Goal: Task Accomplishment & Management: Complete application form

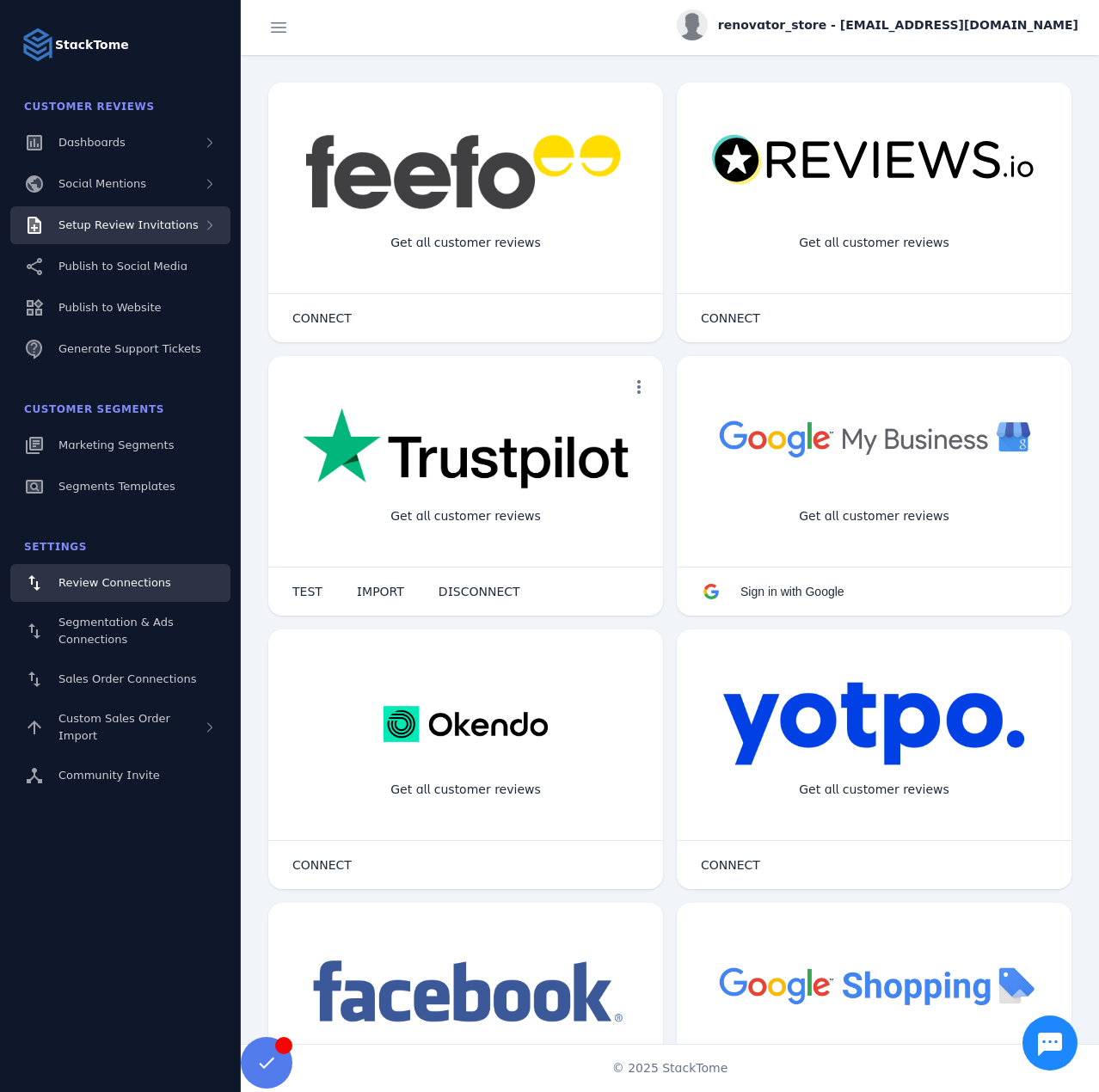
click at [140, 235] on div "Setup Review Invitations" at bounding box center [120, 225] width 220 height 38
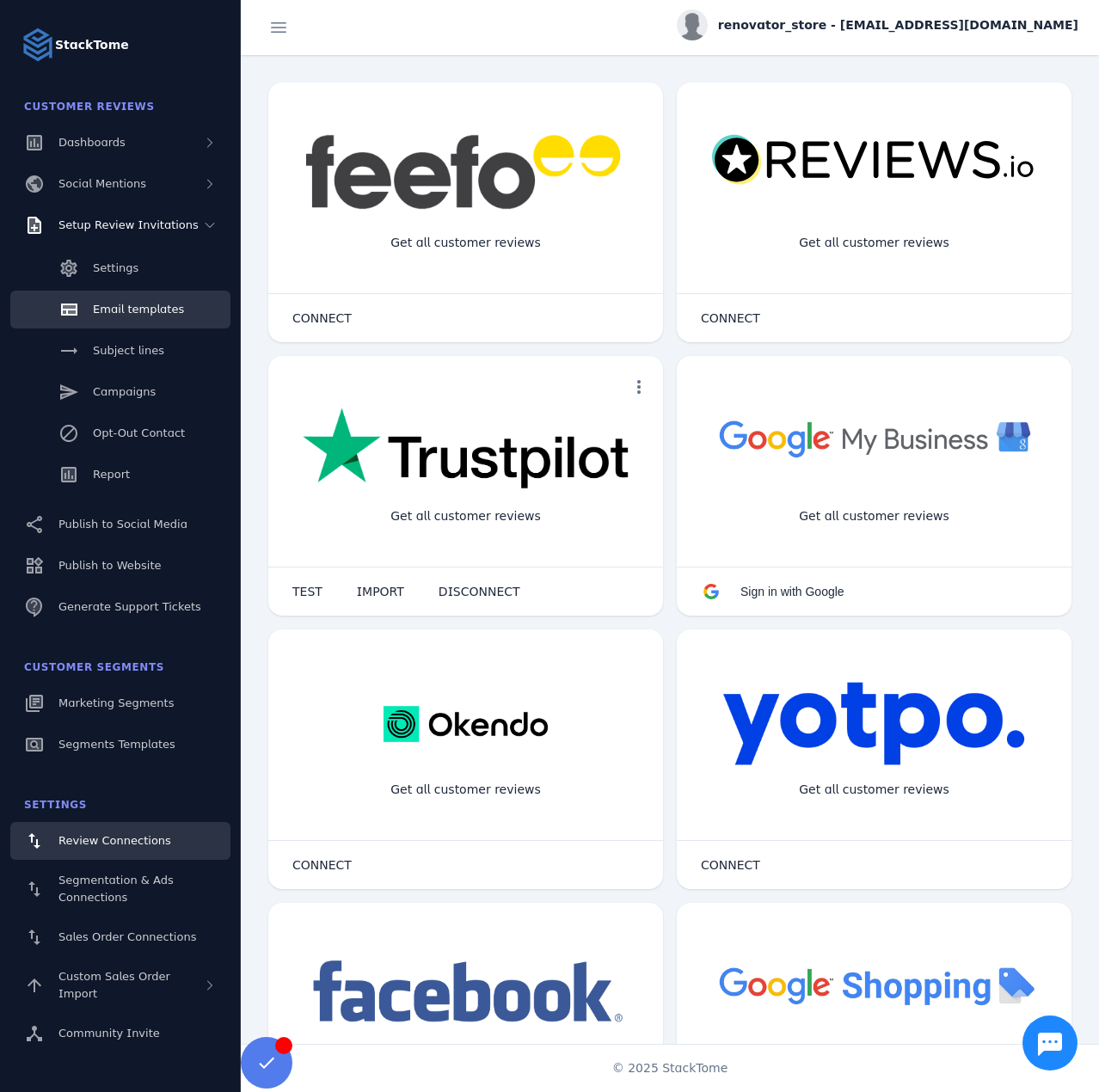
click at [118, 324] on link "Email templates" at bounding box center [120, 309] width 220 height 38
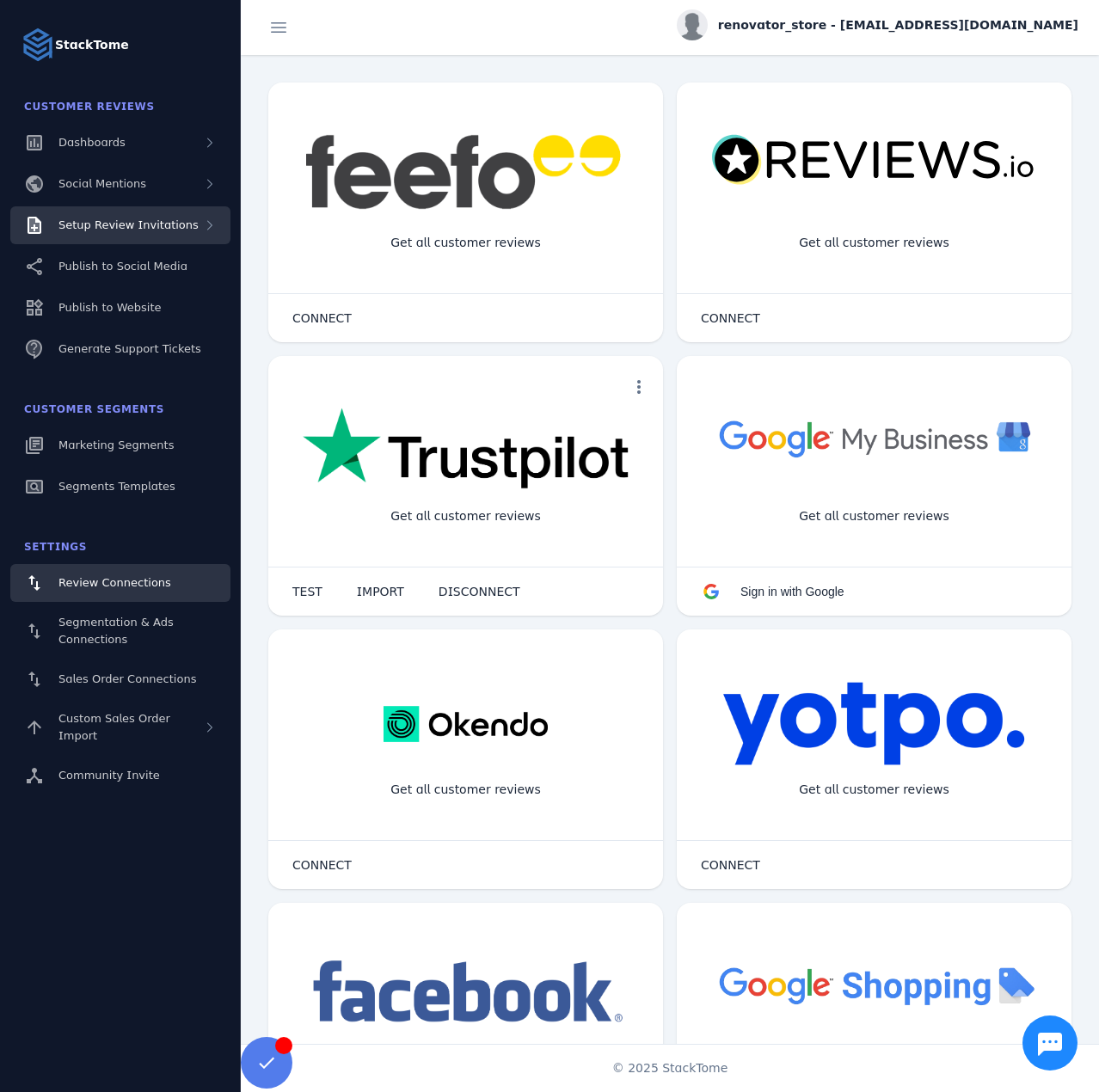
click at [149, 226] on span "Setup Review Invitations" at bounding box center [128, 224] width 141 height 13
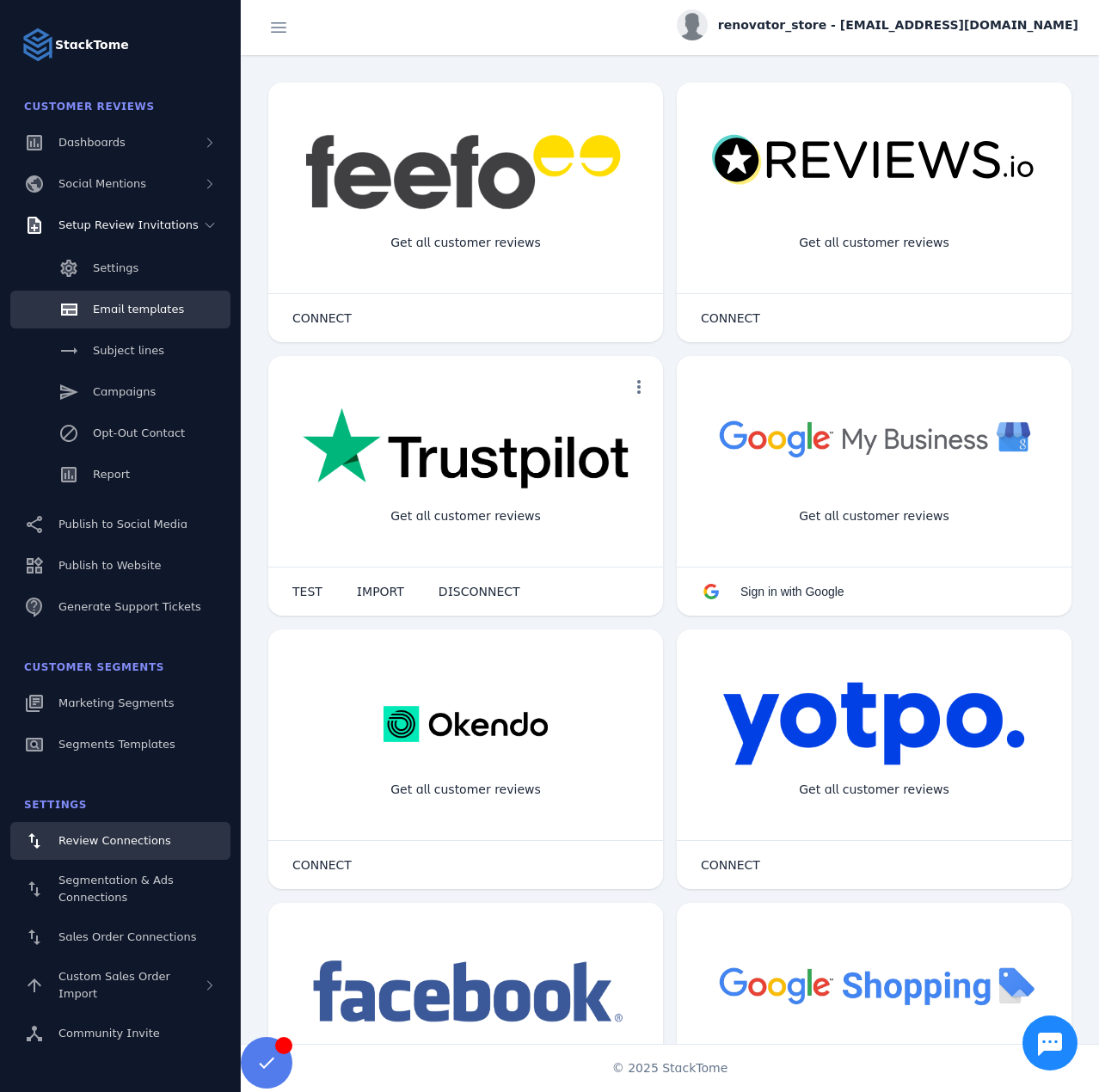
click at [126, 300] on link "Email templates" at bounding box center [120, 309] width 220 height 38
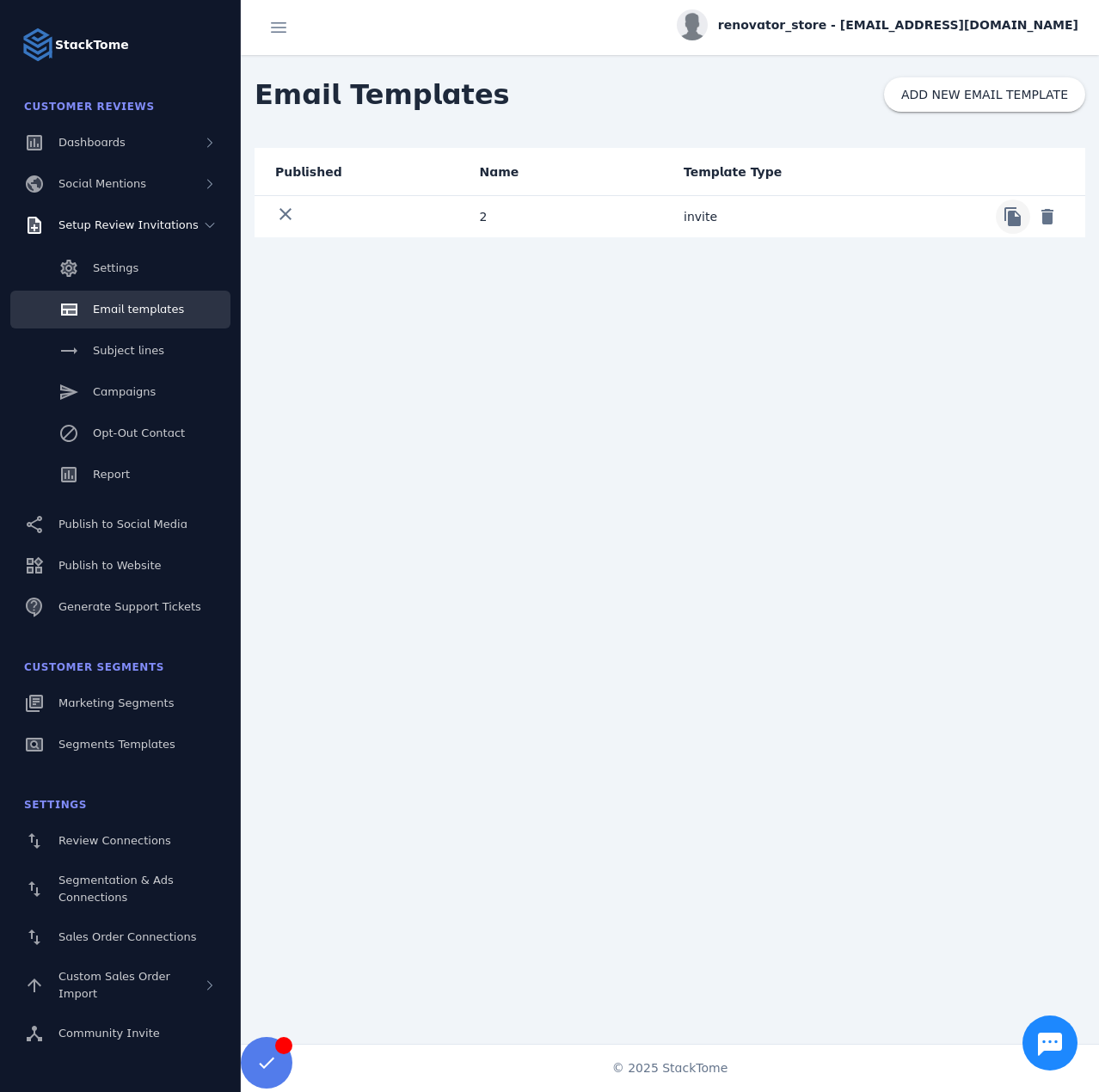
click at [1006, 223] on span at bounding box center [1013, 216] width 42 height 42
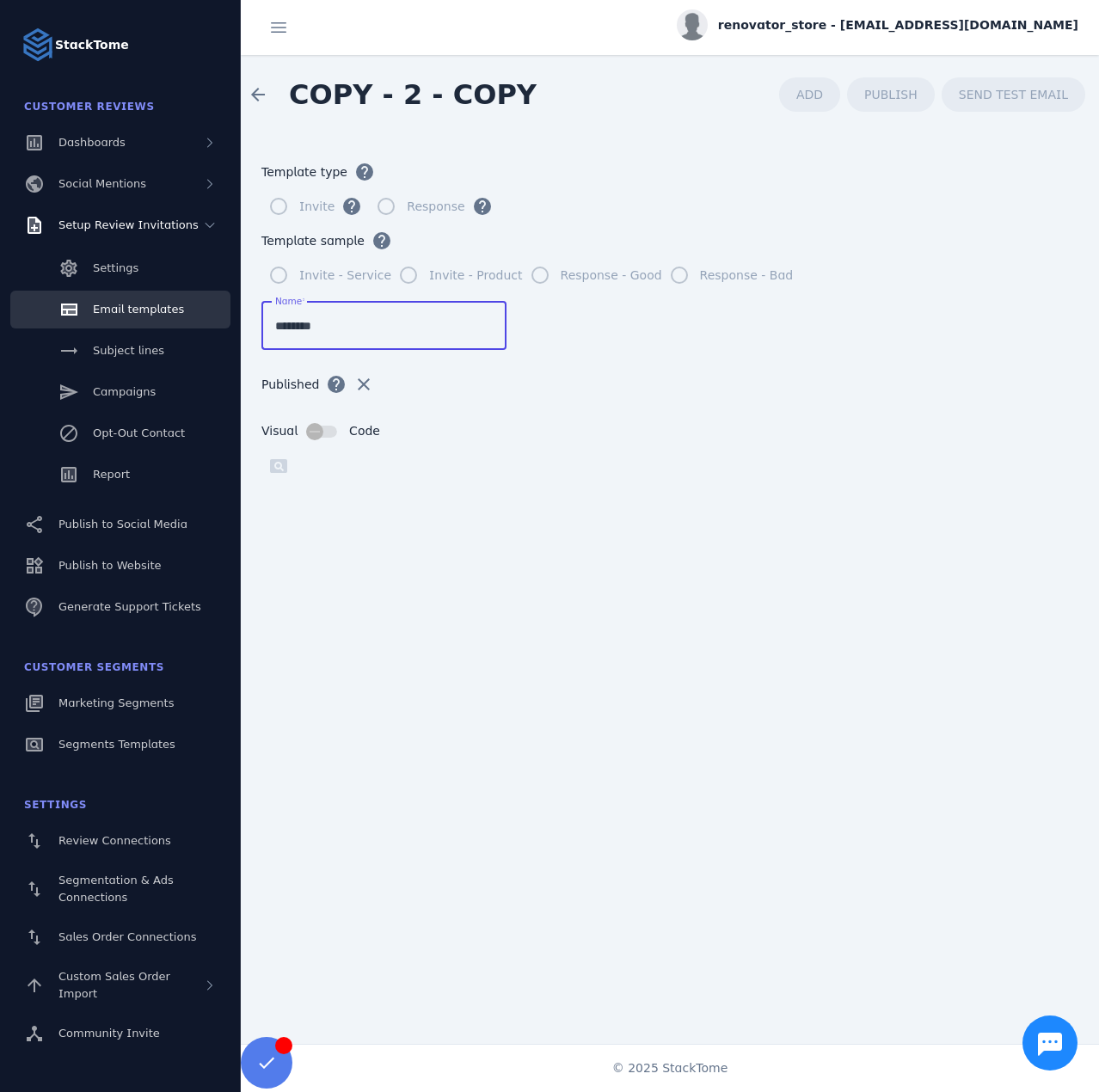
drag, startPoint x: 264, startPoint y: 320, endPoint x: 223, endPoint y: 317, distance: 41.1
click at [223, 317] on classic-layout "StackTome Customer Reviews Dashboards Social Mentions Setup Review Invitations …" at bounding box center [550, 546] width 1099 height 1092
type input "*********"
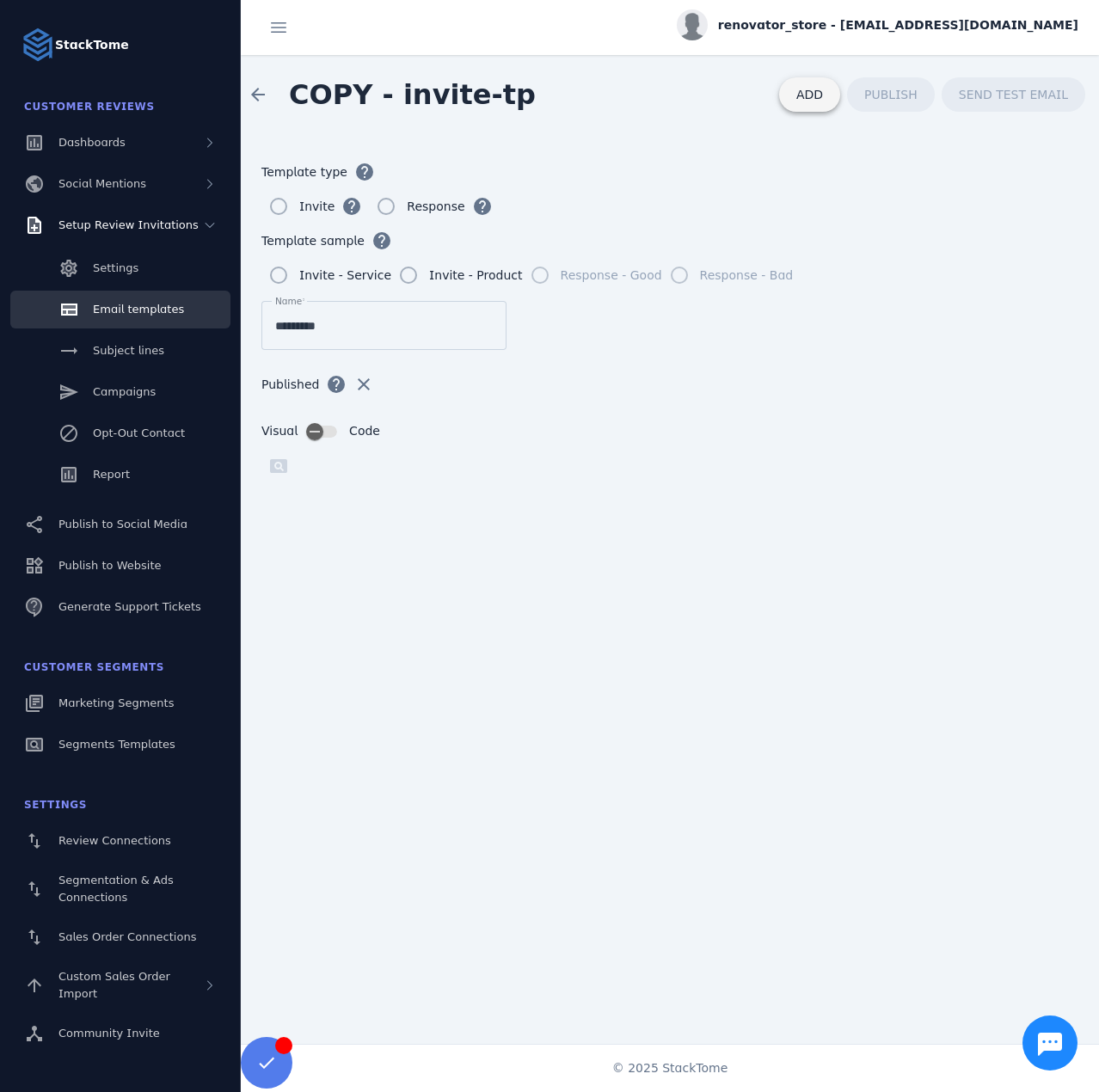
click at [823, 99] on span "ADD" at bounding box center [810, 95] width 27 height 14
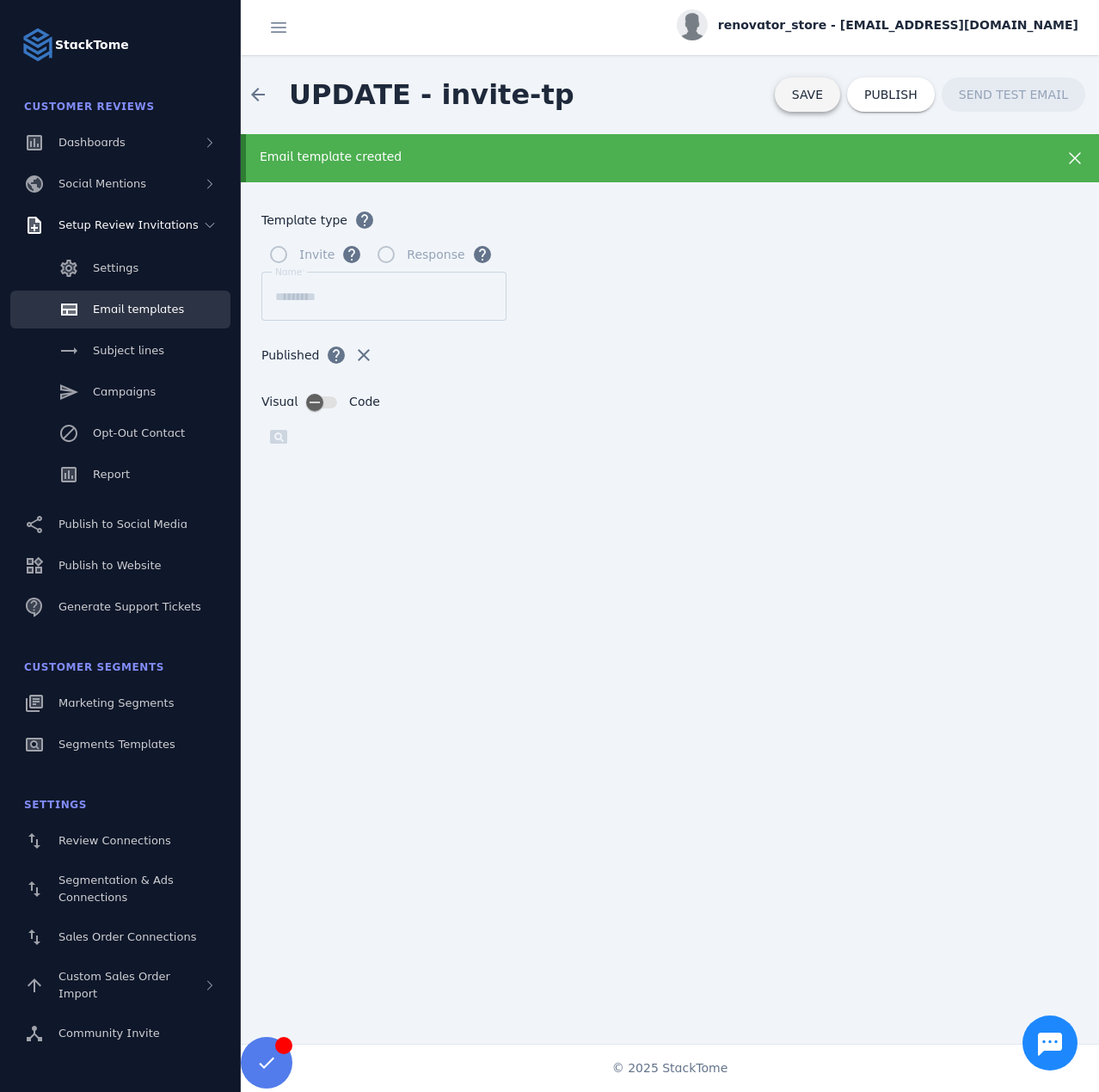
click at [812, 98] on span "SAVE" at bounding box center [807, 95] width 31 height 14
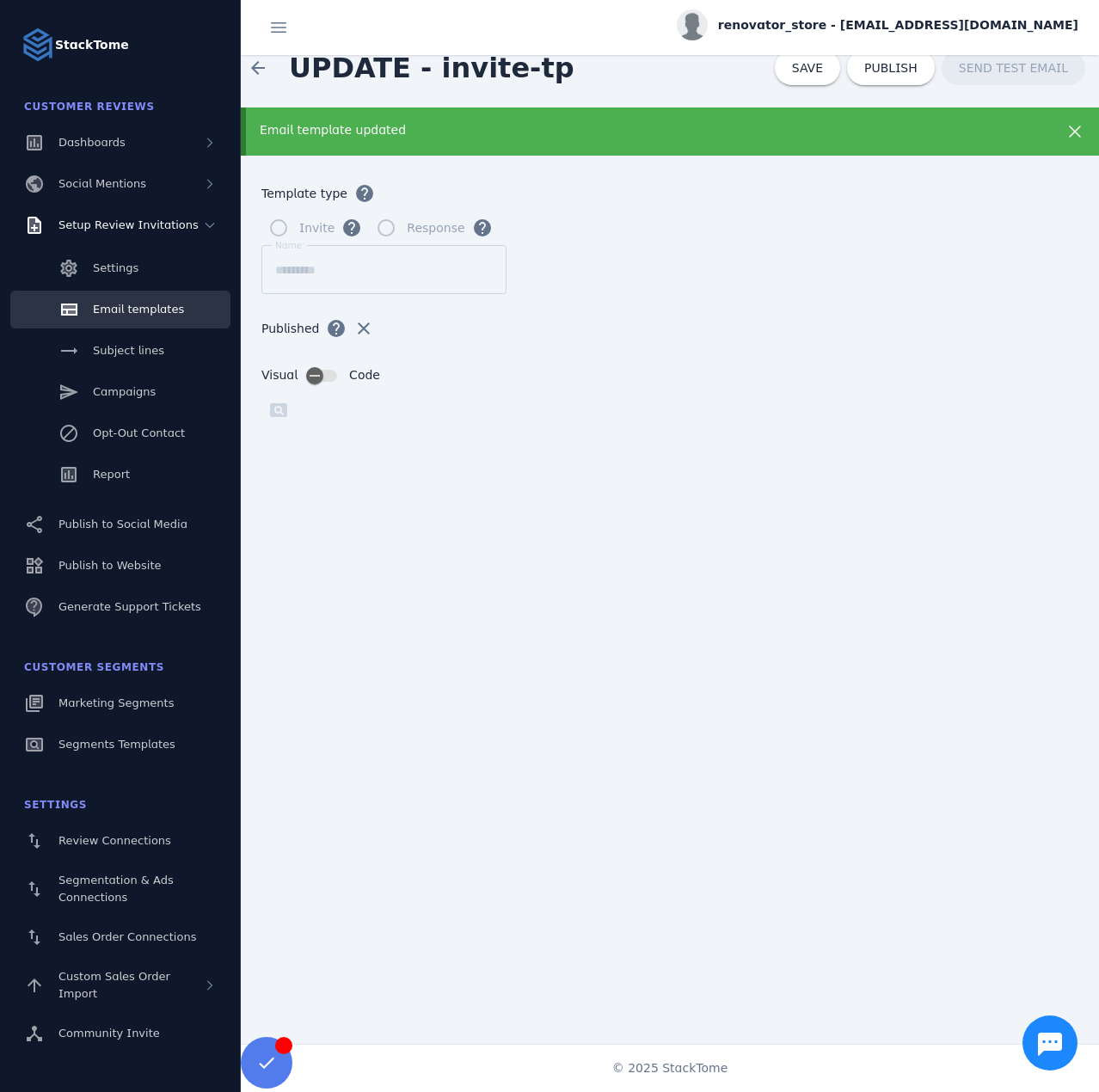
scroll to position [28, 0]
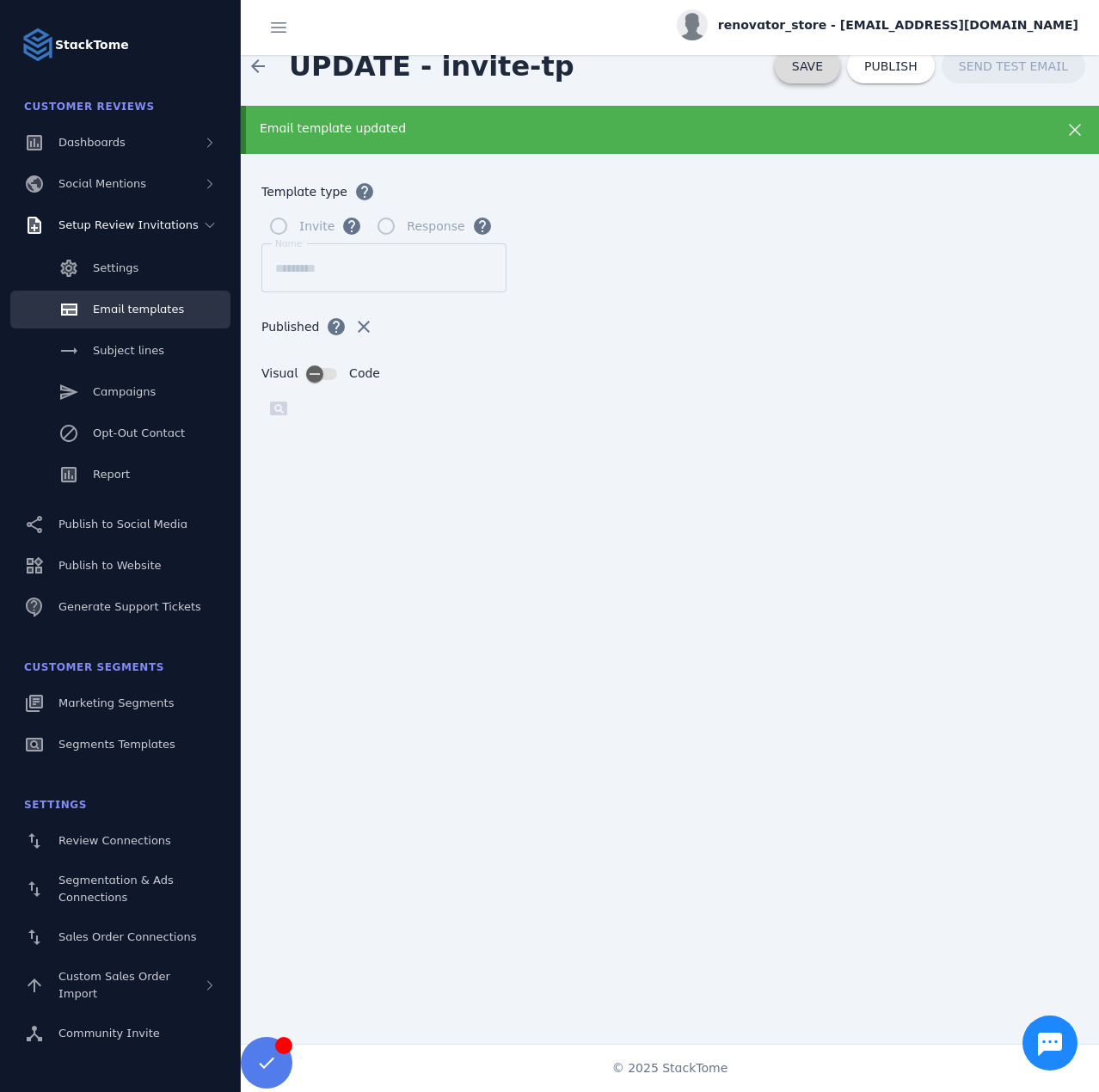
click at [830, 80] on span at bounding box center [807, 66] width 65 height 42
click at [891, 76] on span at bounding box center [891, 66] width 88 height 42
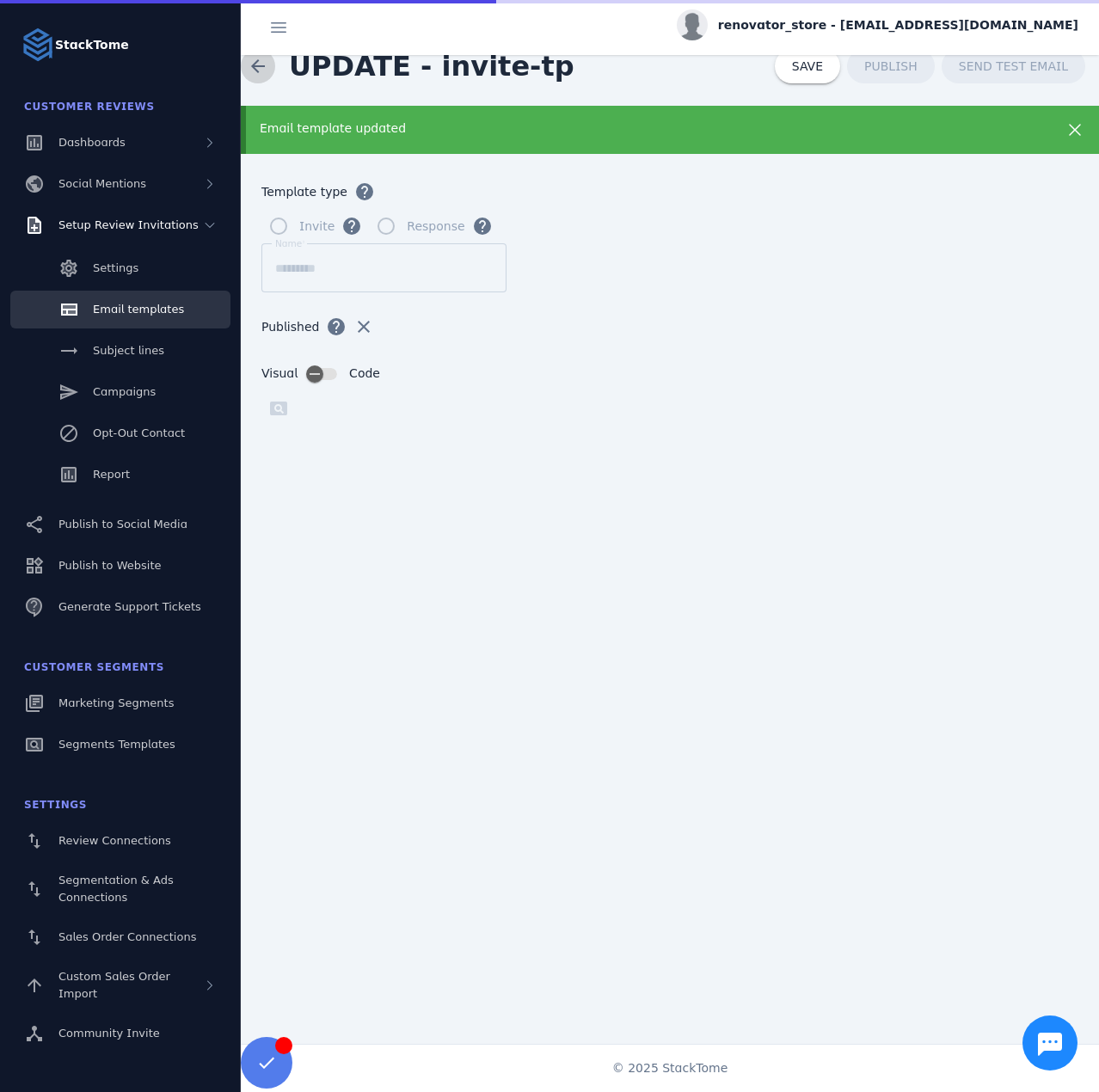
click at [267, 67] on span at bounding box center [258, 66] width 42 height 42
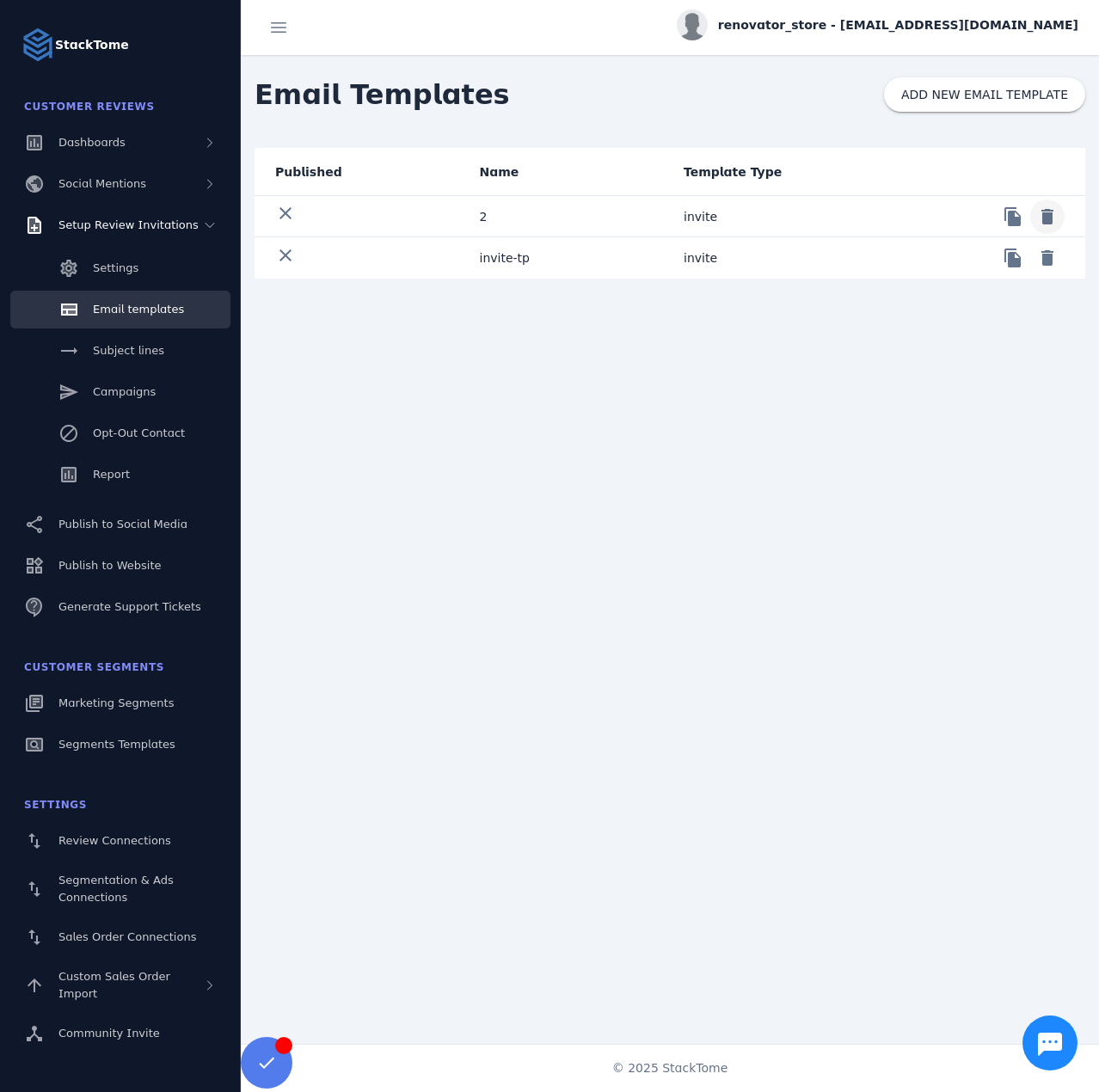
click at [1058, 223] on span at bounding box center [1048, 216] width 42 height 42
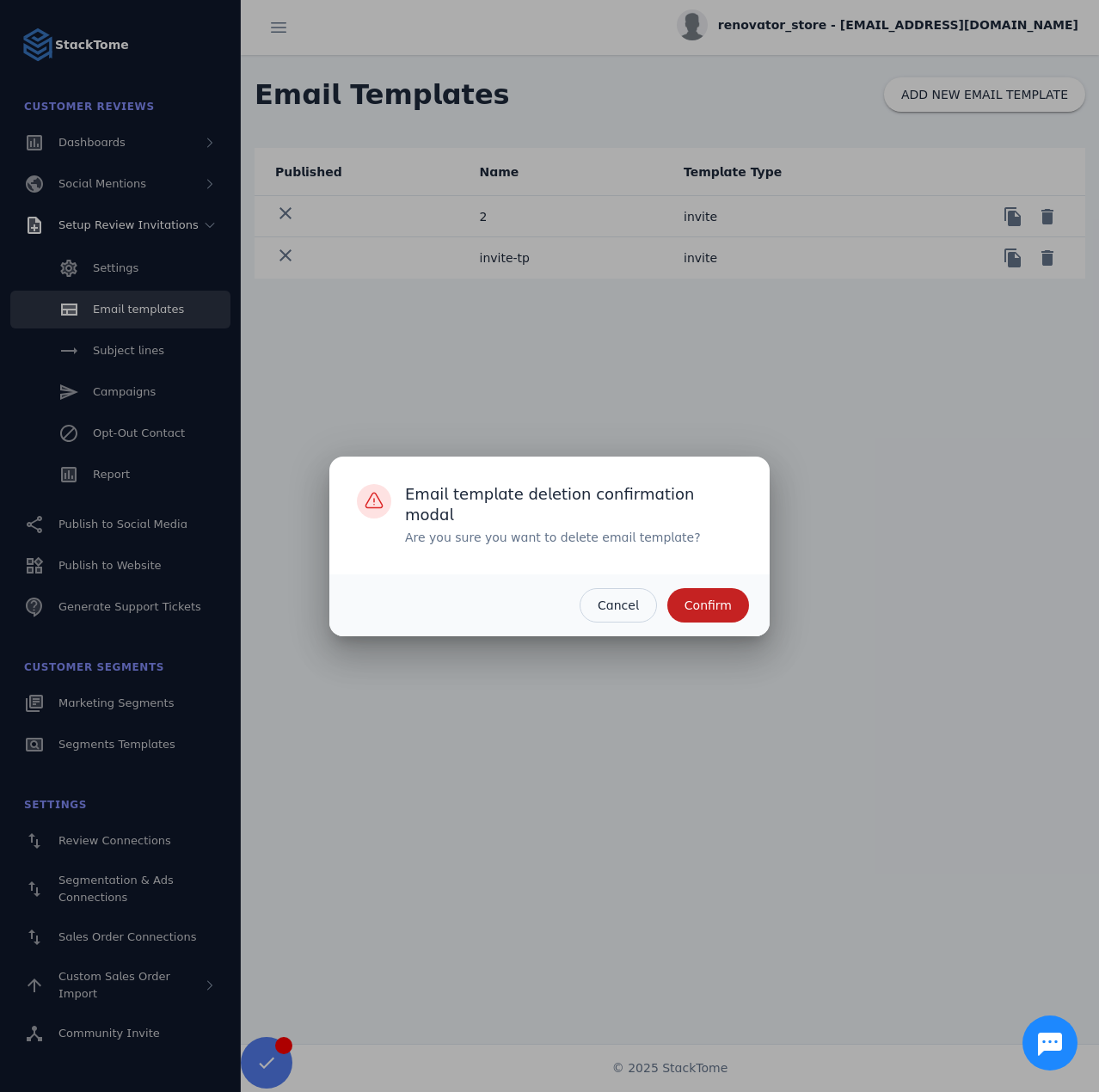
drag, startPoint x: 712, startPoint y: 601, endPoint x: 1048, endPoint y: 296, distance: 453.8
click at [714, 600] on span "Confirm" at bounding box center [707, 606] width 47 height 12
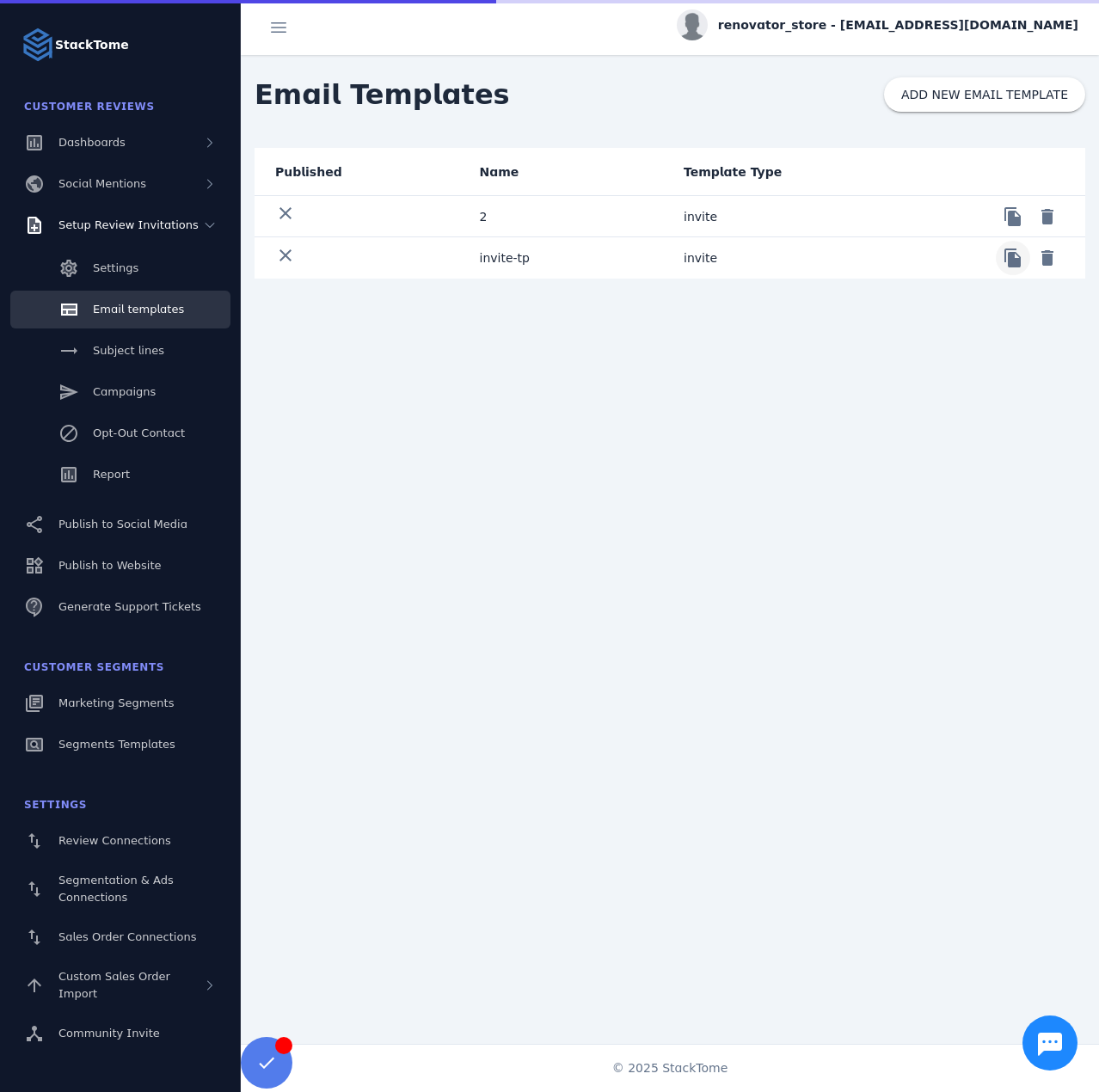
click at [1012, 259] on span at bounding box center [1013, 258] width 42 height 42
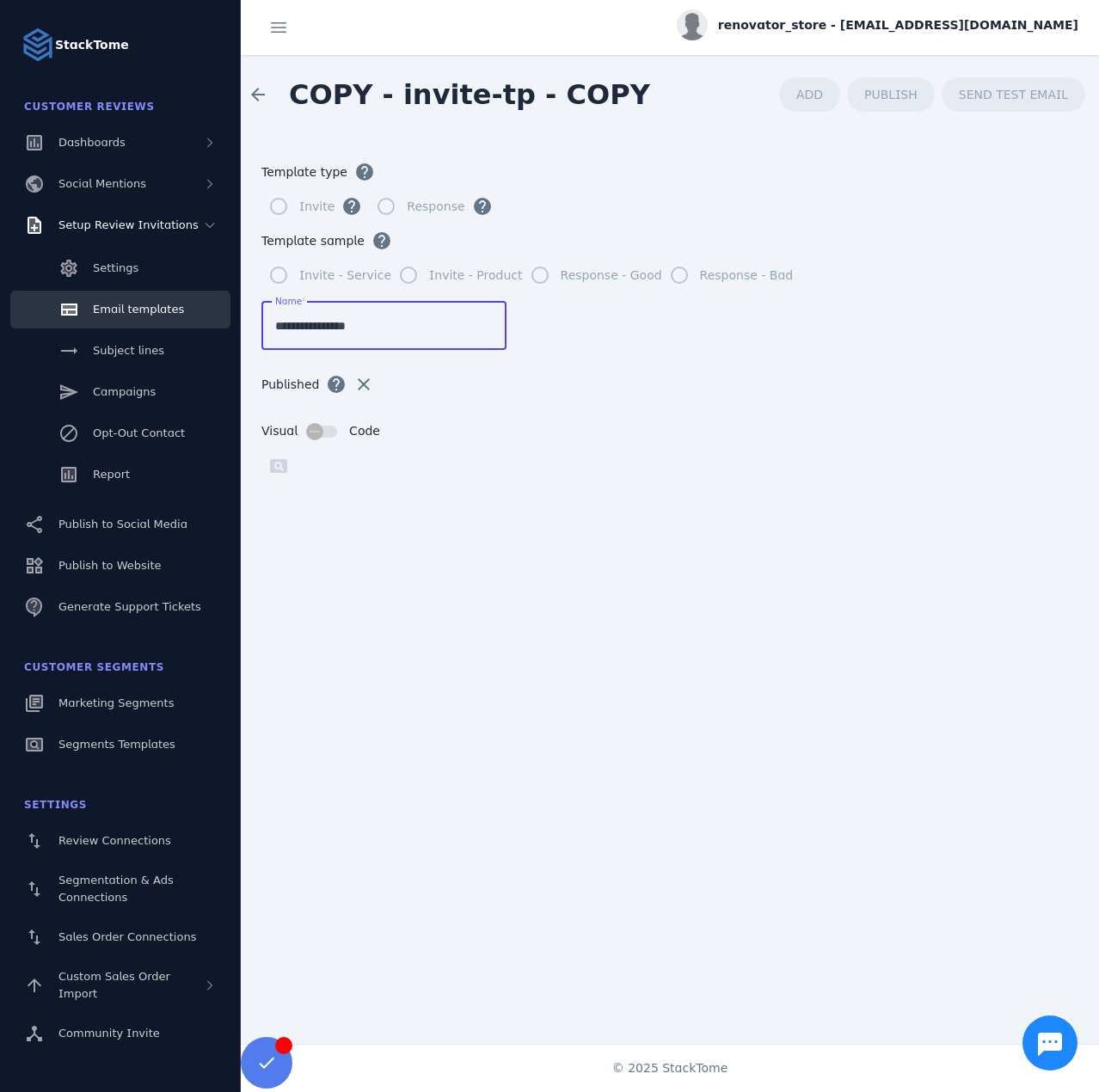
drag, startPoint x: 367, startPoint y: 325, endPoint x: 318, endPoint y: 335, distance: 50.0
click at [318, 335] on div "**********" at bounding box center [384, 326] width 218 height 49
drag, startPoint x: 301, startPoint y: 325, endPoint x: 226, endPoint y: 330, distance: 75.2
click at [226, 330] on classic-layout "StackTome Customer Reviews Dashboards Social Mentions Setup Review Invitations …" at bounding box center [550, 546] width 1099 height 1092
type input "**********"
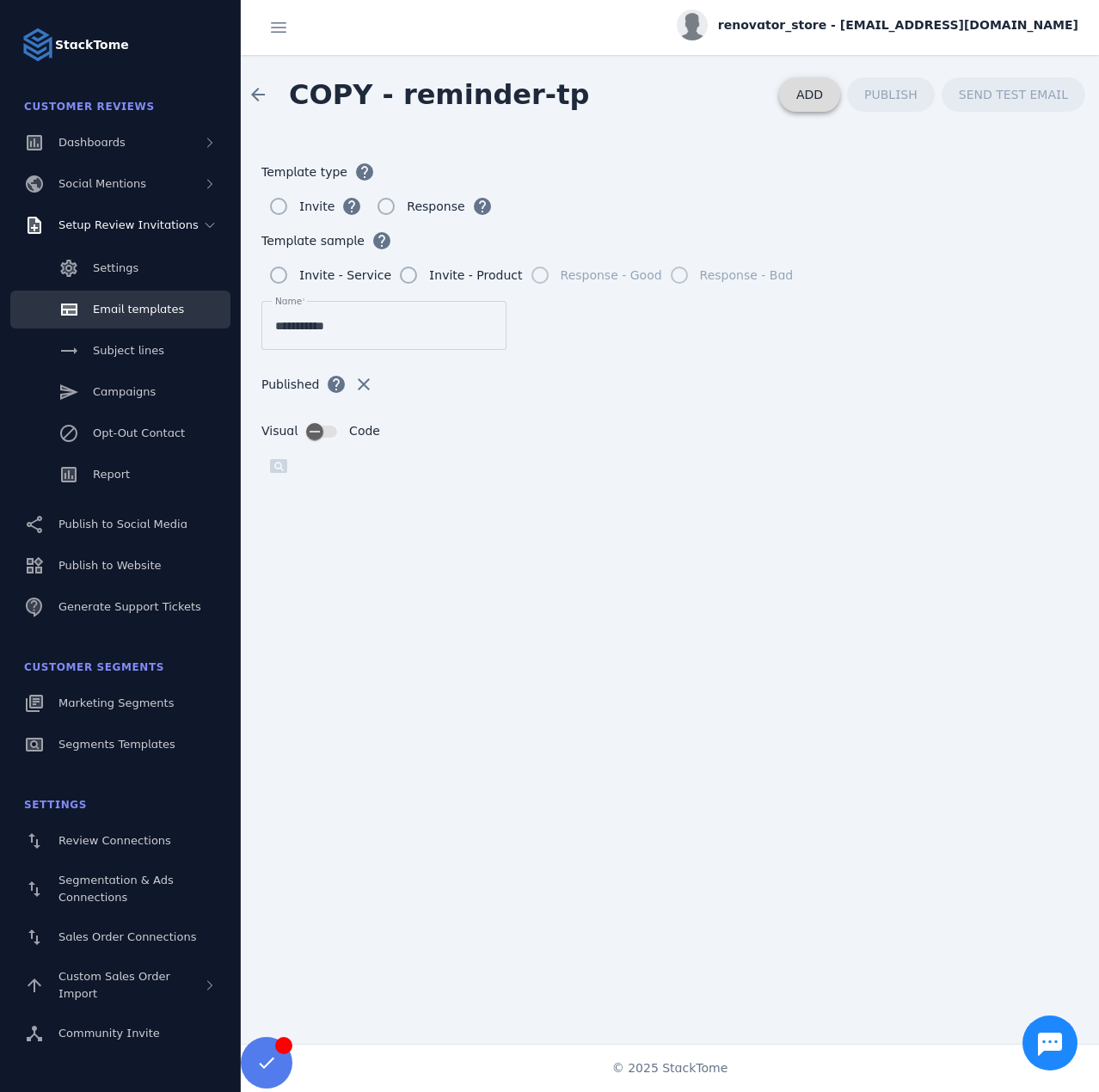
click at [823, 97] on span "ADD" at bounding box center [810, 95] width 27 height 14
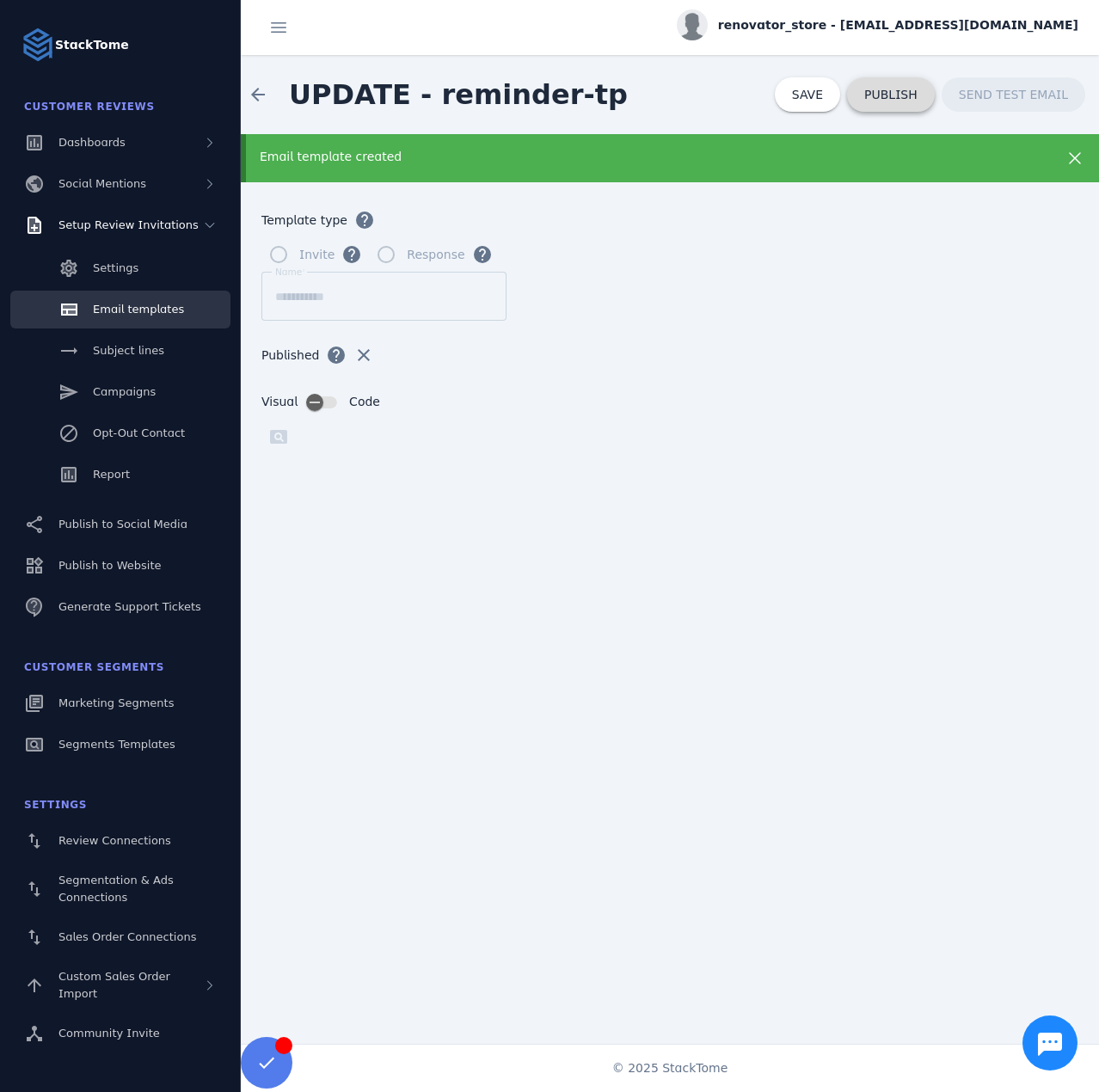
click at [901, 96] on span "PUBLISH" at bounding box center [891, 94] width 53 height 12
click at [152, 311] on span "Email templates" at bounding box center [139, 308] width 91 height 13
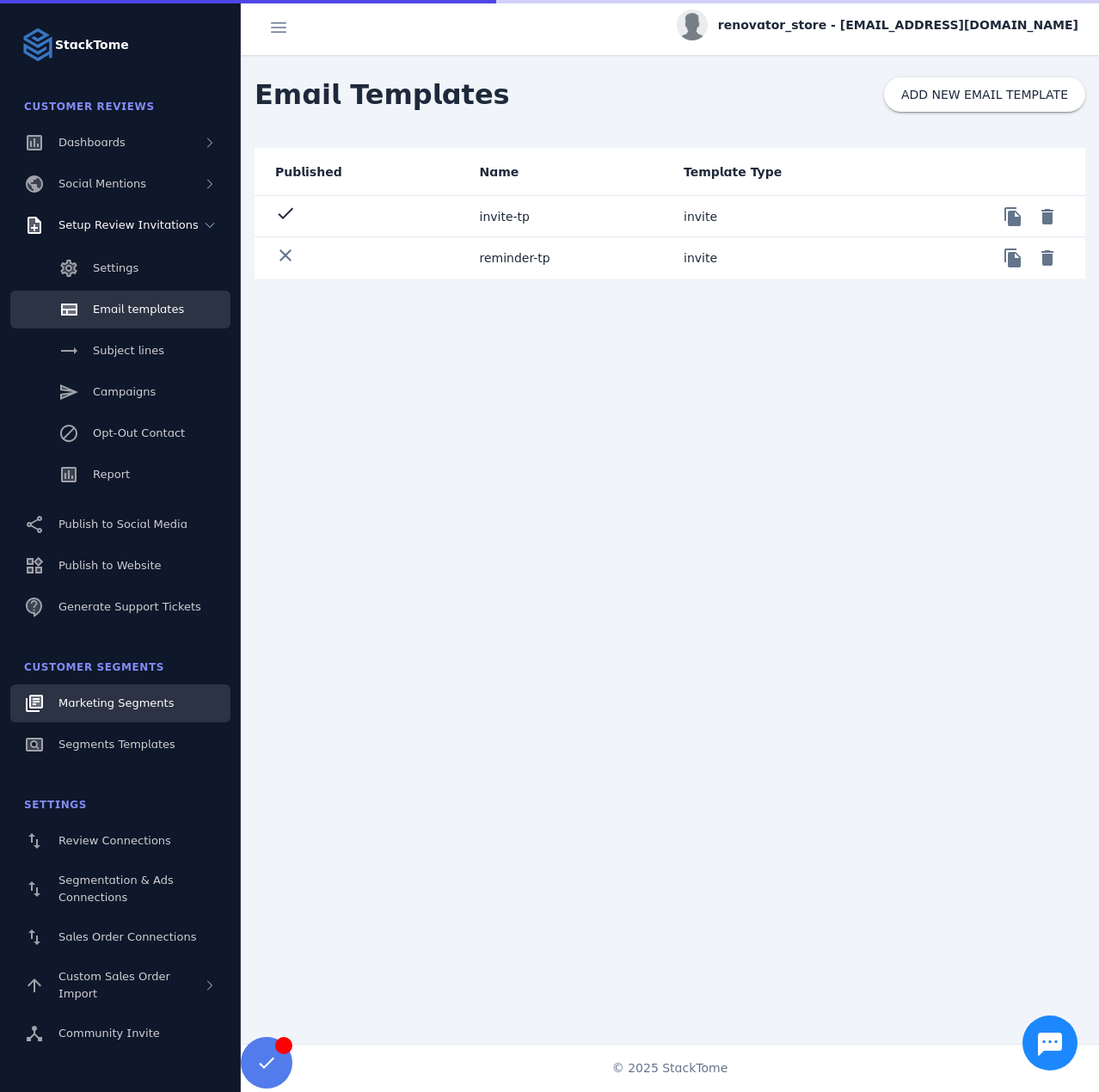
click at [126, 703] on span "Marketing Segments" at bounding box center [115, 702] width 115 height 13
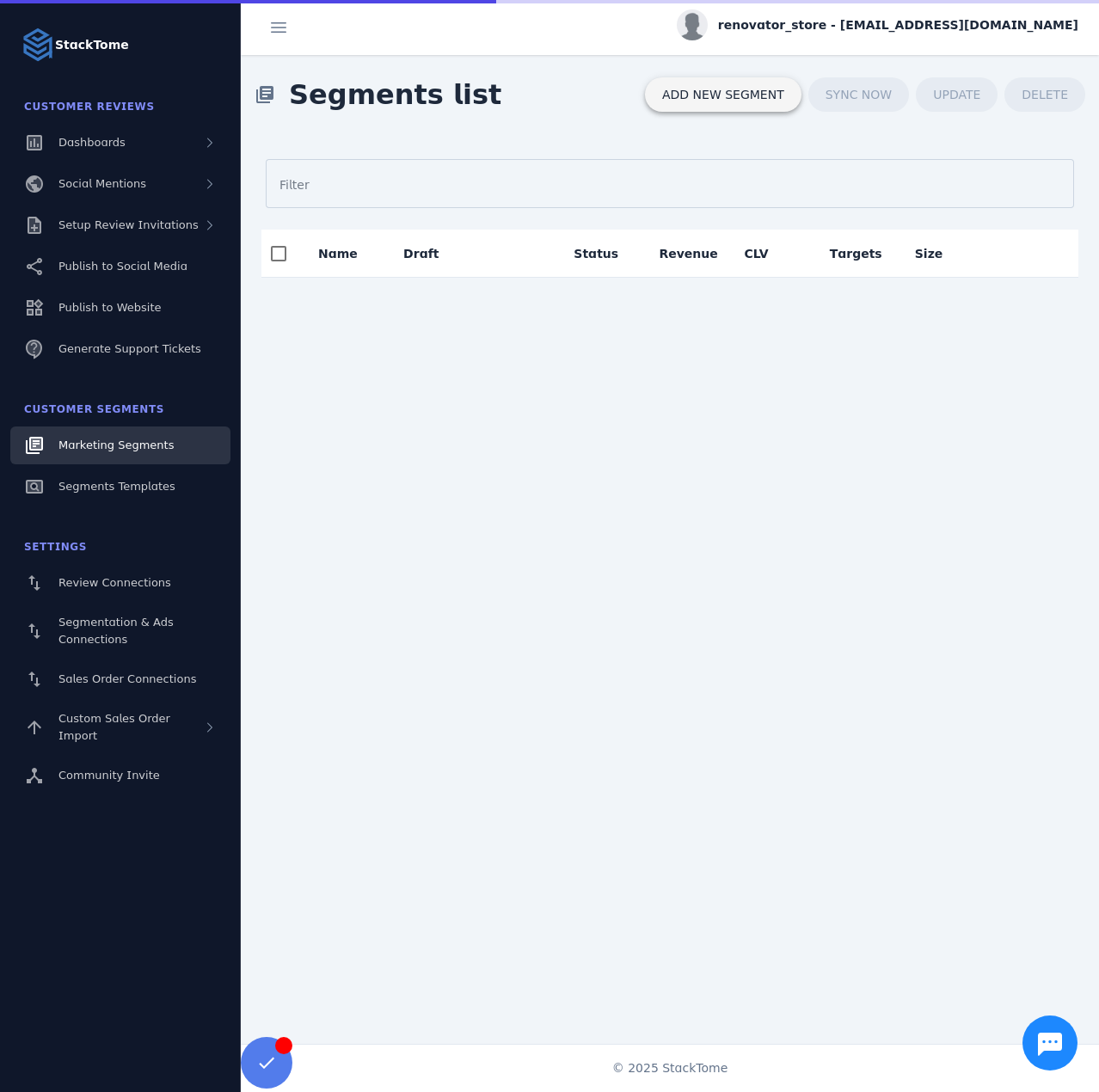
click at [693, 104] on span at bounding box center [724, 94] width 157 height 42
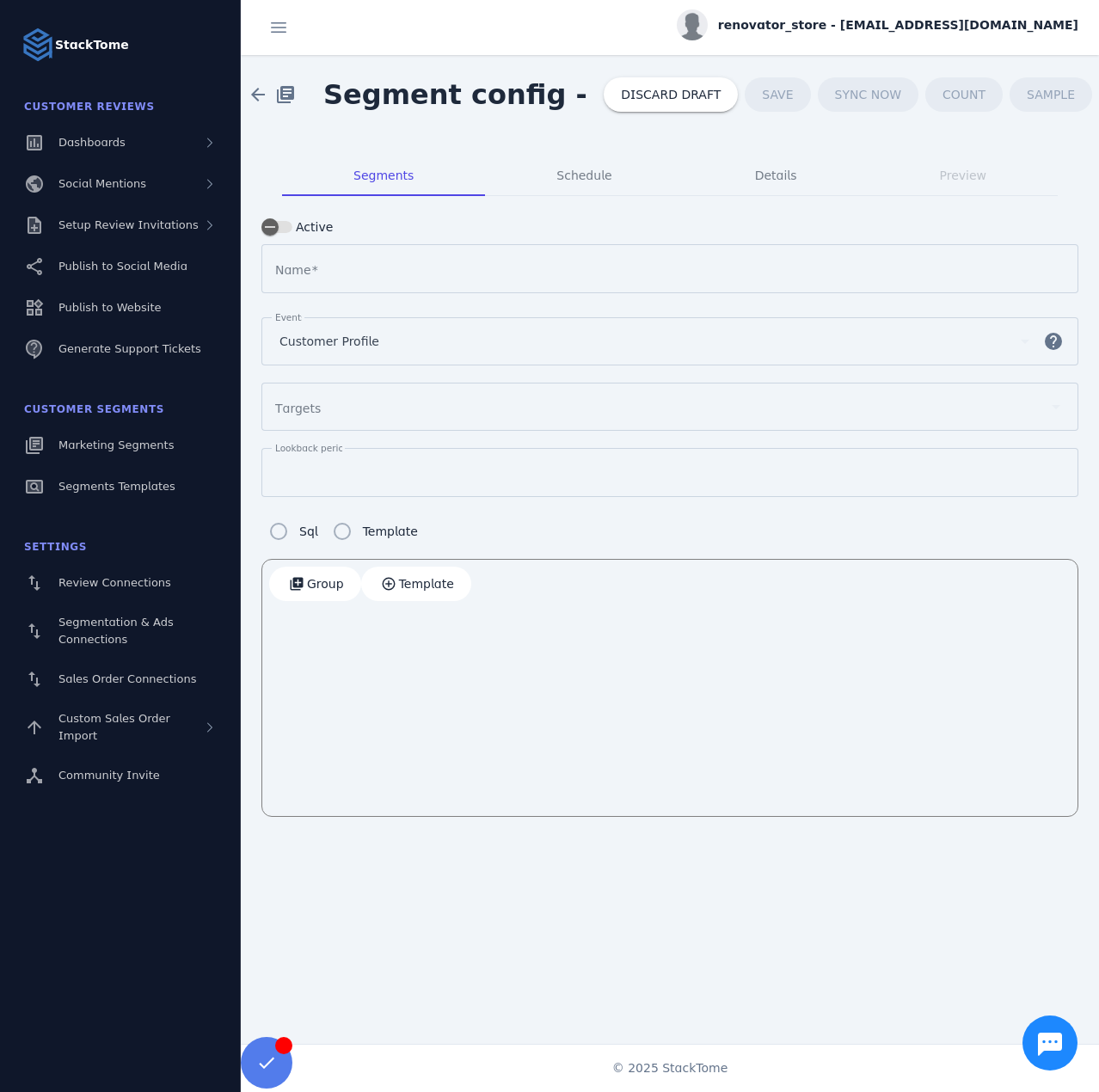
click at [311, 274] on span "Segment name" at bounding box center [314, 270] width 7 height 14
click at [307, 274] on input "Name" at bounding box center [670, 268] width 781 height 20
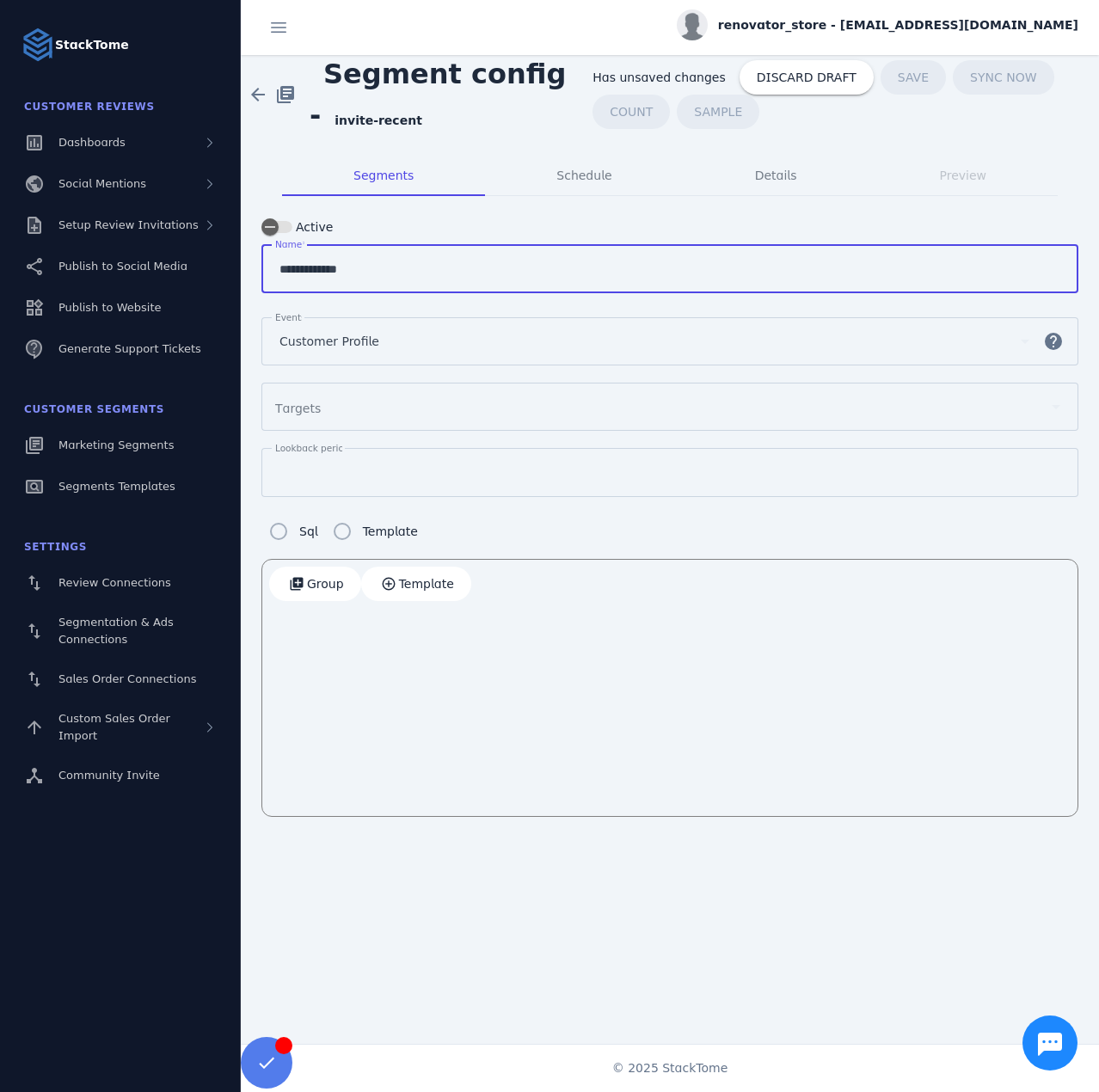
type input "**********"
click at [342, 332] on span "Customer Profile" at bounding box center [329, 341] width 100 height 20
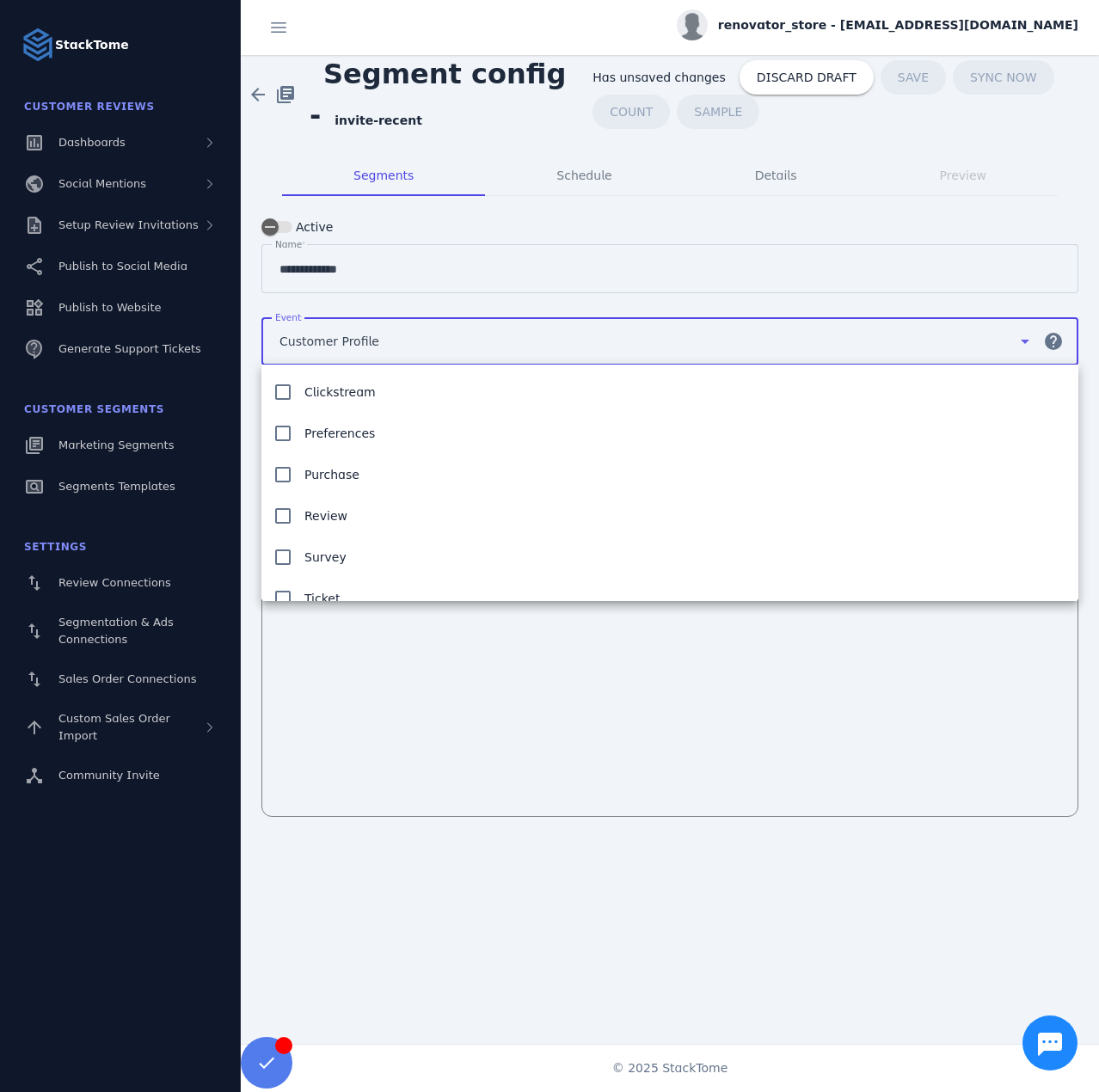
scroll to position [59, 0]
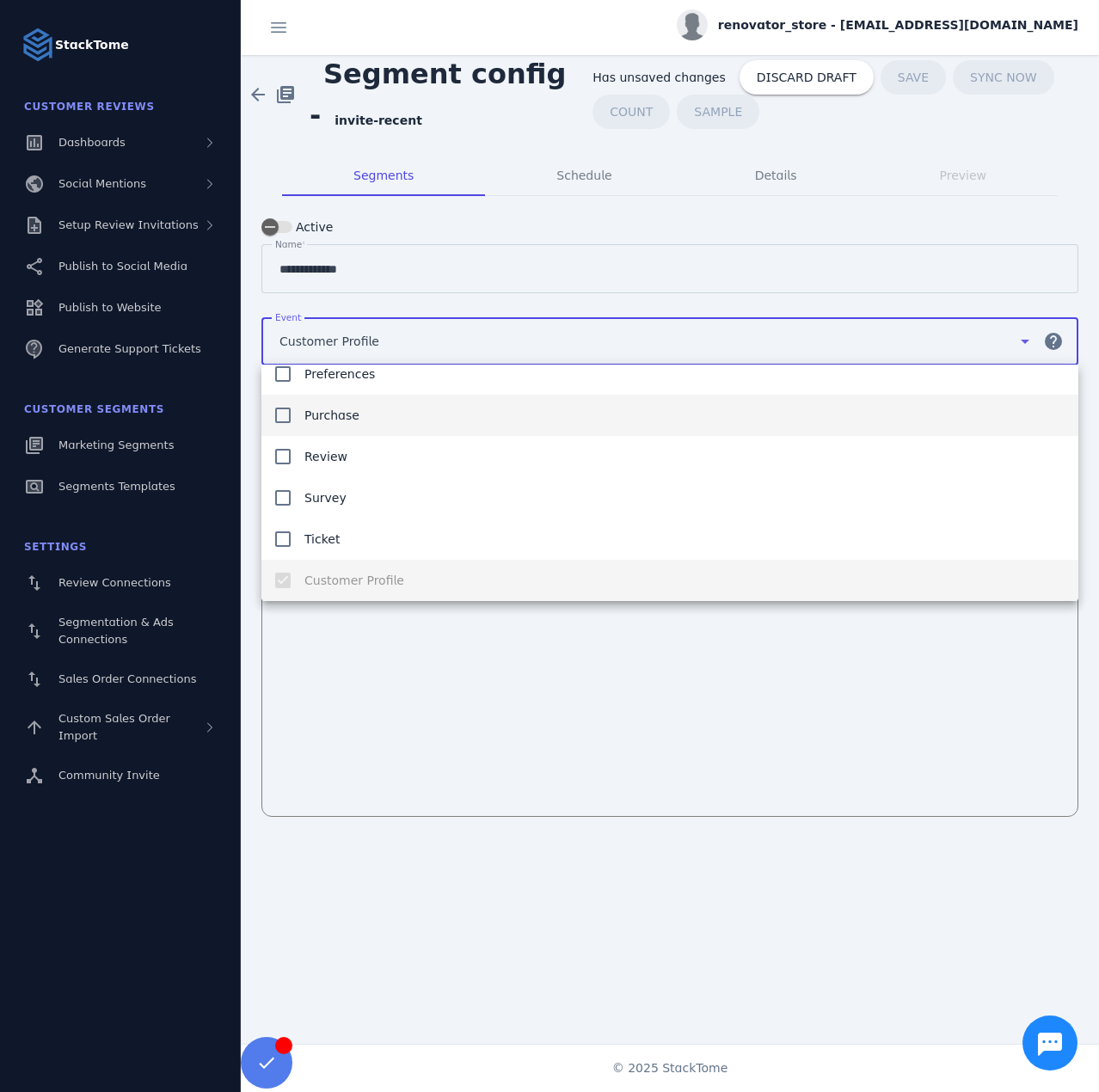
click at [345, 423] on span "Purchase" at bounding box center [331, 415] width 55 height 20
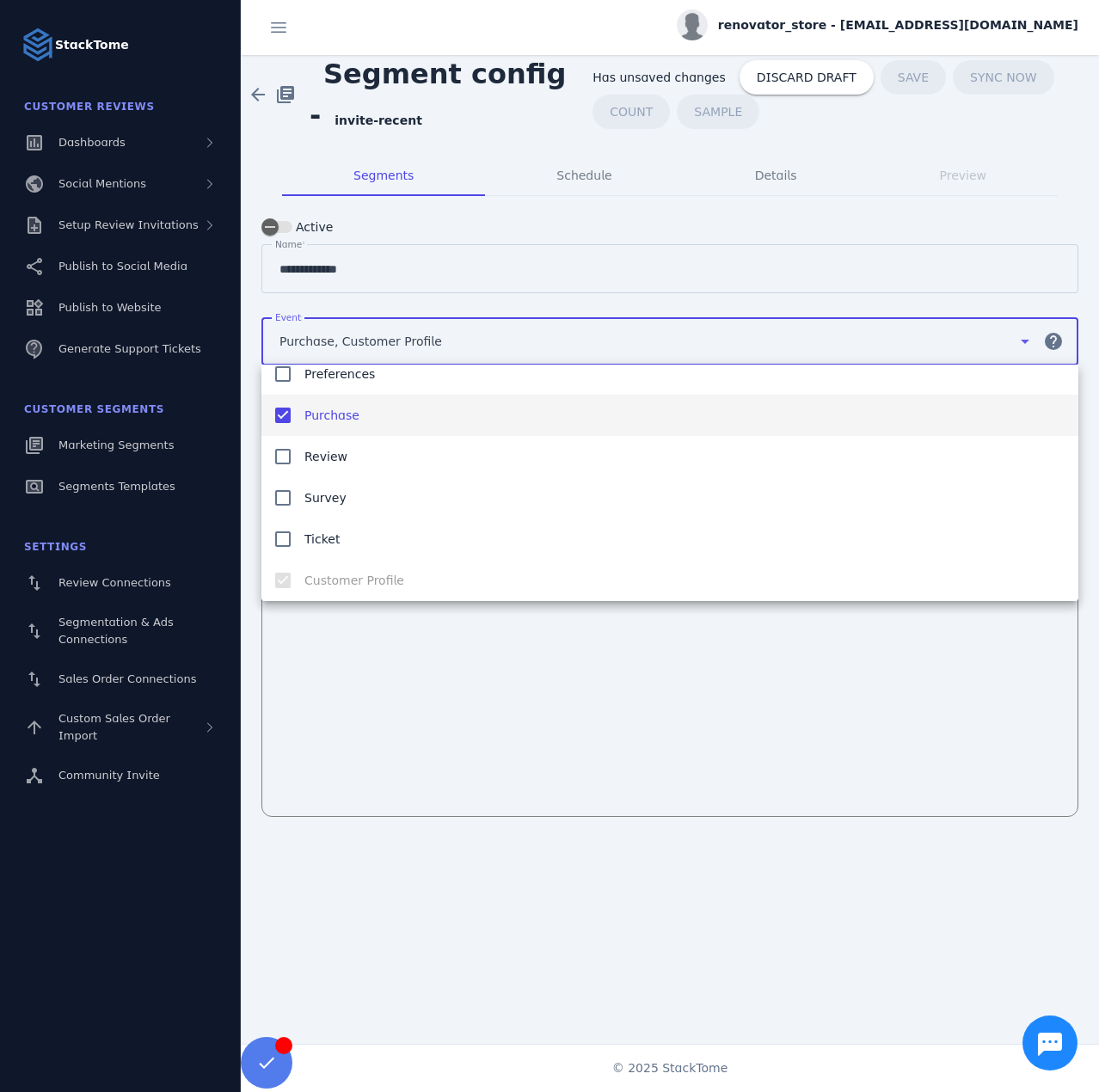
click at [473, 708] on div at bounding box center [550, 546] width 1099 height 1092
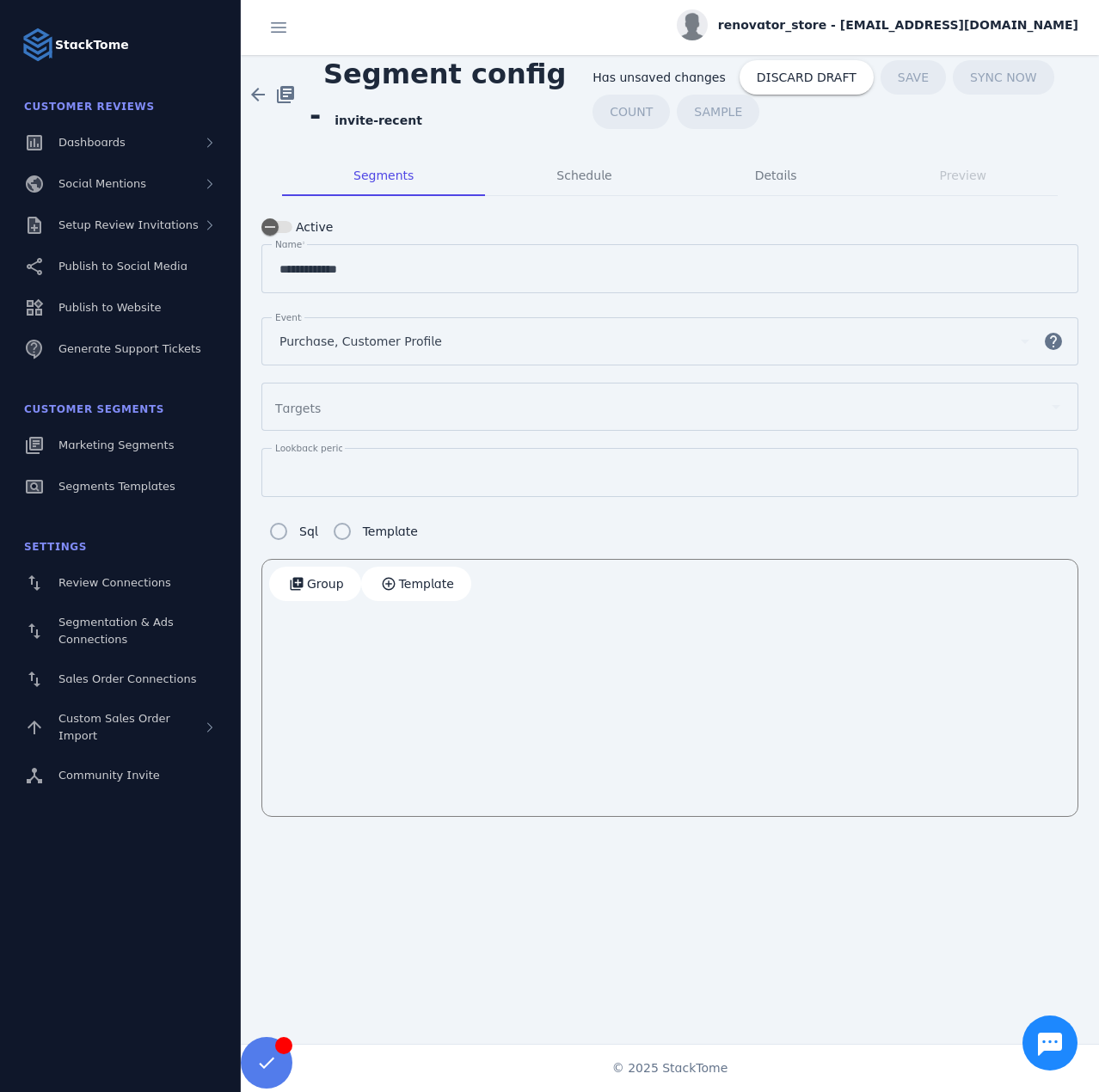
click at [337, 480] on div "***" at bounding box center [670, 472] width 781 height 49
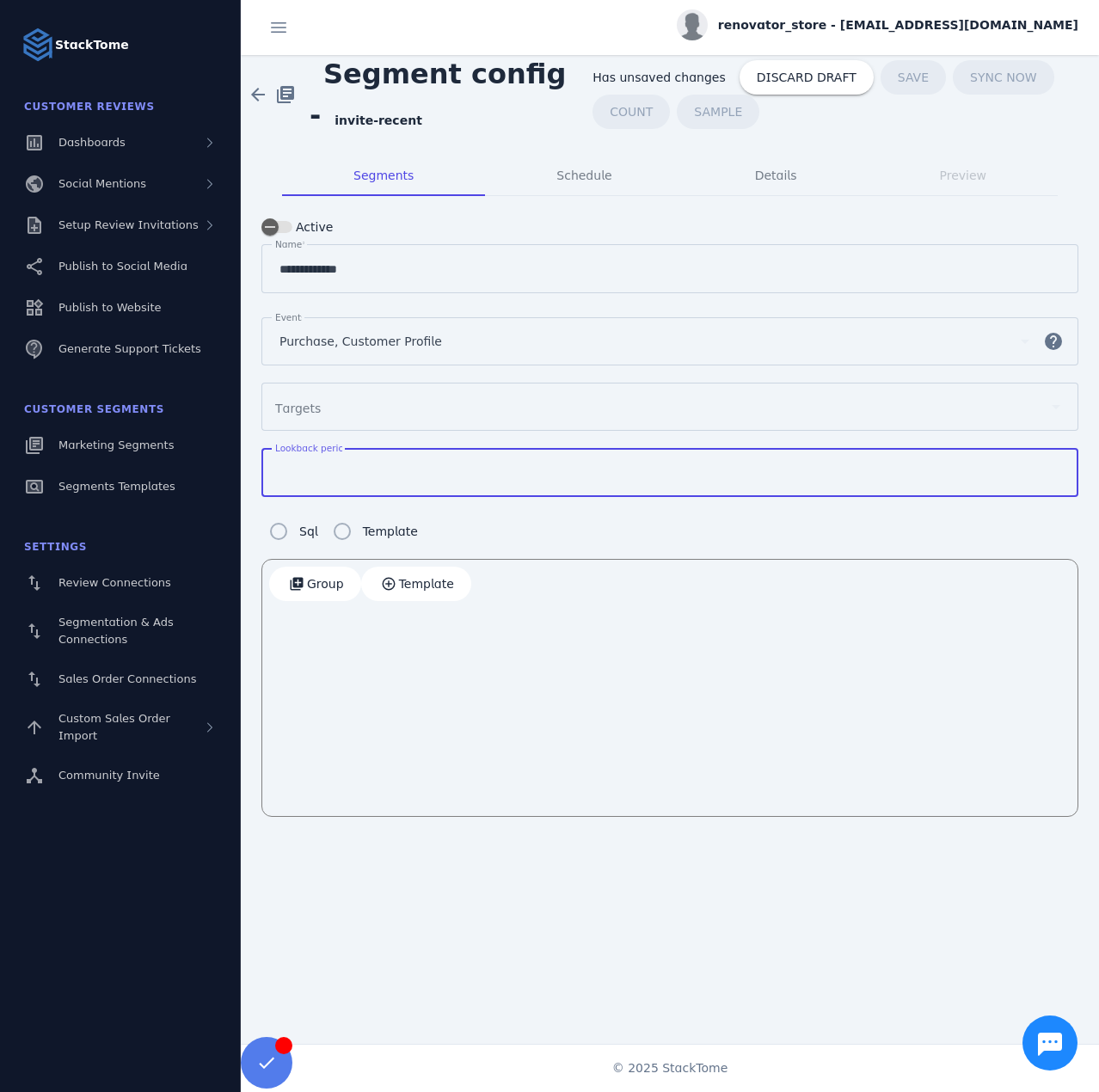
click at [330, 472] on input "***" at bounding box center [670, 472] width 781 height 20
type input "***"
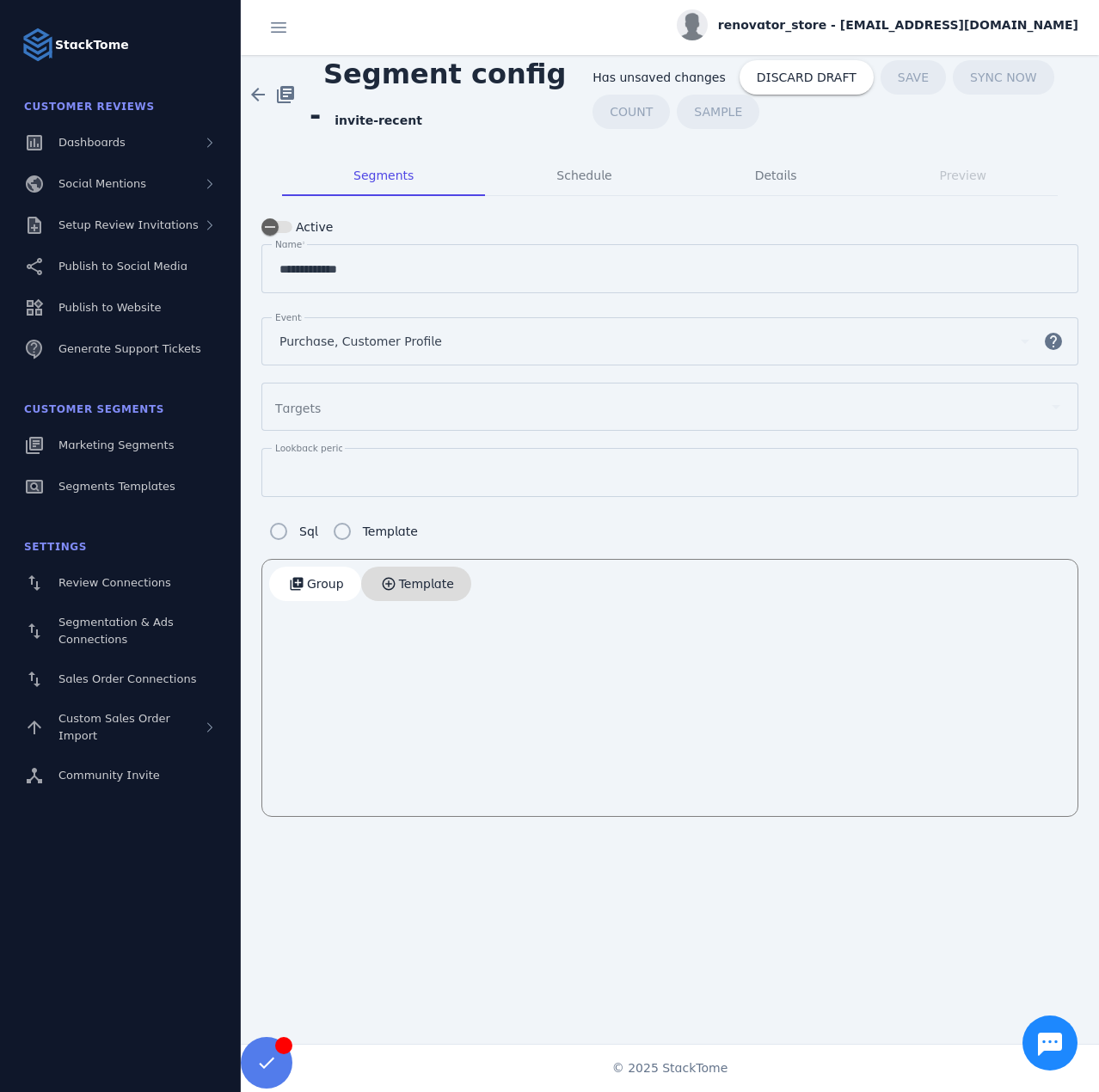
click at [411, 569] on span "button" at bounding box center [417, 583] width 110 height 42
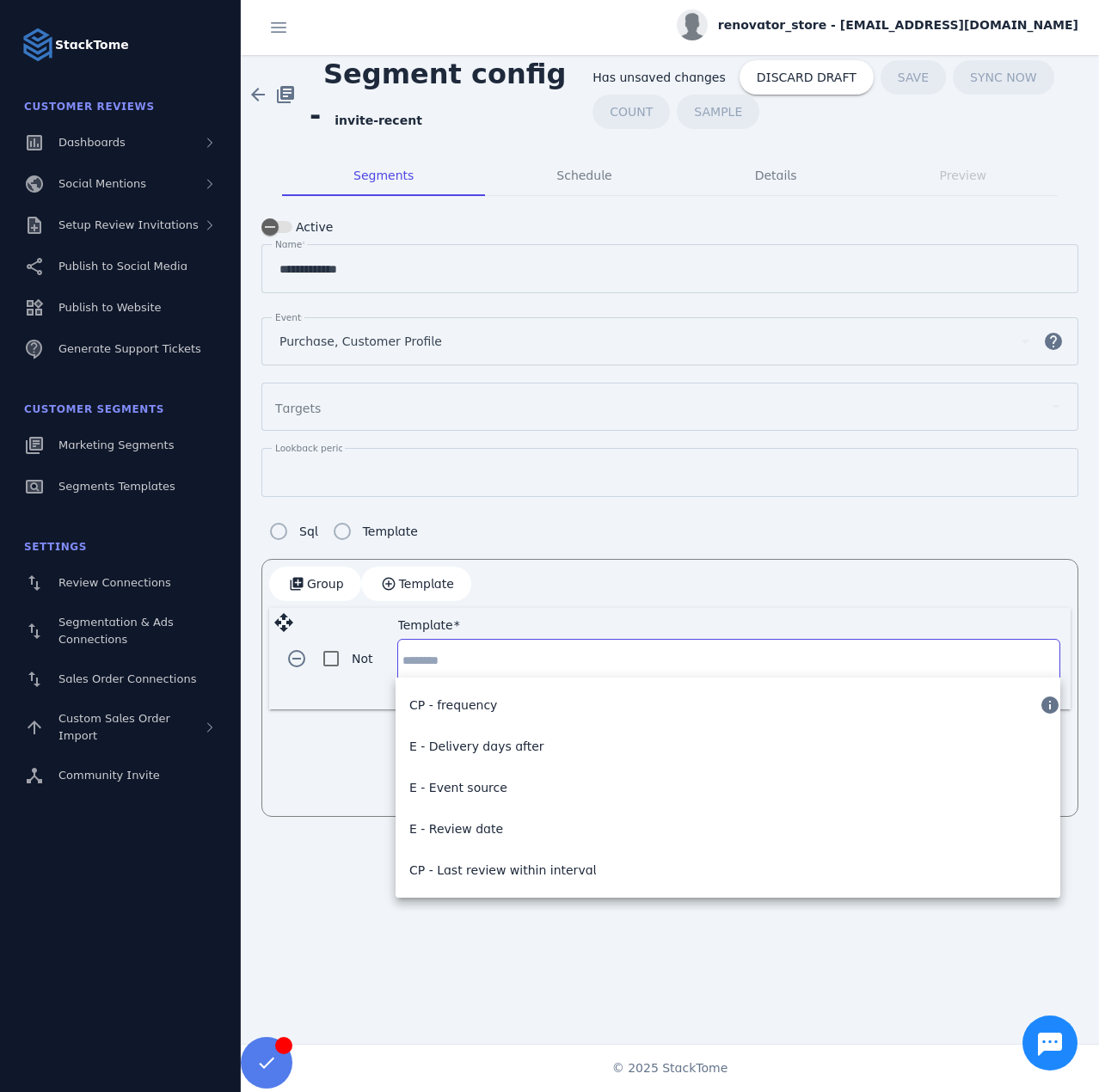
click at [421, 657] on input "Template" at bounding box center [729, 660] width 653 height 20
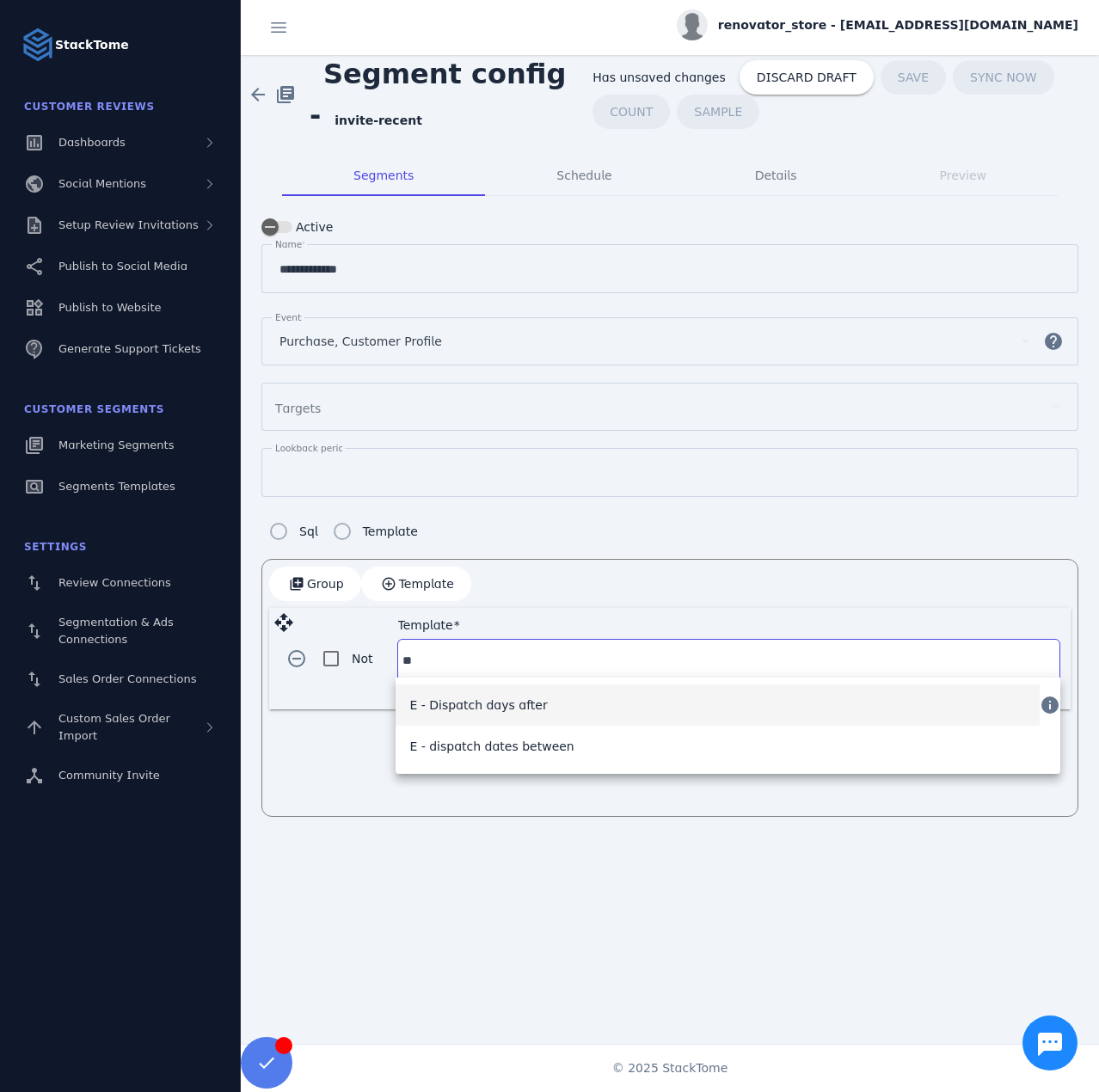
click at [481, 714] on span "E - Dispatch days after" at bounding box center [478, 704] width 138 height 20
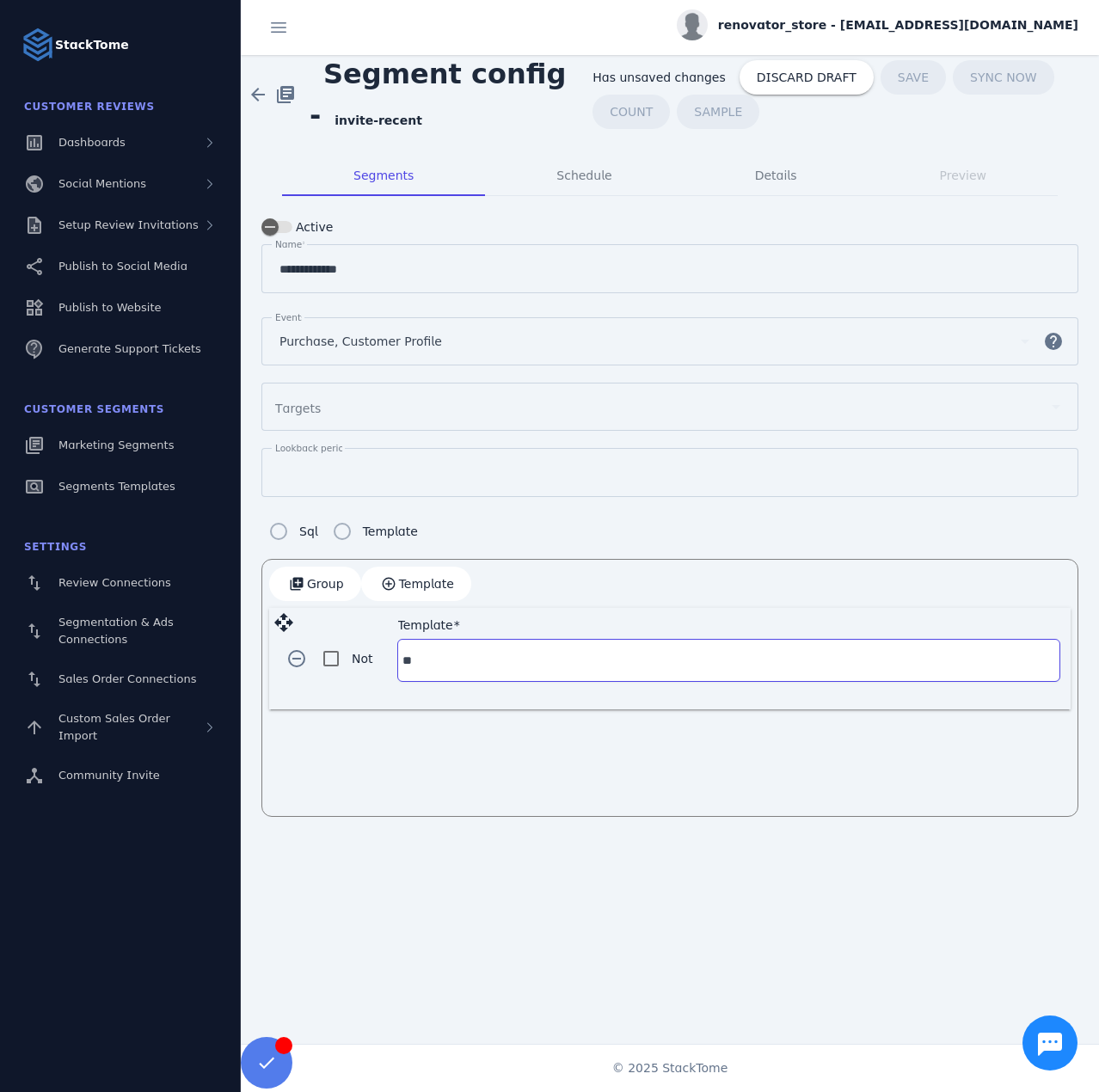
type input "**********"
click at [700, 658] on div at bounding box center [737, 660] width 178 height 20
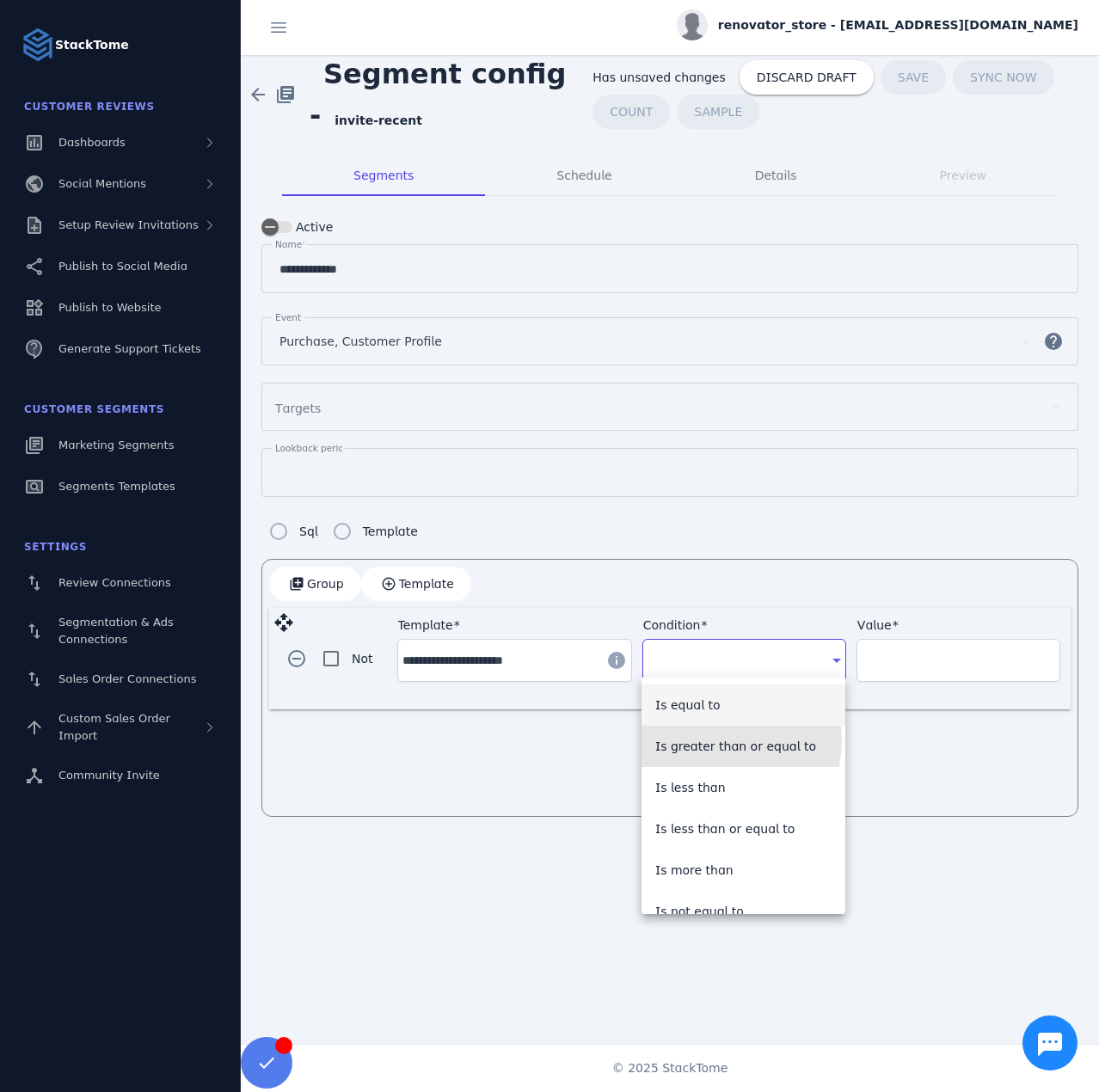
drag, startPoint x: 729, startPoint y: 741, endPoint x: 886, endPoint y: 673, distance: 171.1
click at [730, 741] on span "Is greater than or equal to" at bounding box center [736, 746] width 161 height 20
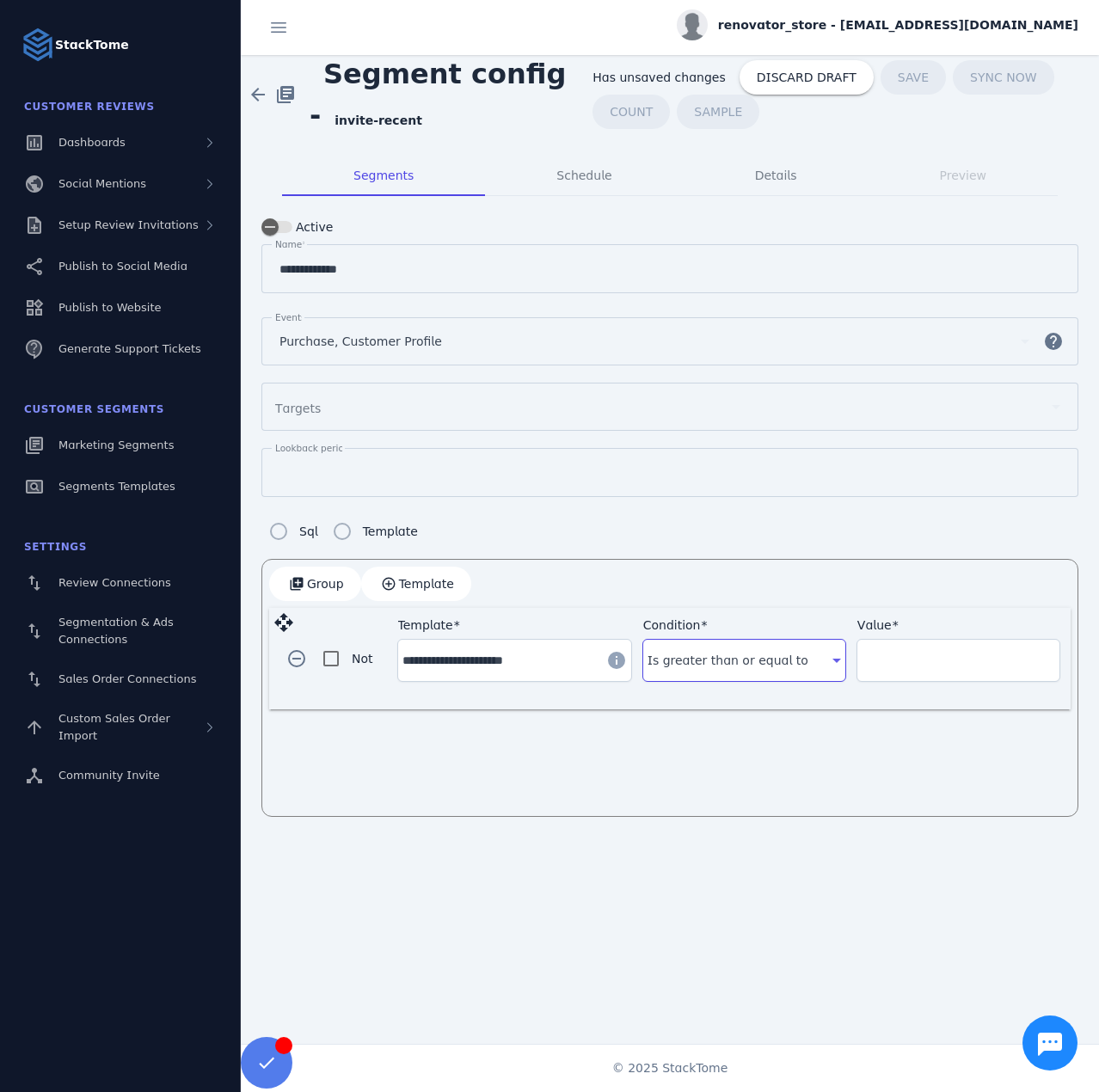
click at [899, 665] on input "Value" at bounding box center [958, 660] width 194 height 20
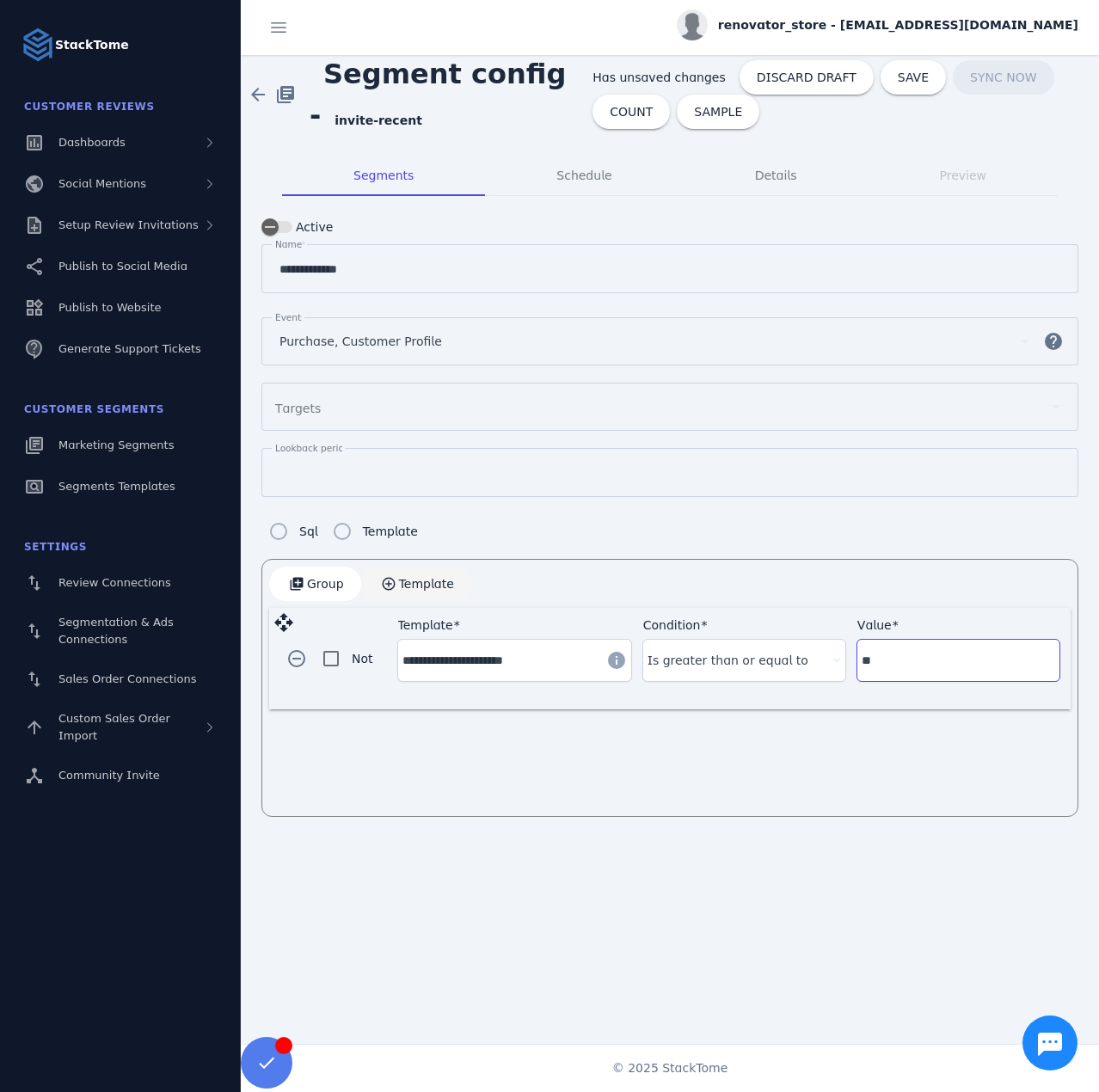
type input "**"
drag, startPoint x: 426, startPoint y: 582, endPoint x: 443, endPoint y: 584, distance: 17.1
click at [426, 582] on span "Template" at bounding box center [426, 583] width 55 height 12
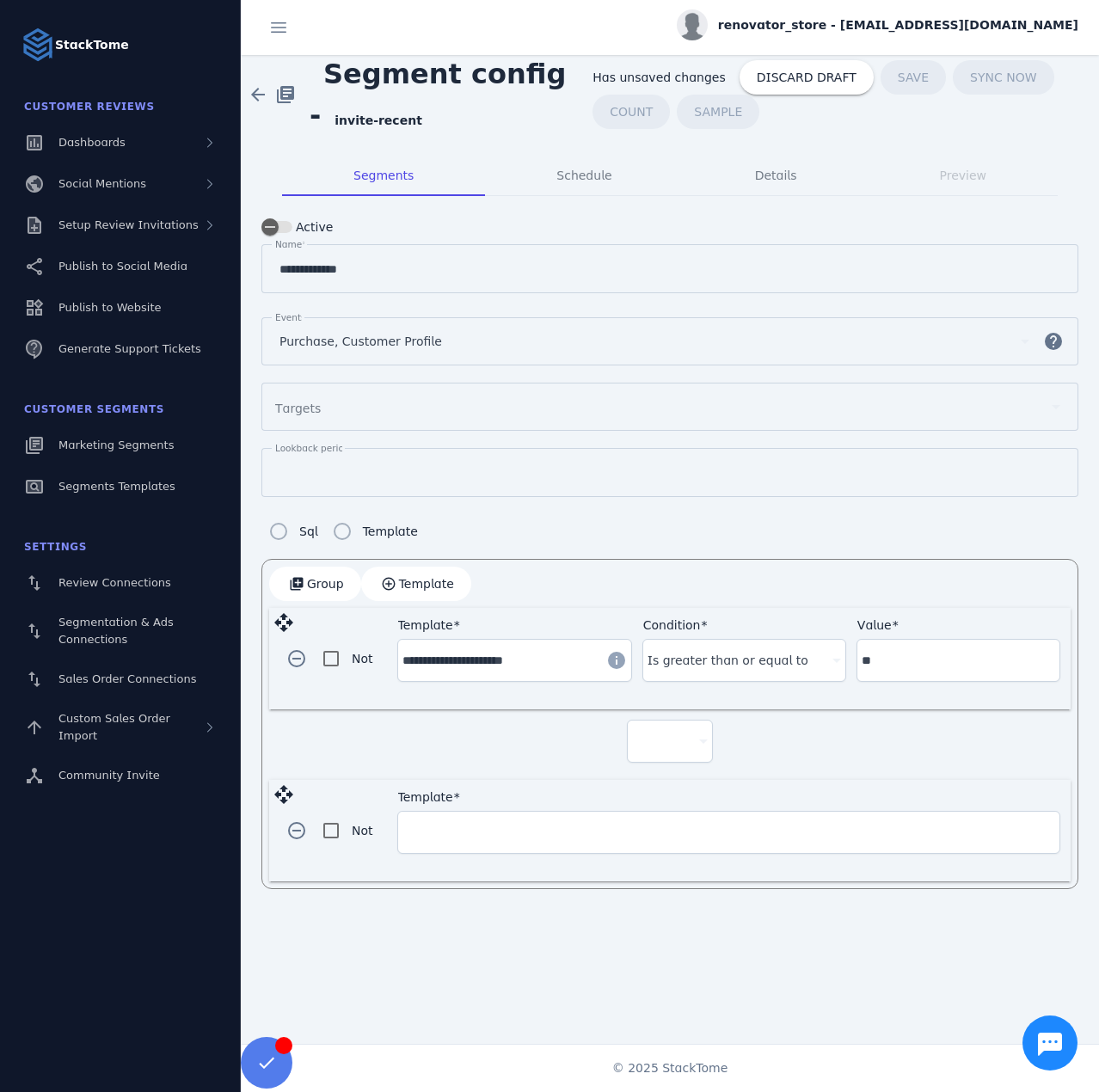
click at [641, 737] on div at bounding box center [662, 740] width 60 height 20
drag, startPoint x: 654, startPoint y: 781, endPoint x: 558, endPoint y: 815, distance: 101.8
click at [653, 781] on span "and" at bounding box center [652, 785] width 23 height 20
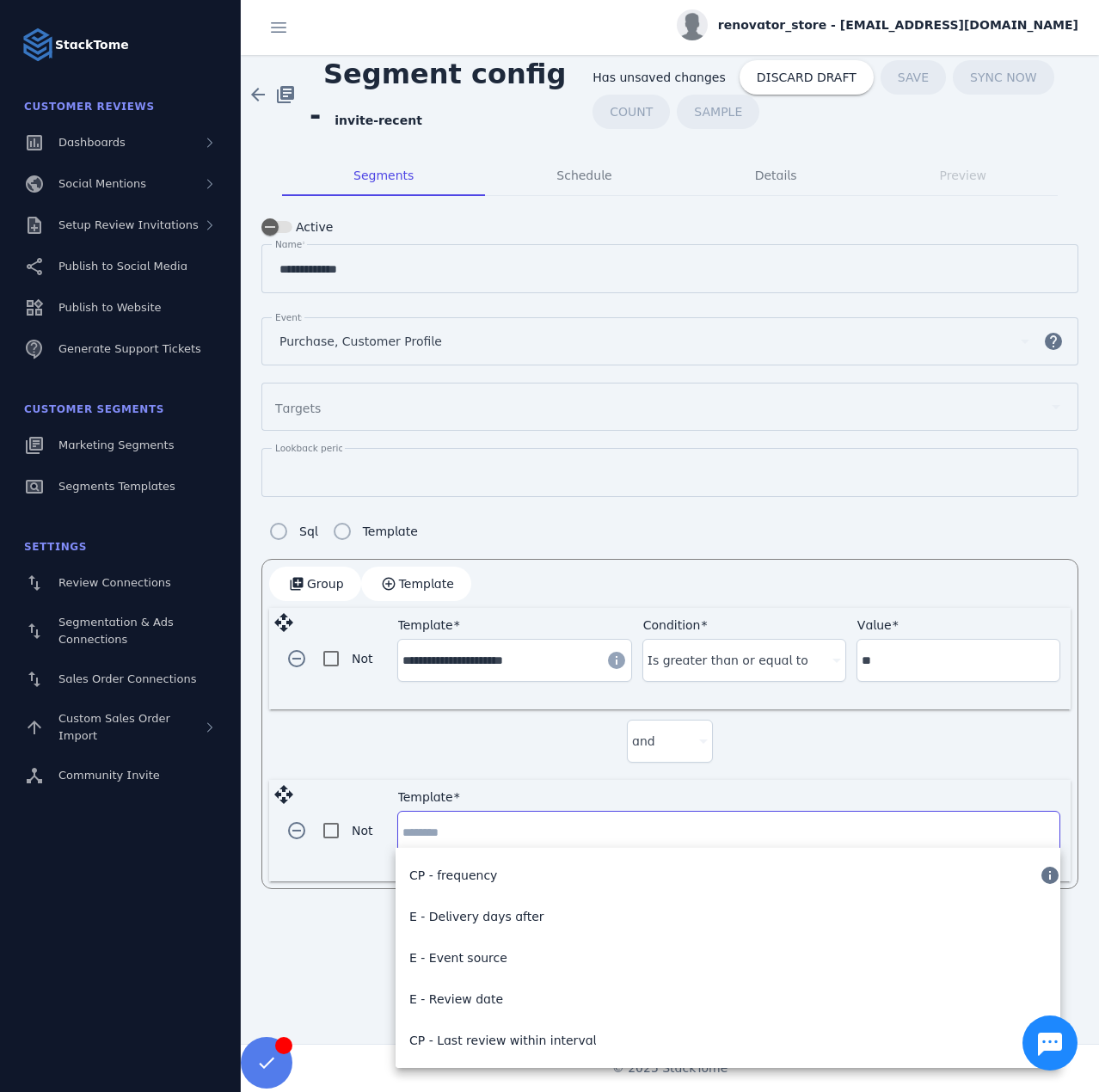
click at [544, 822] on input "Template" at bounding box center [729, 831] width 653 height 20
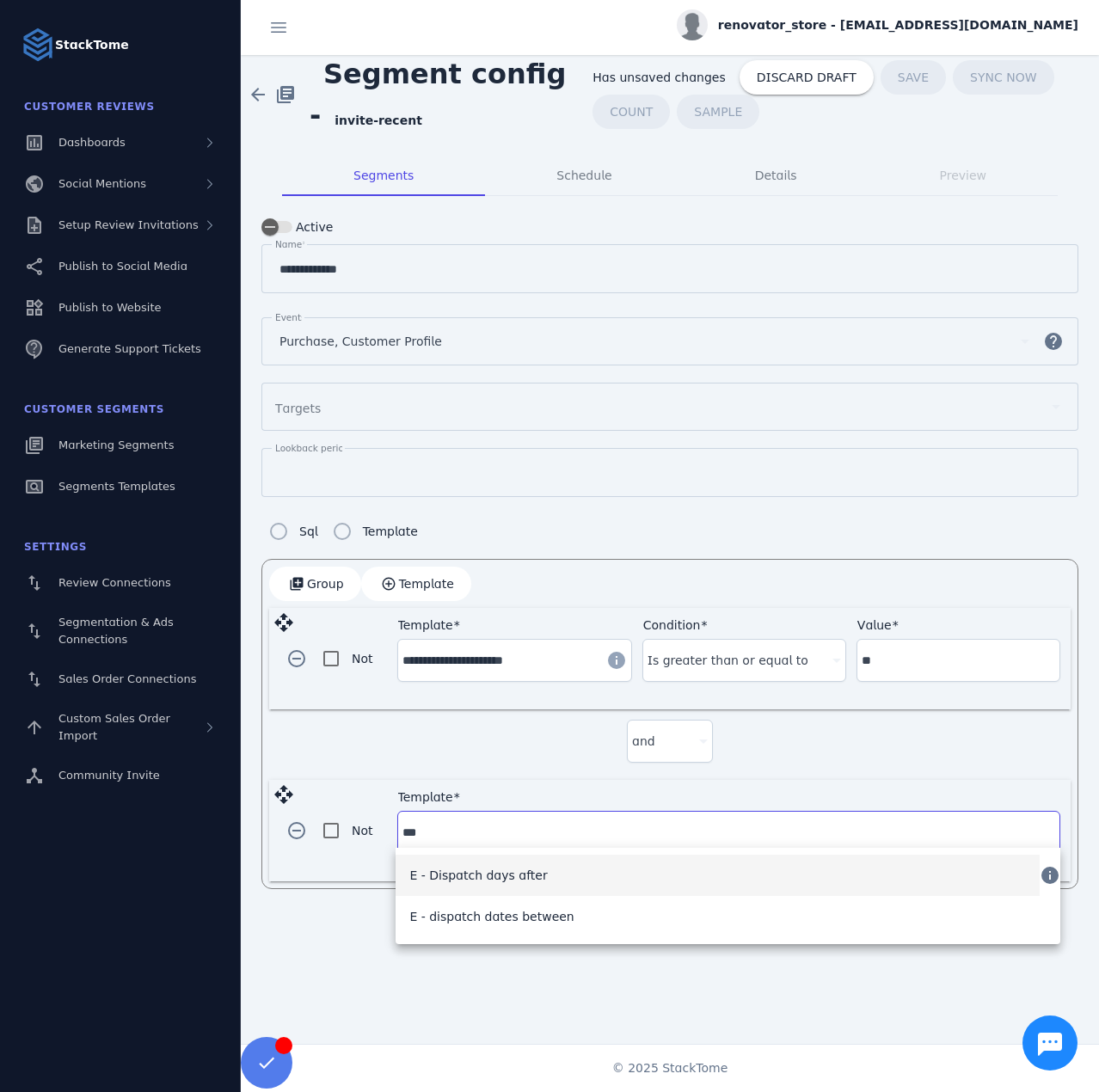
click at [522, 879] on span "E - Dispatch days after" at bounding box center [478, 875] width 138 height 20
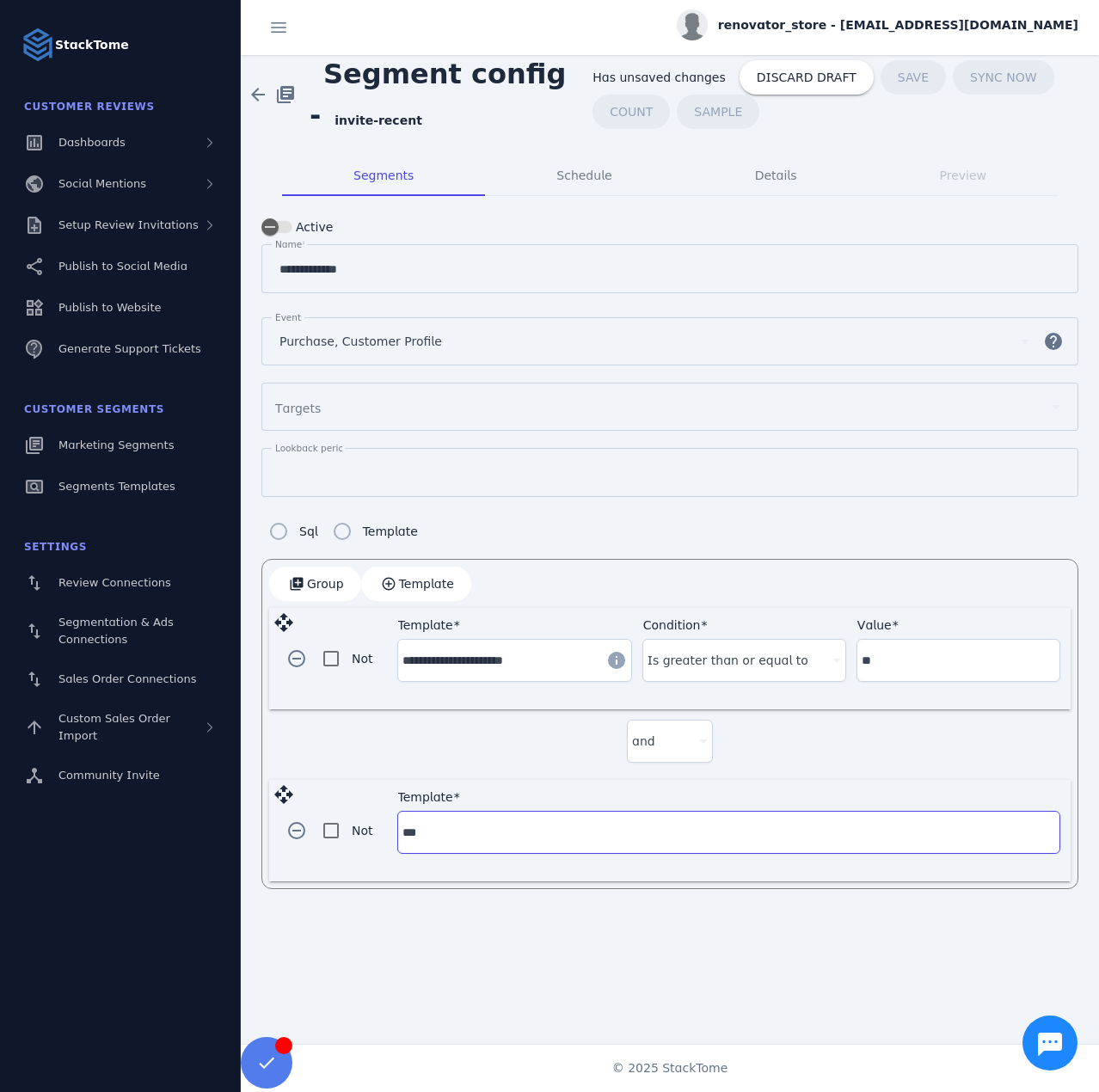
type input "**********"
click at [725, 844] on div "Condition" at bounding box center [744, 832] width 194 height 42
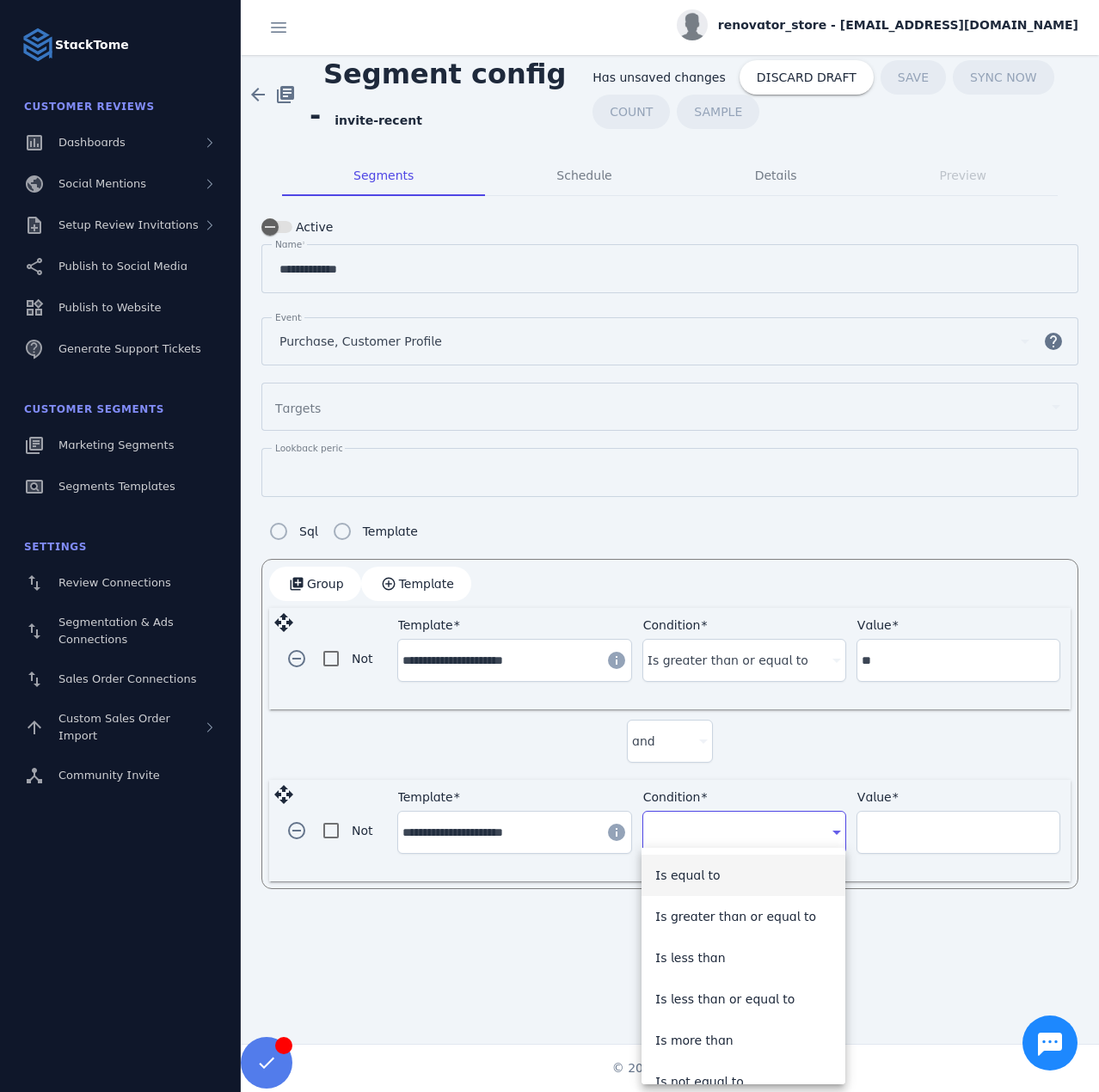
drag, startPoint x: 738, startPoint y: 989, endPoint x: 853, endPoint y: 889, distance: 152.4
click at [738, 989] on span "Is less than or equal to" at bounding box center [725, 999] width 141 height 20
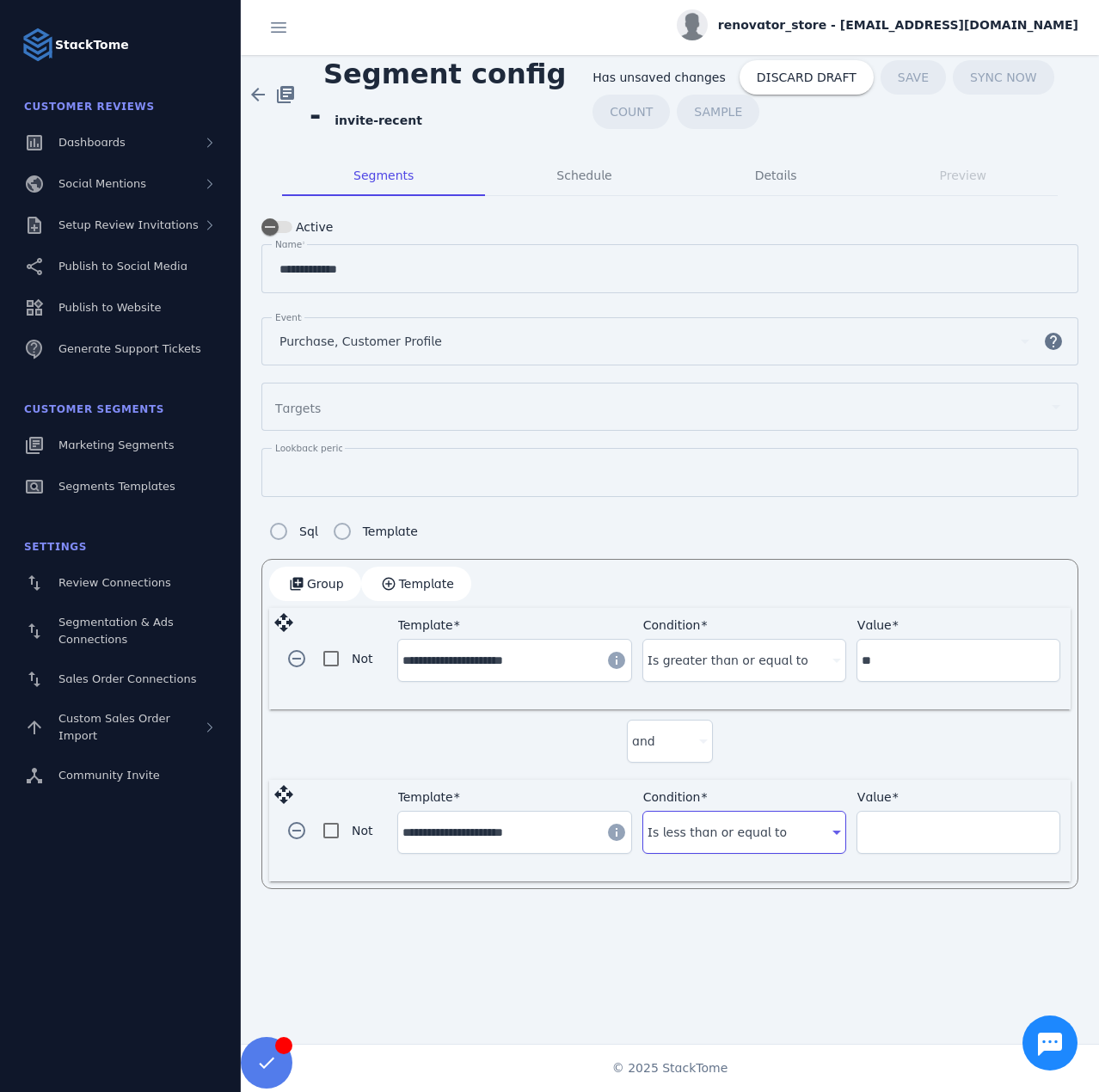
click at [913, 829] on input "Value" at bounding box center [958, 831] width 194 height 20
type input "***"
click at [636, 559] on div "**********" at bounding box center [670, 724] width 817 height 330
click at [617, 115] on span "COUNT" at bounding box center [631, 111] width 43 height 12
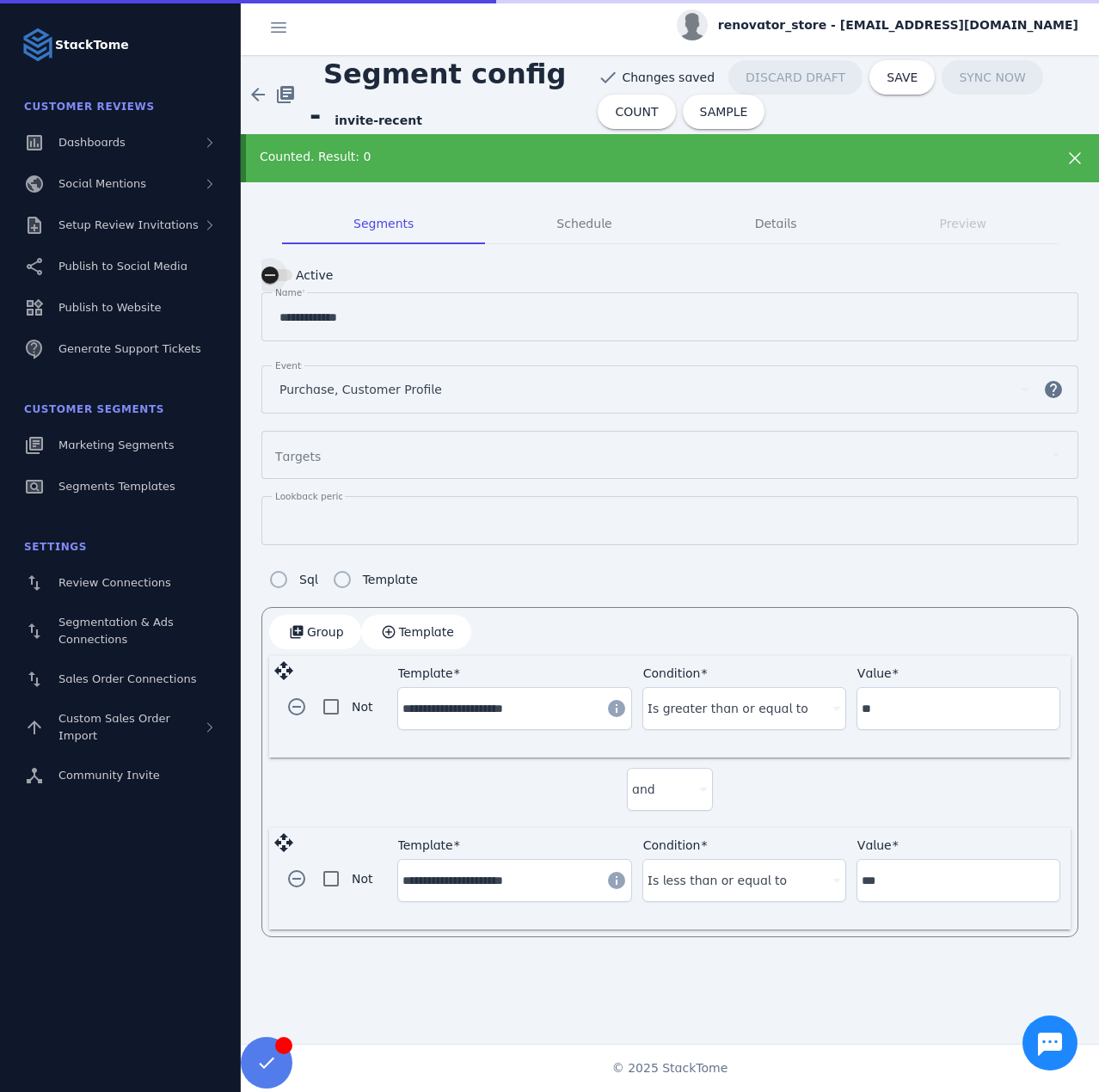
click at [286, 271] on div "button" at bounding box center [269, 274] width 34 height 34
click at [629, 109] on span "COUNT" at bounding box center [637, 111] width 43 height 12
click at [760, 168] on div "Counted. Result: 0" at bounding box center [670, 158] width 859 height 48
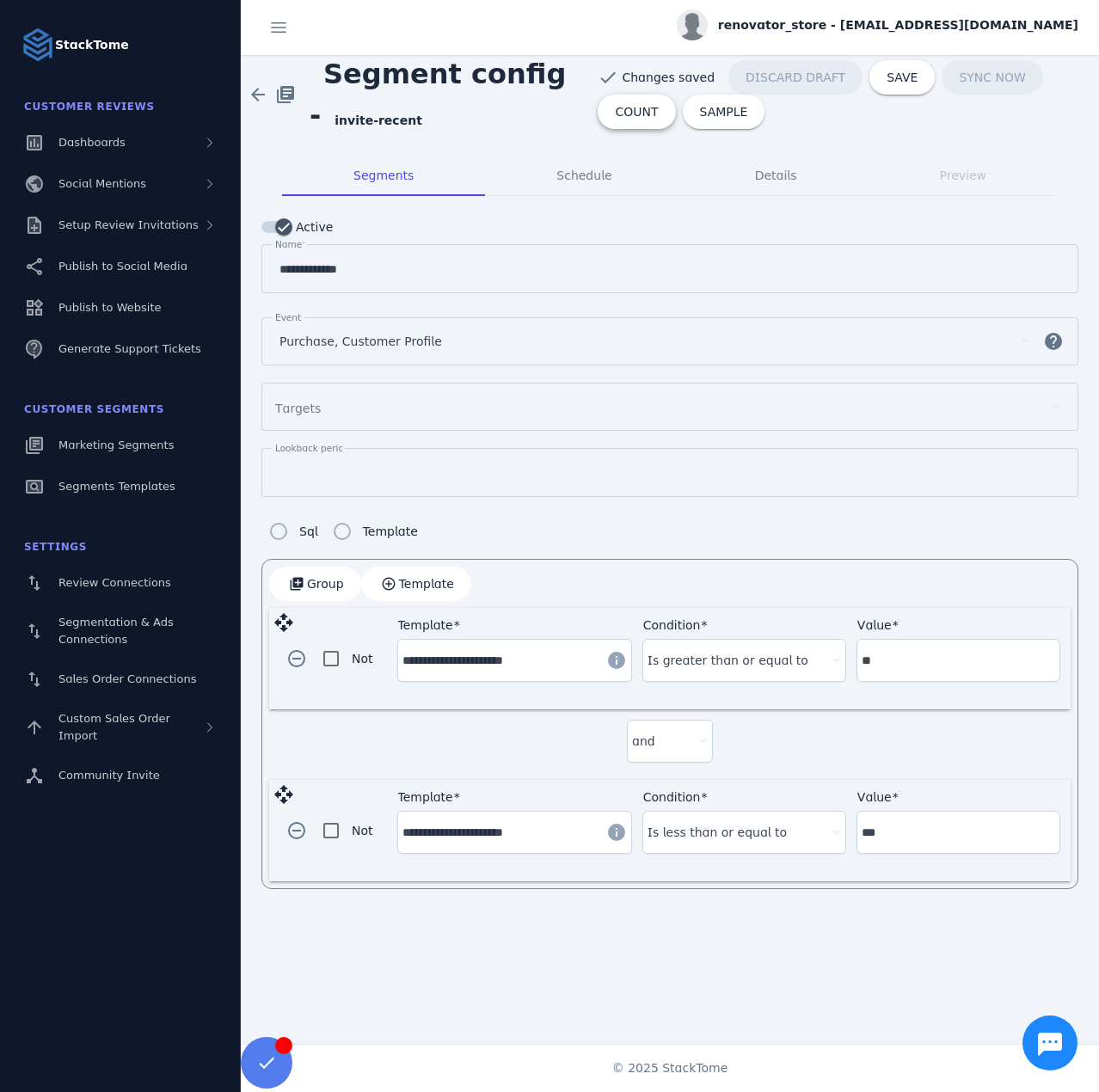
drag, startPoint x: 622, startPoint y: 109, endPoint x: 632, endPoint y: 90, distance: 21.5
click at [621, 109] on span "COUNT" at bounding box center [637, 111] width 43 height 12
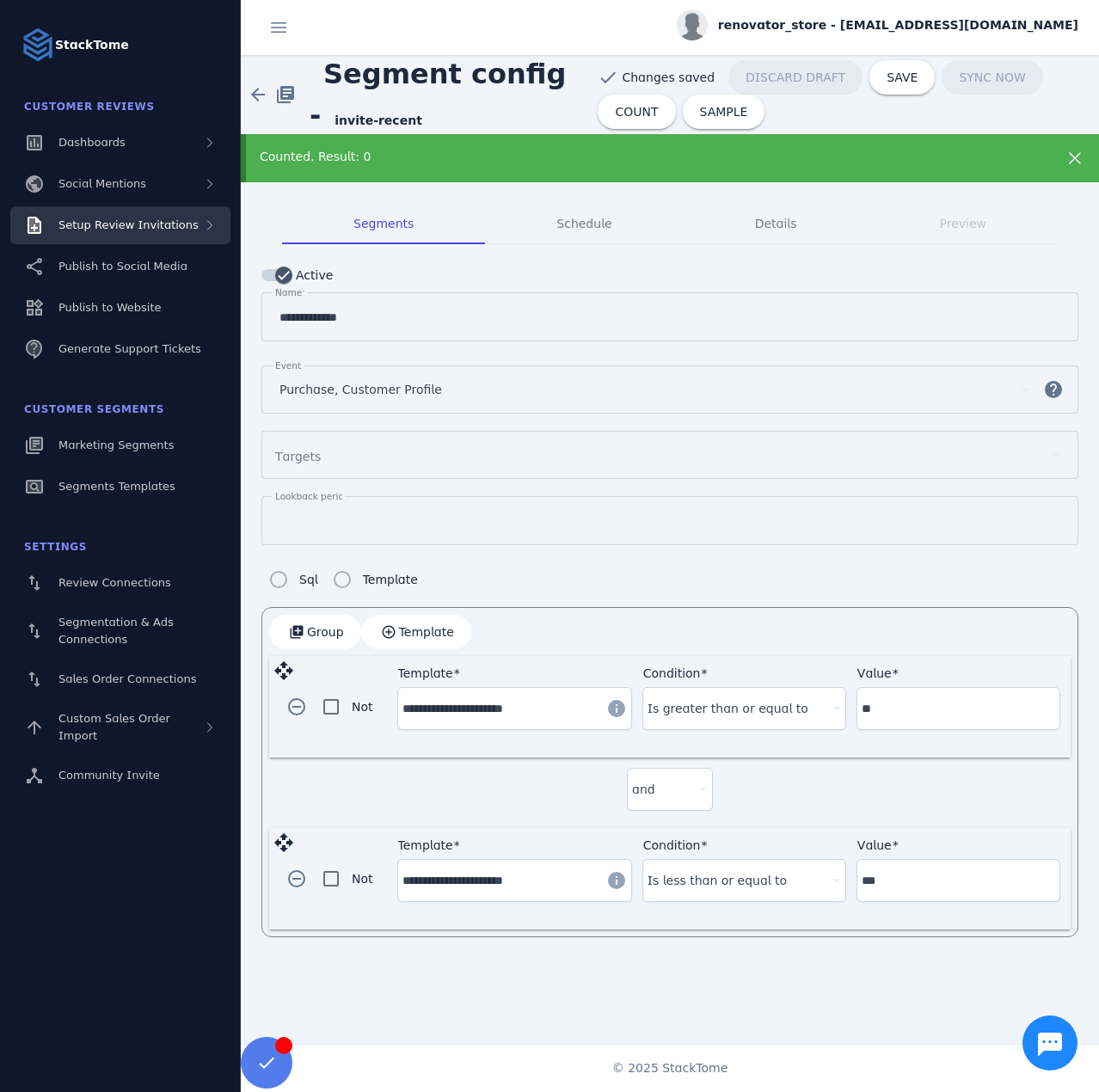
click at [177, 226] on span "Setup Review Invitations" at bounding box center [128, 224] width 141 height 13
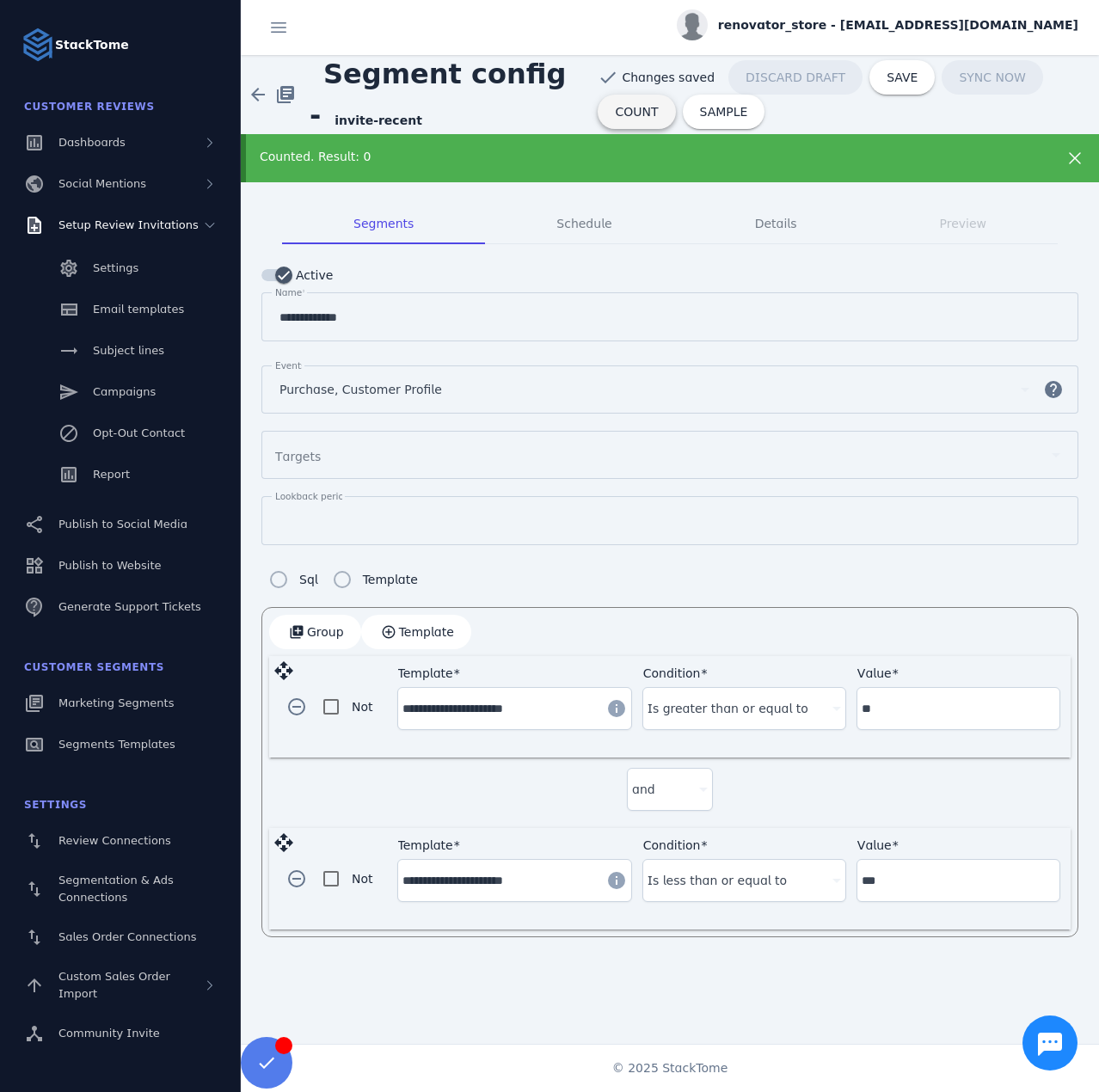
click at [629, 110] on span "COUNT" at bounding box center [637, 111] width 43 height 12
click at [937, 22] on span "renovator_store - cs_renovator_store@stacktome.com" at bounding box center [898, 25] width 361 height 18
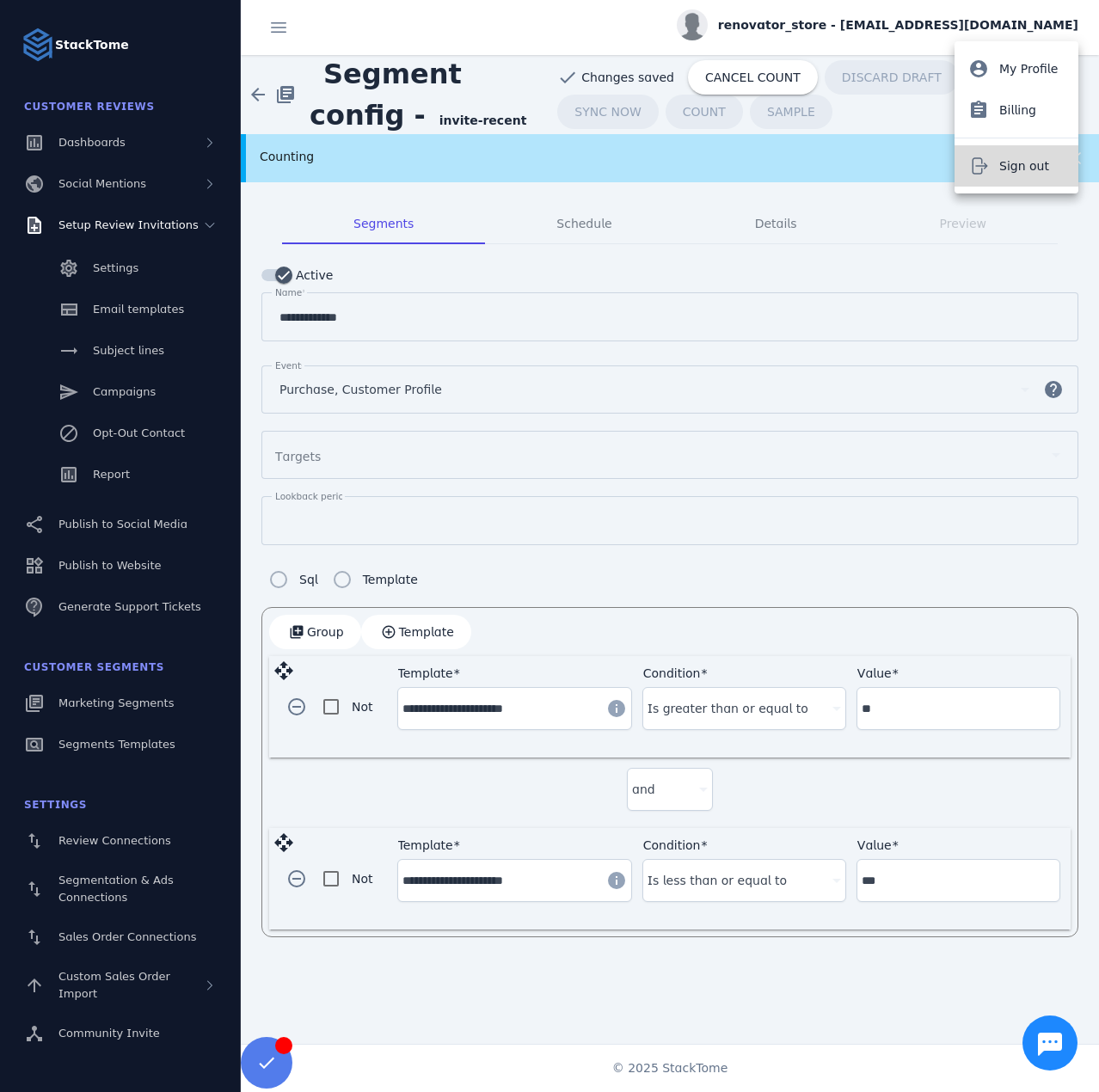
click at [1015, 158] on span "Sign out" at bounding box center [1023, 166] width 49 height 20
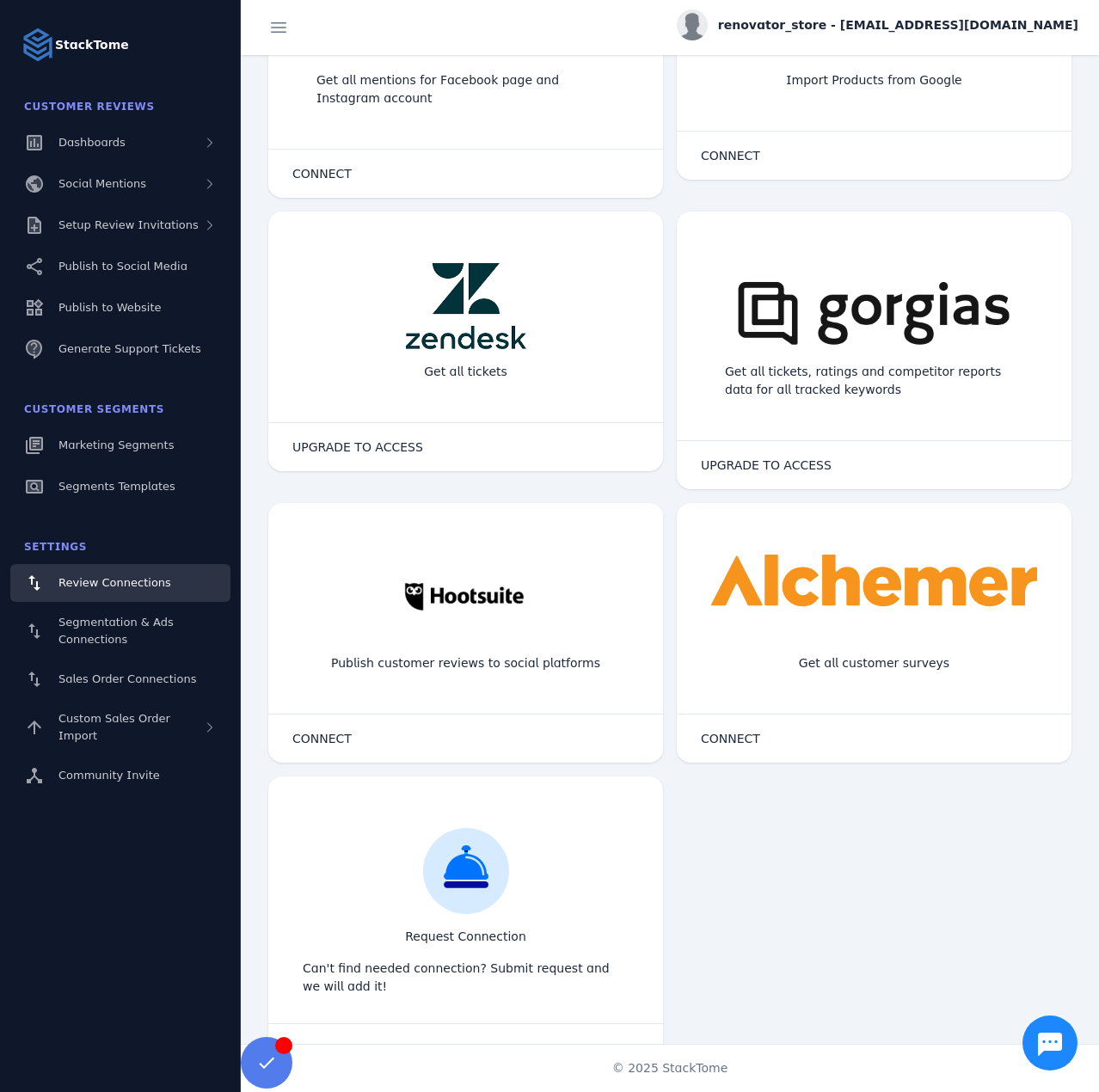
scroll to position [1018, 0]
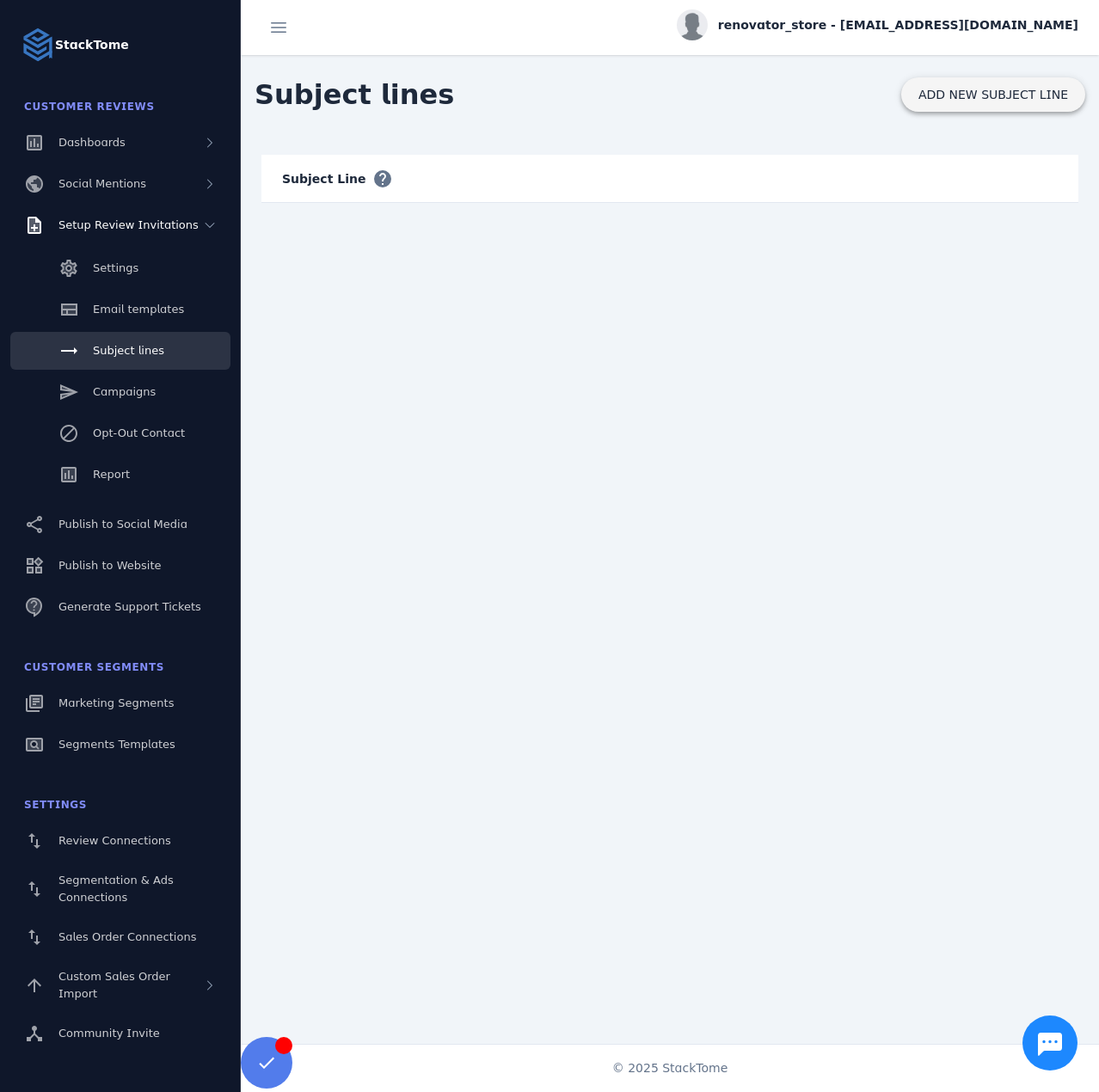
click at [961, 89] on span "ADD NEW SUBJECT LINE" at bounding box center [993, 94] width 149 height 12
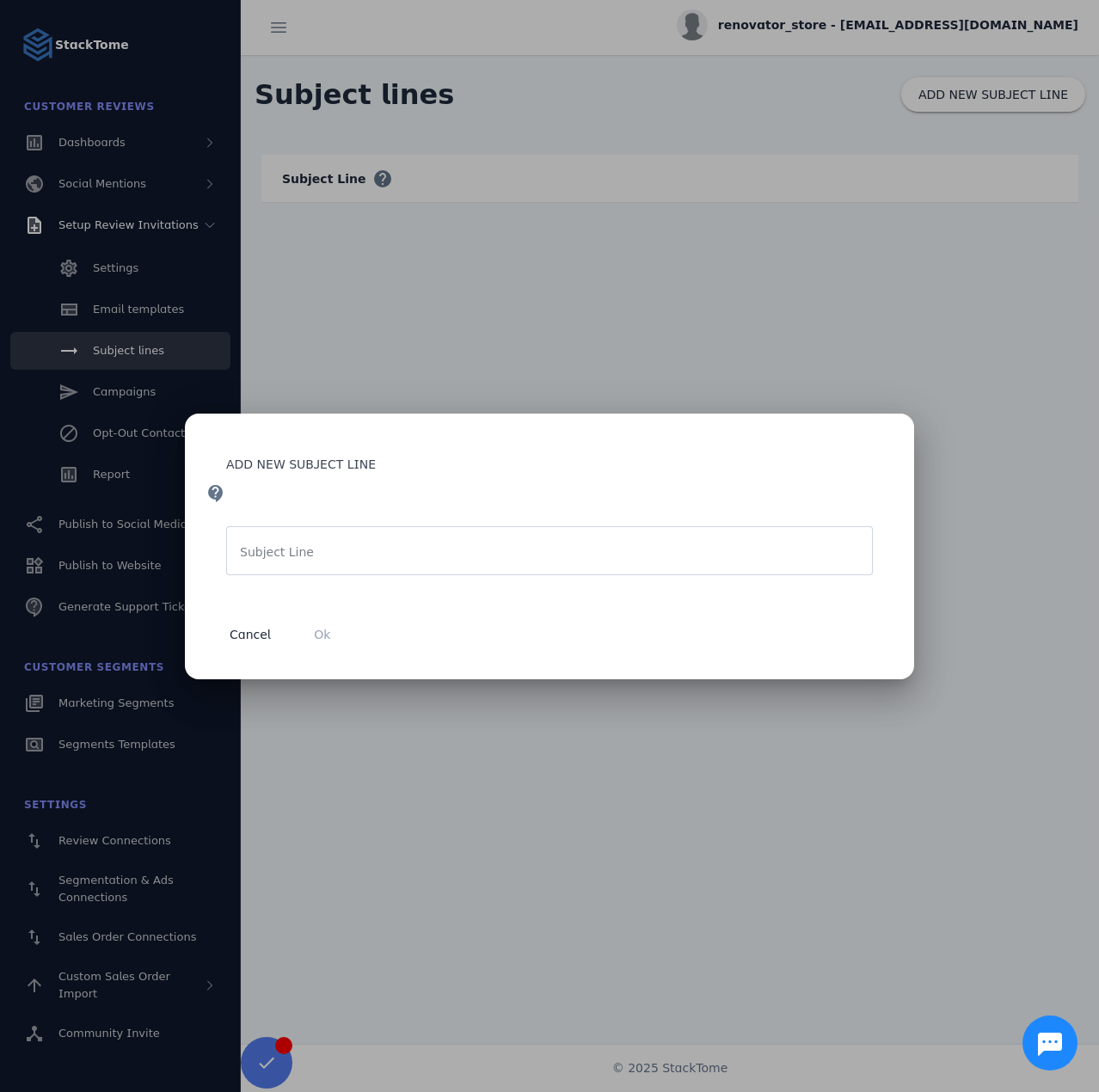
click at [391, 546] on input "Subject Line" at bounding box center [550, 550] width 619 height 20
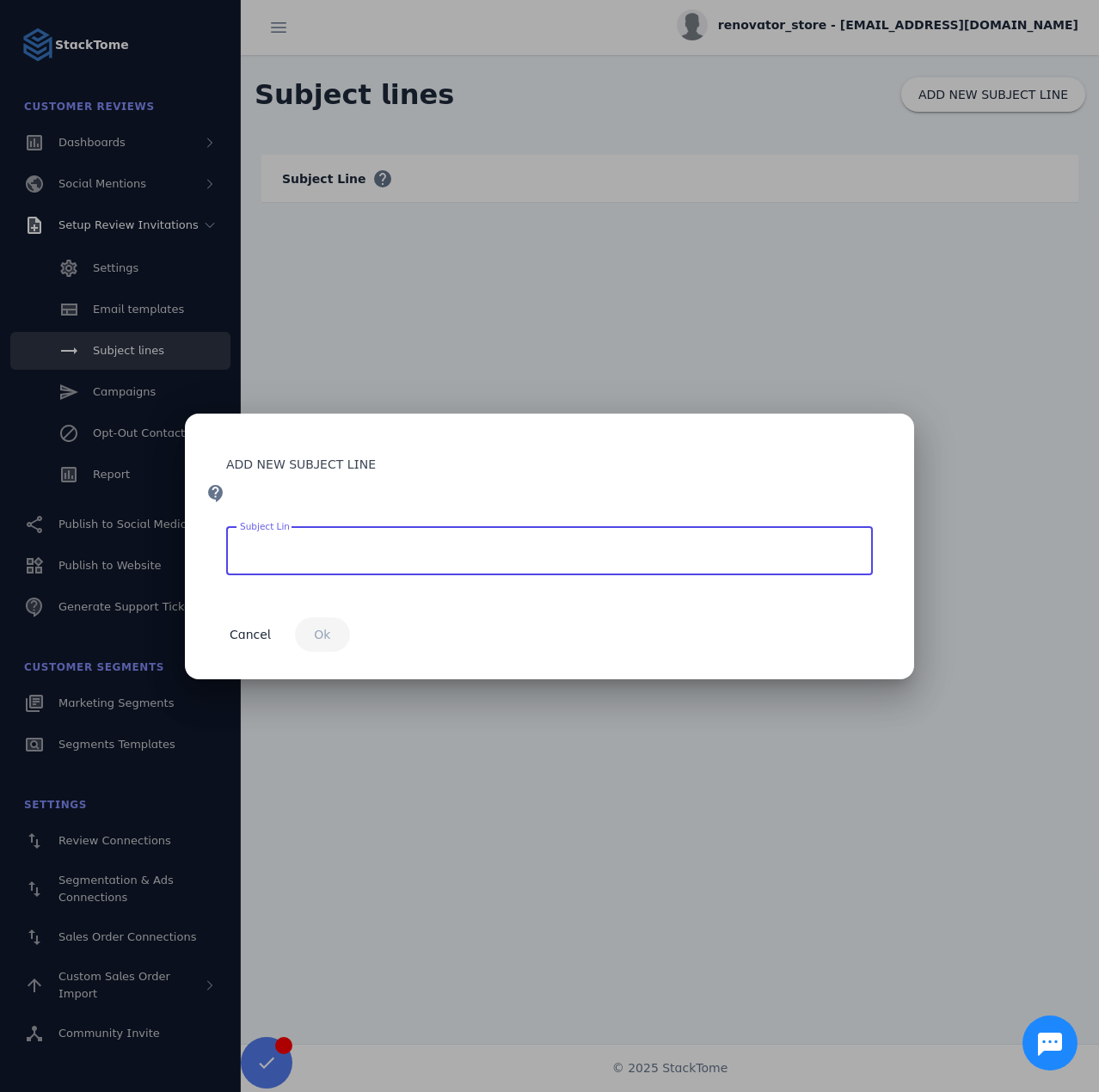
paste input "**********"
type input "**********"
click at [314, 632] on span "Ok" at bounding box center [322, 635] width 16 height 12
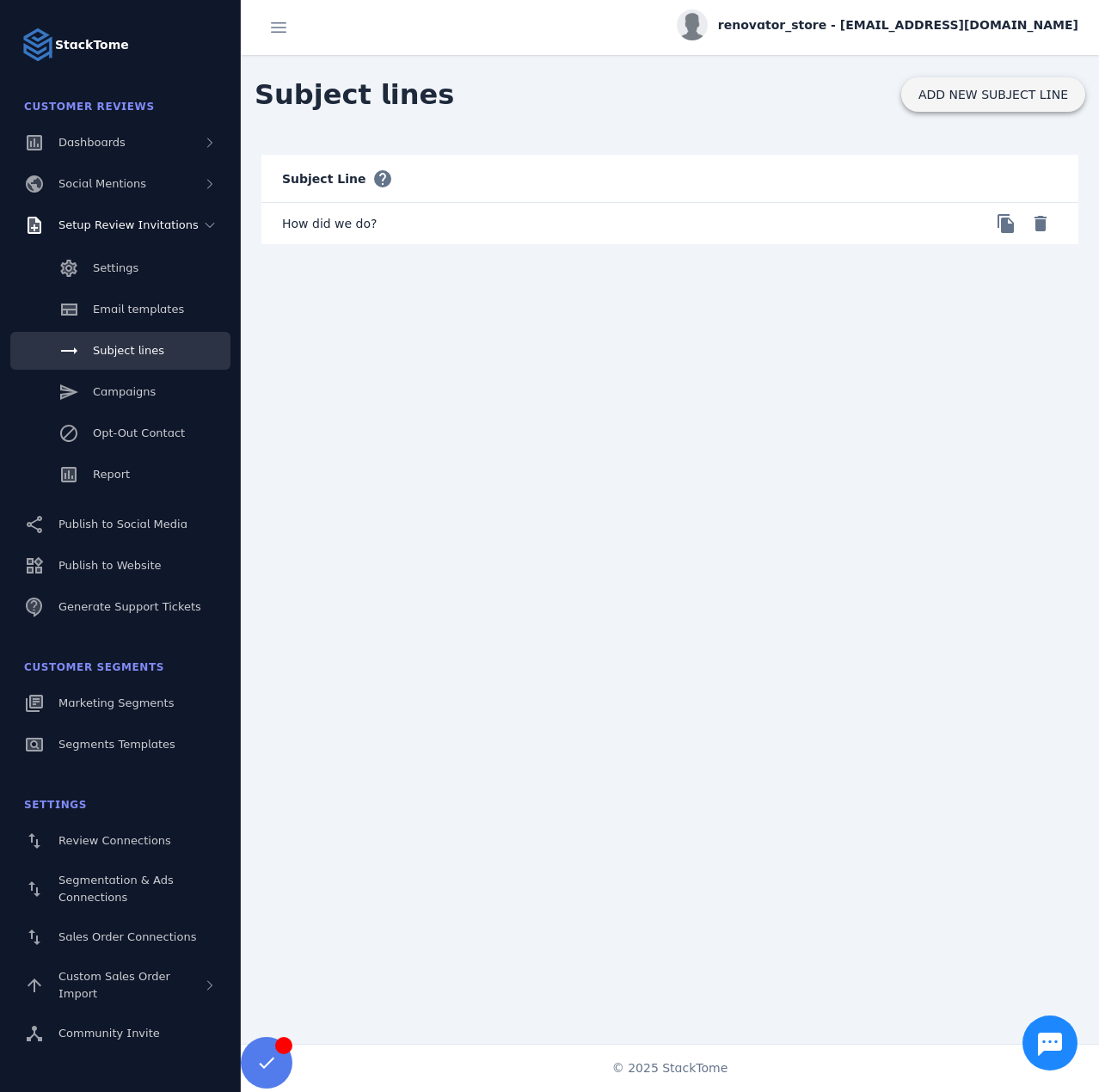
click at [956, 96] on span "ADD NEW SUBJECT LINE" at bounding box center [993, 94] width 149 height 12
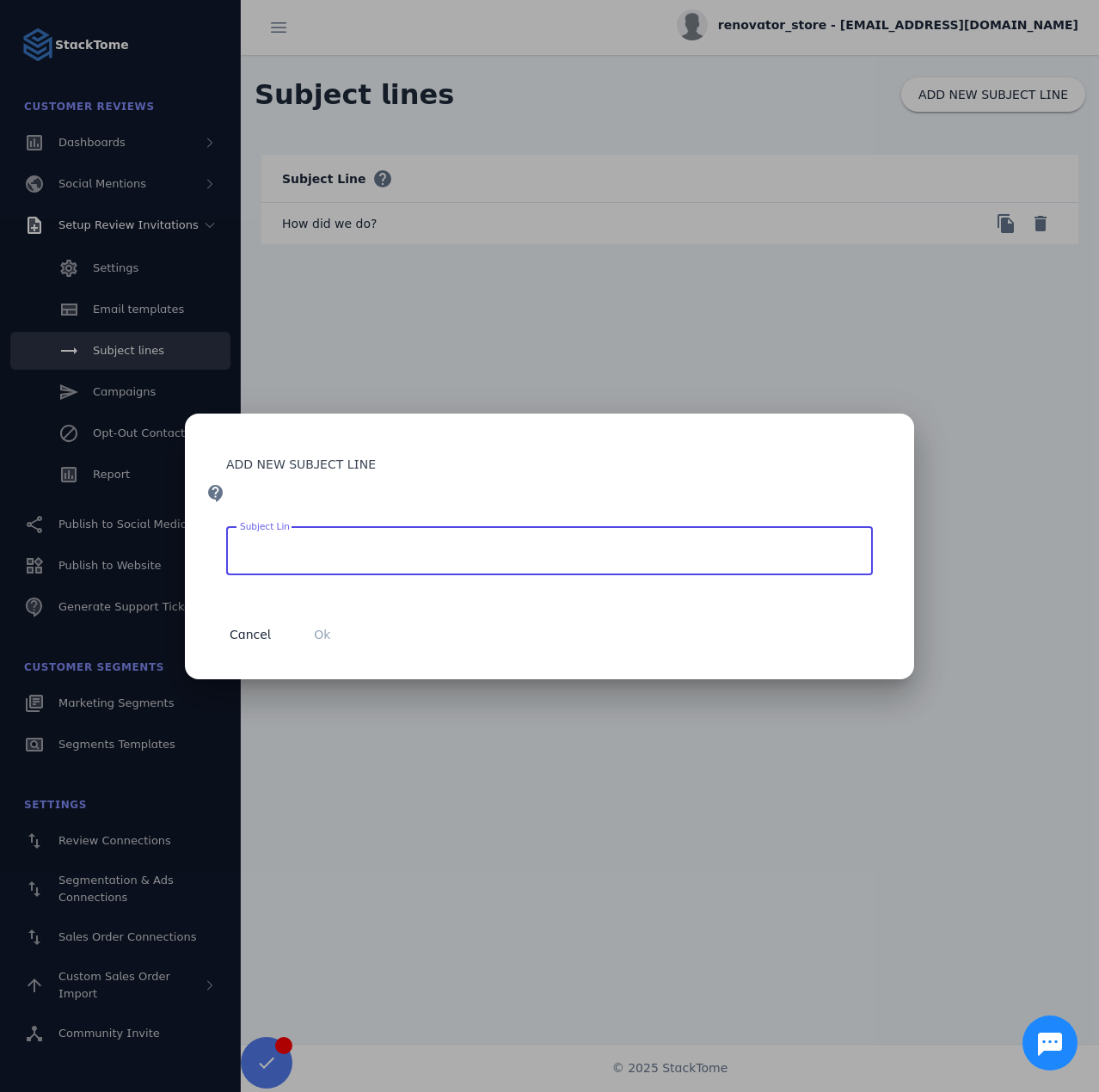
paste input "**********"
type input "**********"
click at [296, 637] on span "button" at bounding box center [322, 635] width 55 height 42
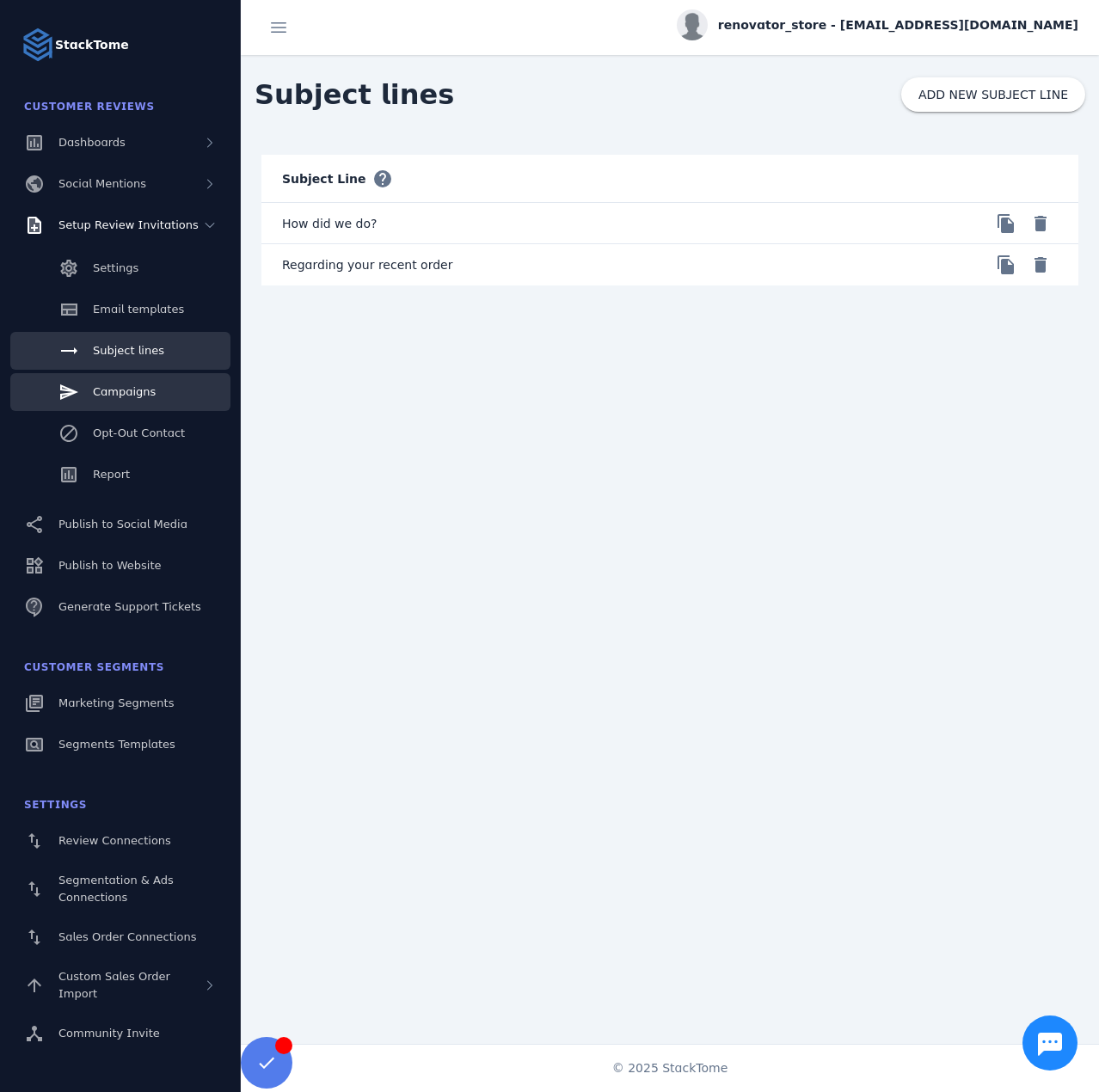
click at [164, 391] on link "Campaigns" at bounding box center [120, 391] width 220 height 38
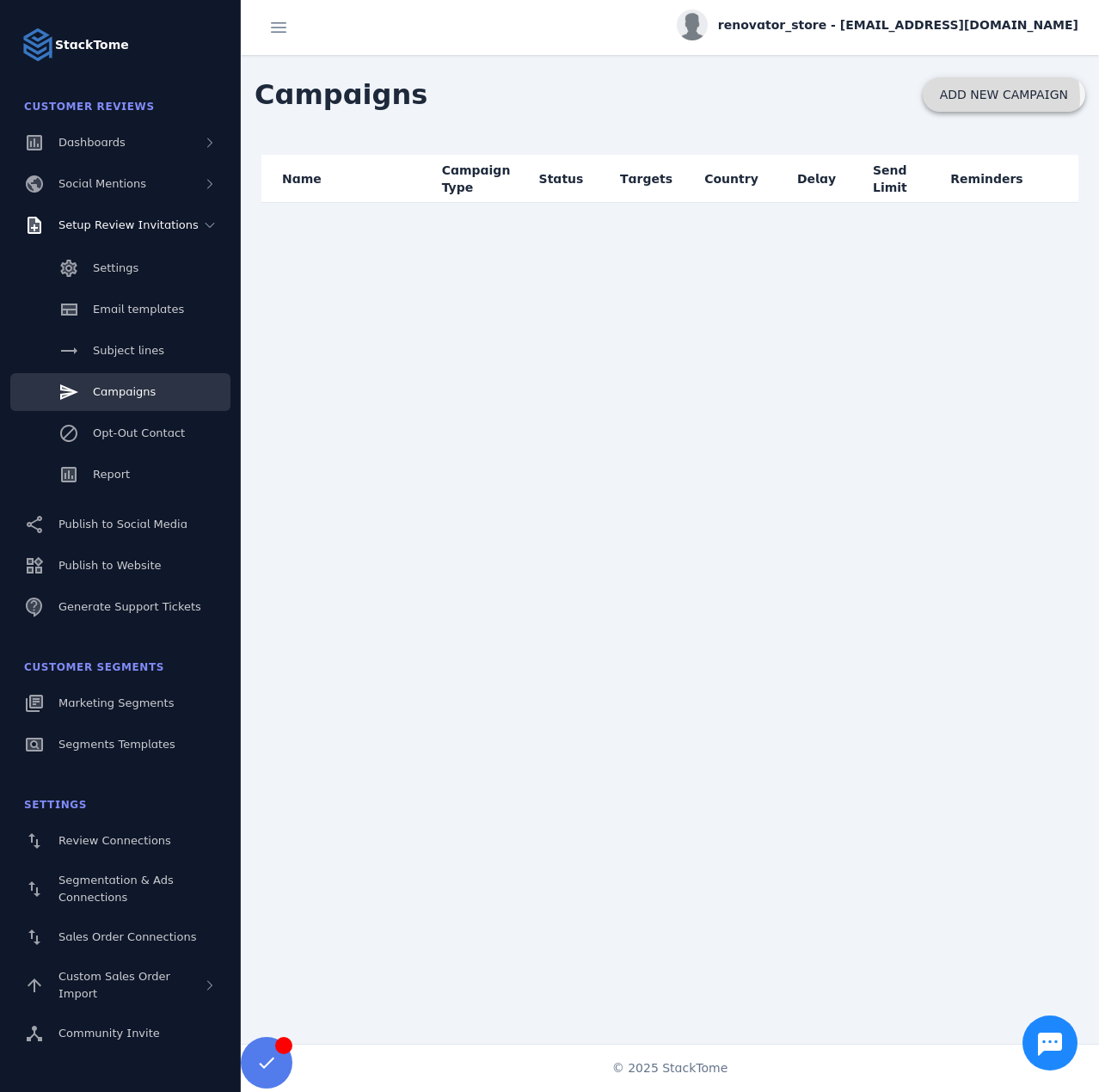
click at [983, 98] on span "ADD NEW CAMPAIGN" at bounding box center [1004, 94] width 128 height 12
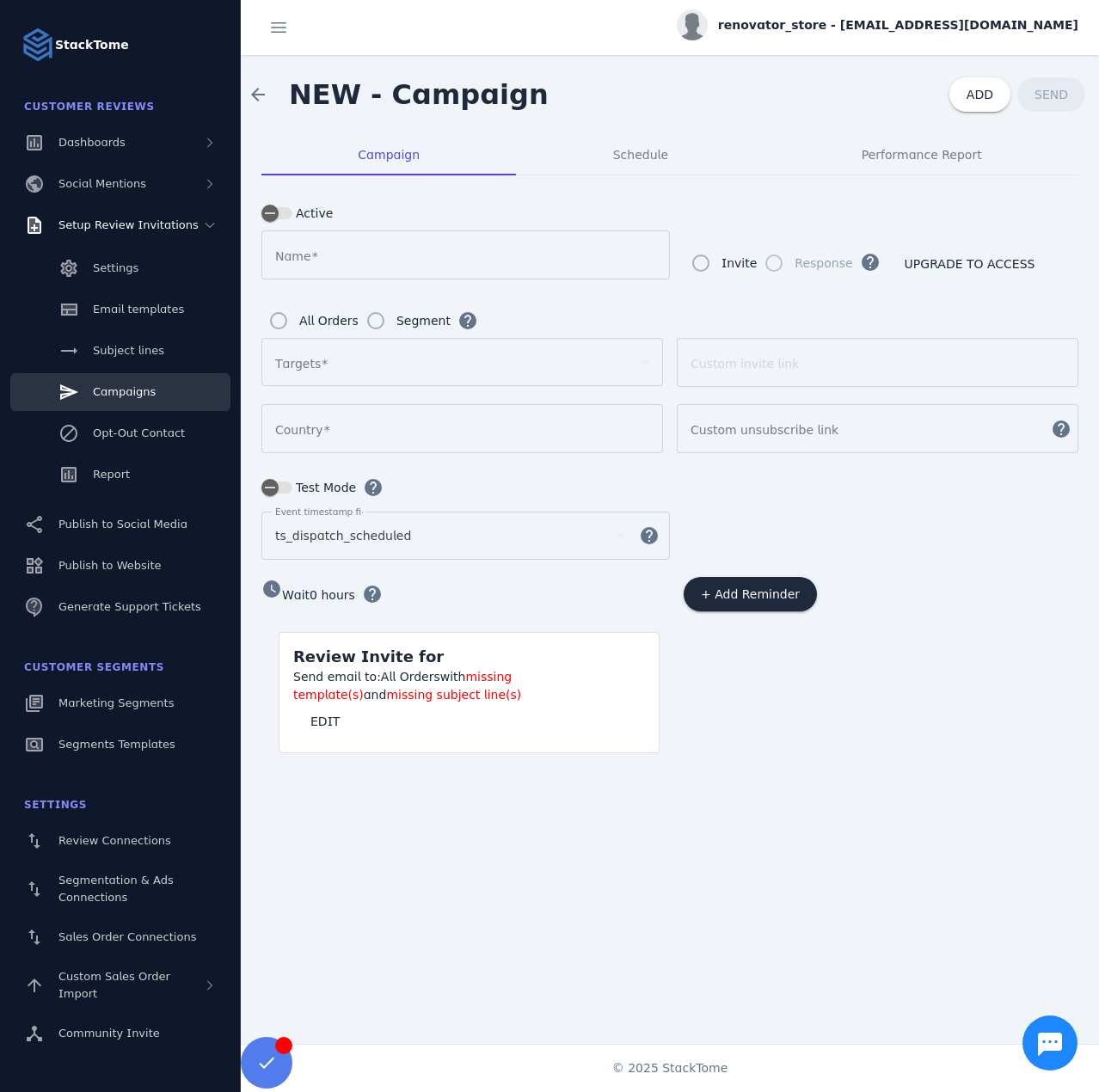
click at [359, 272] on div at bounding box center [465, 255] width 381 height 49
type input "*********"
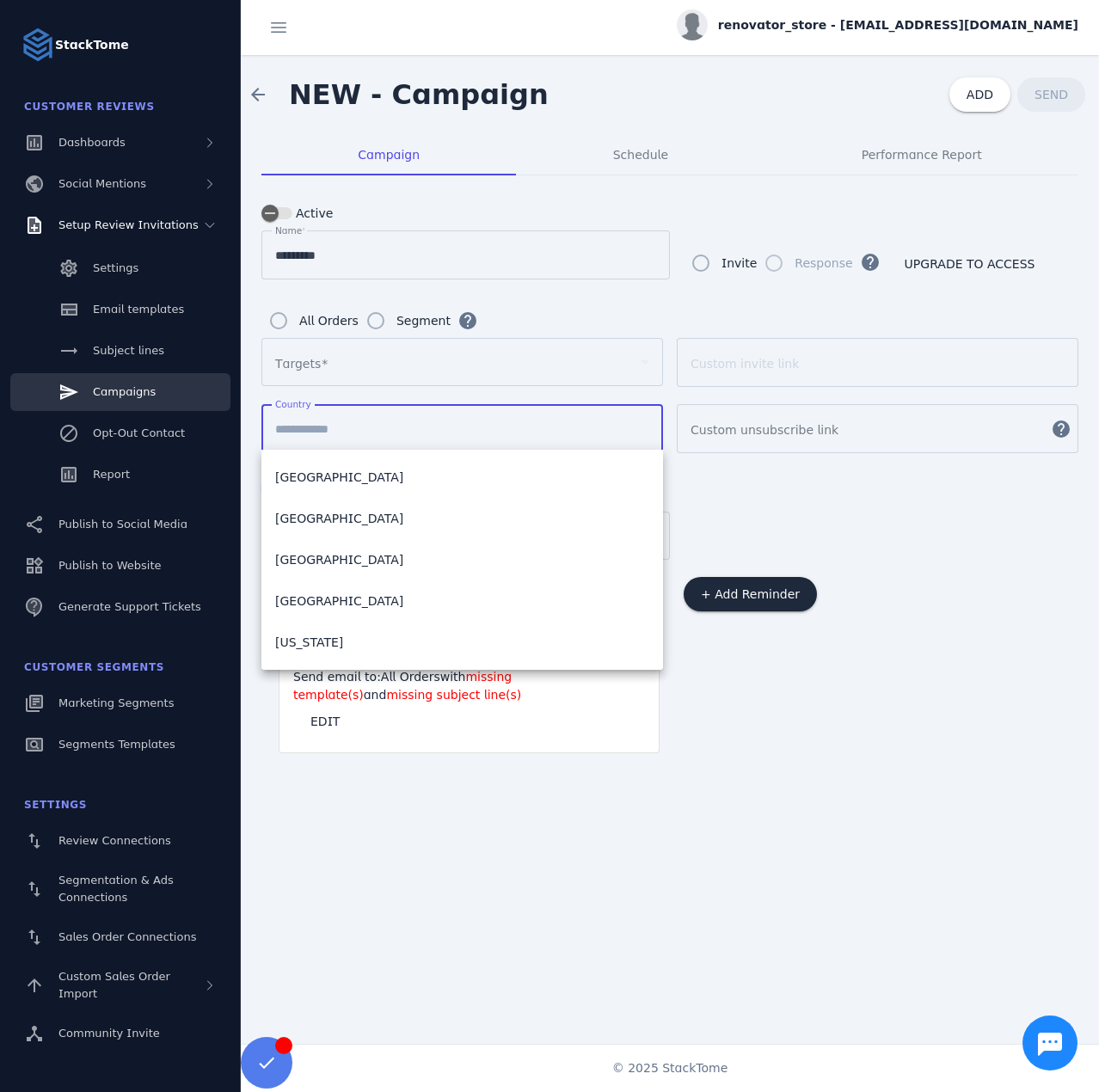
click at [333, 419] on input "Country" at bounding box center [462, 428] width 374 height 20
click at [335, 370] on div at bounding box center [455, 361] width 359 height 20
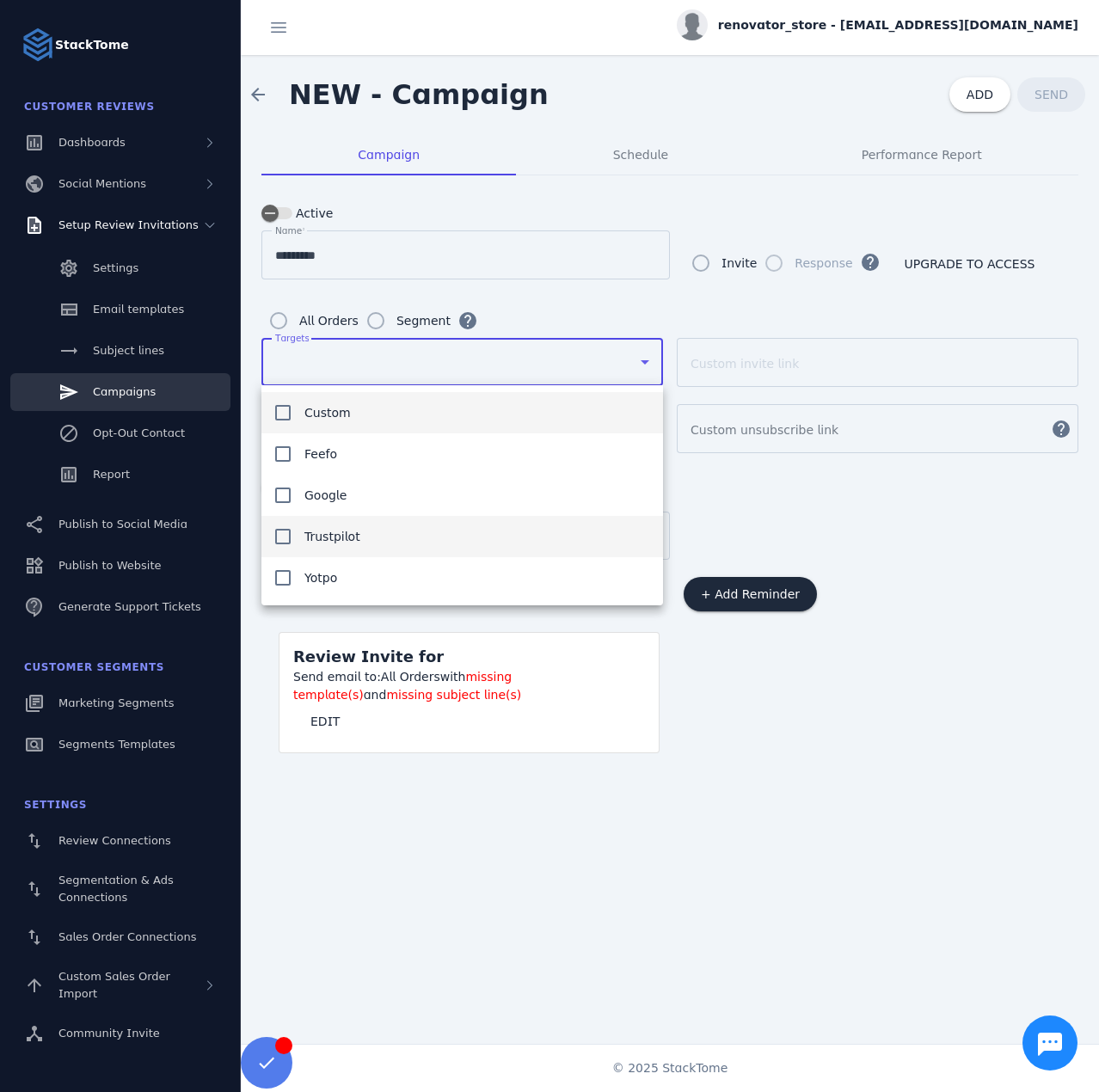
click at [361, 531] on mat-option "Trustpilot" at bounding box center [462, 536] width 401 height 42
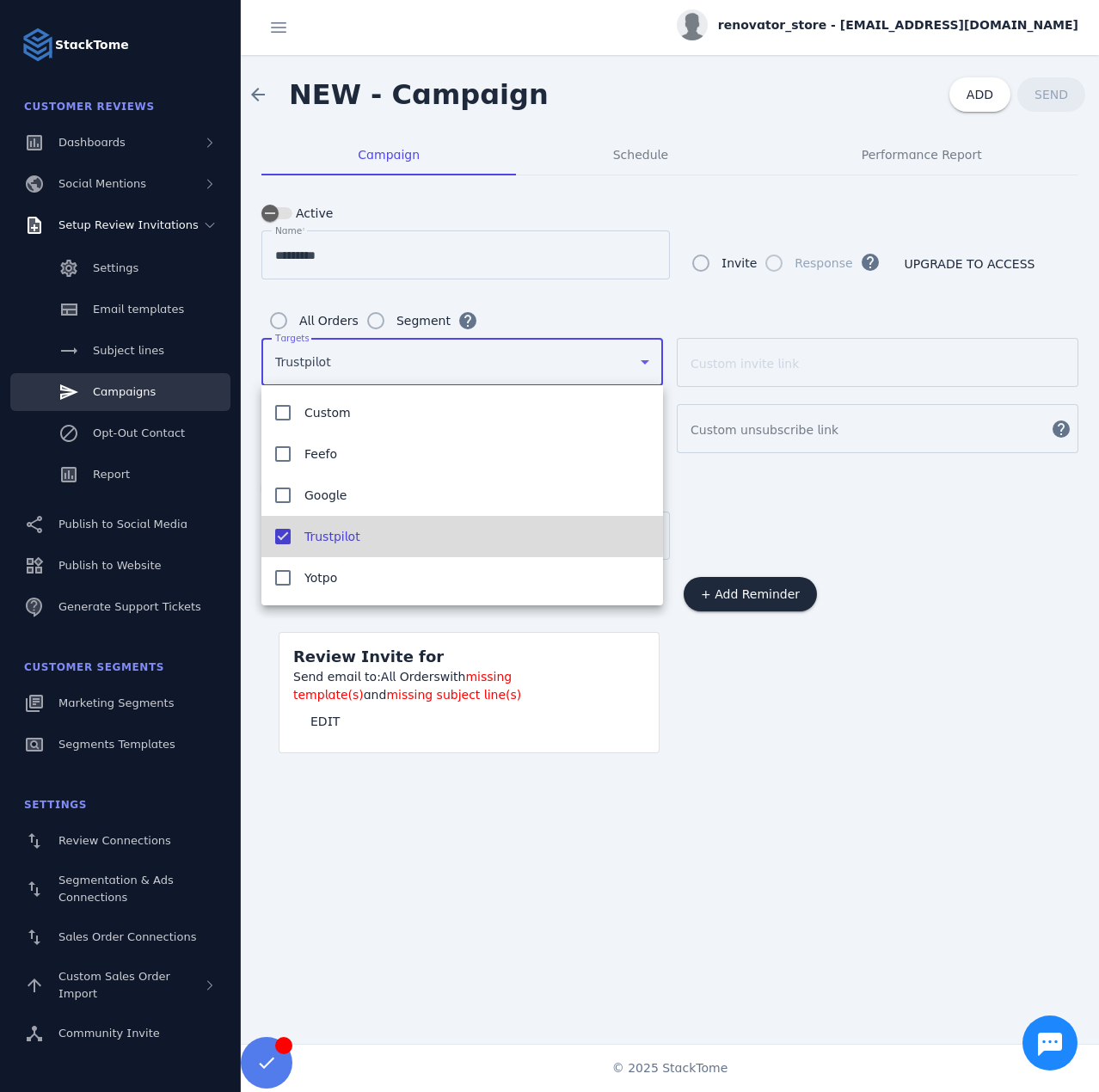
click at [670, 715] on div at bounding box center [550, 546] width 1099 height 1092
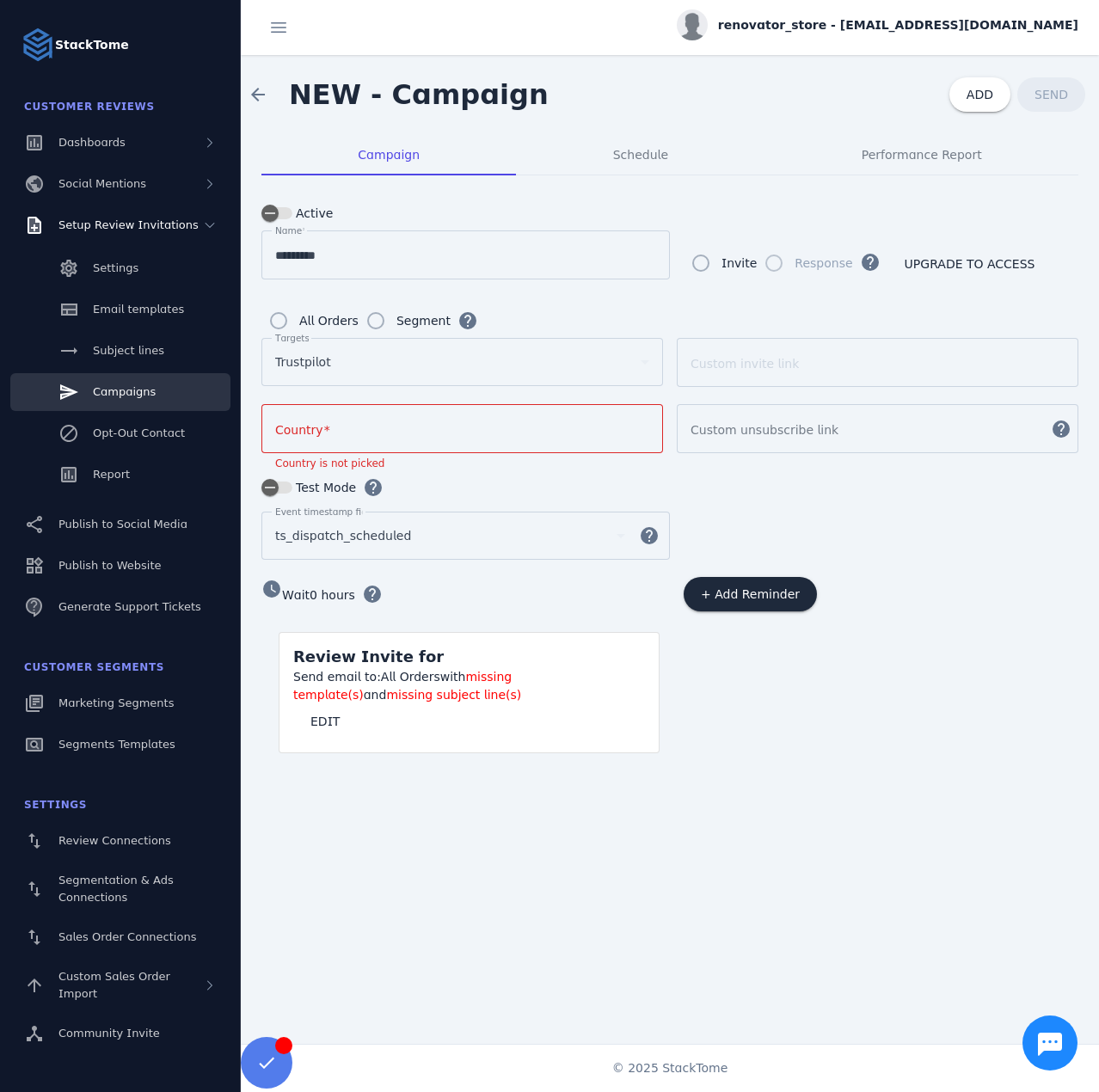
click at [328, 438] on div at bounding box center [462, 428] width 374 height 49
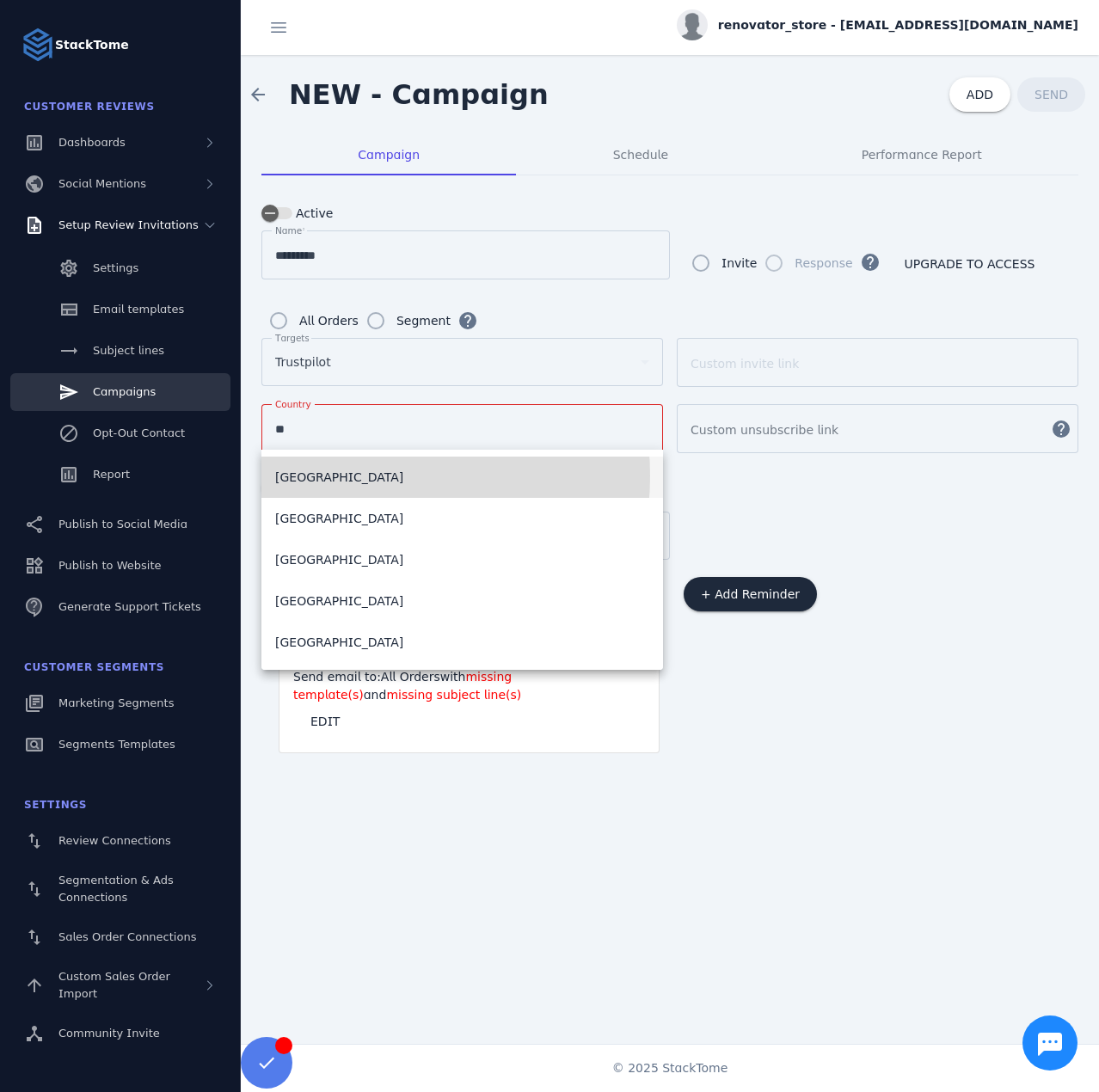
click at [346, 476] on mat-option "Australia" at bounding box center [462, 477] width 401 height 42
type input "*********"
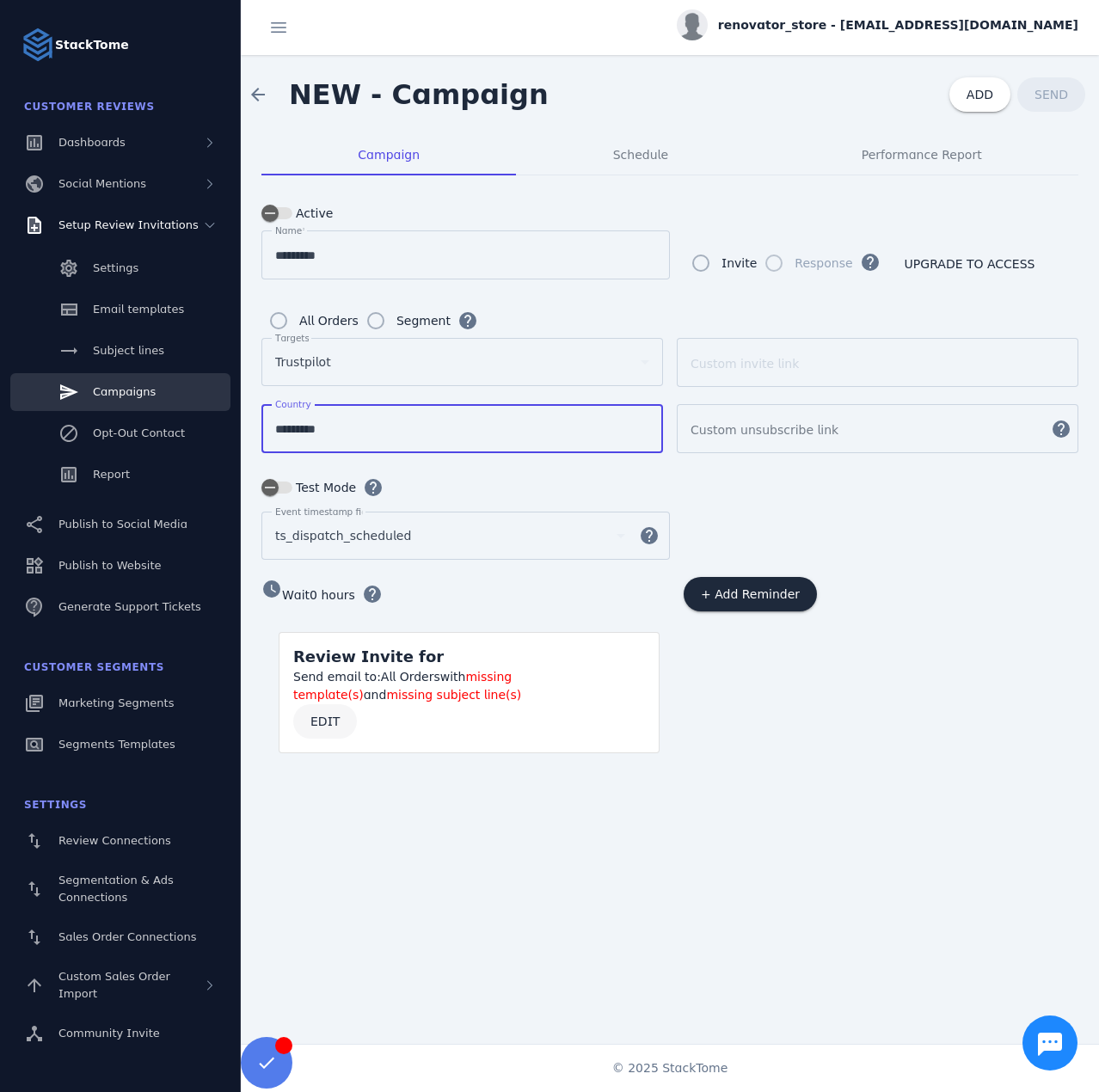
click at [318, 729] on span at bounding box center [326, 721] width 64 height 42
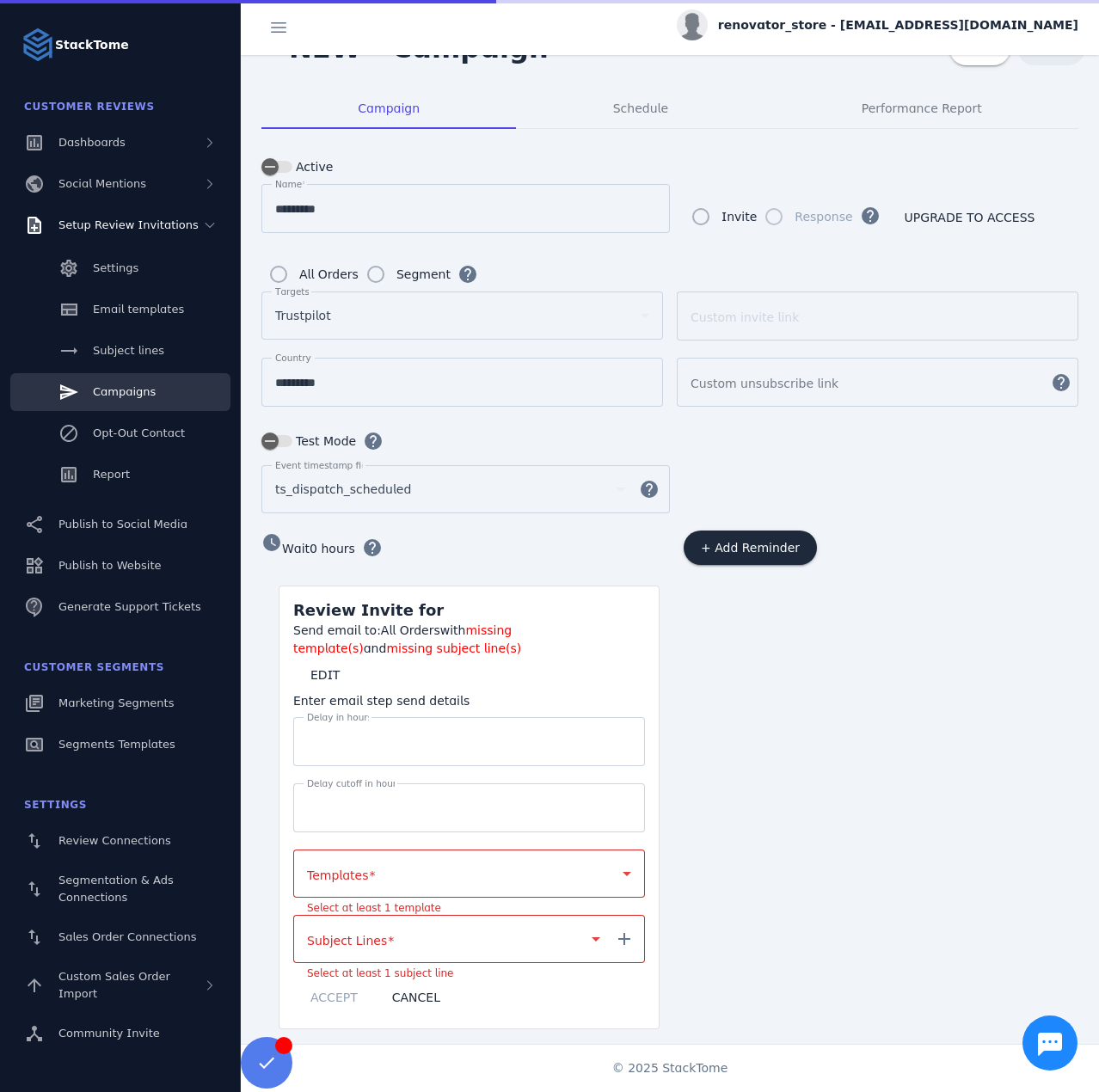
scroll to position [49, 0]
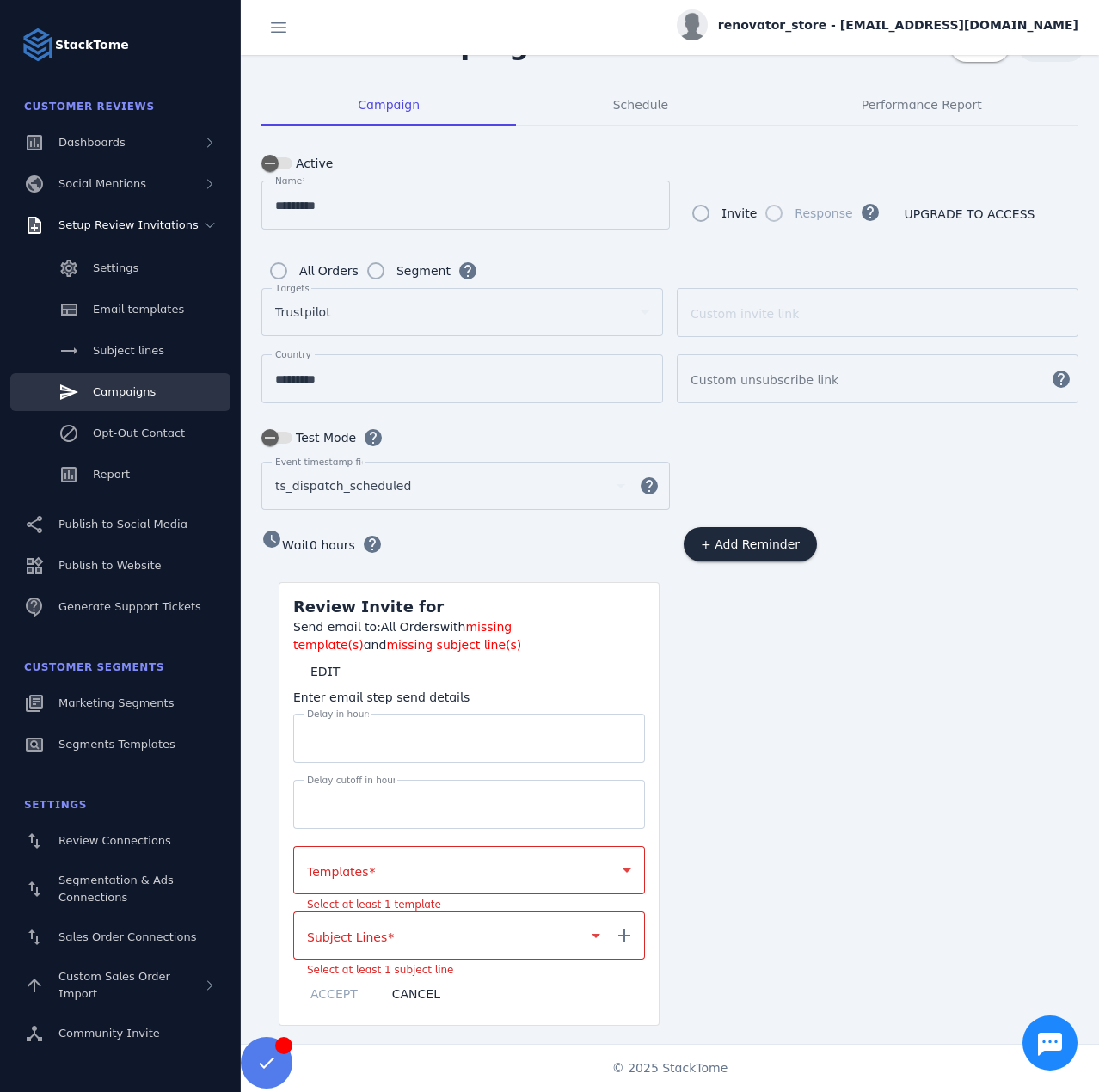
click at [335, 849] on div at bounding box center [469, 870] width 325 height 48
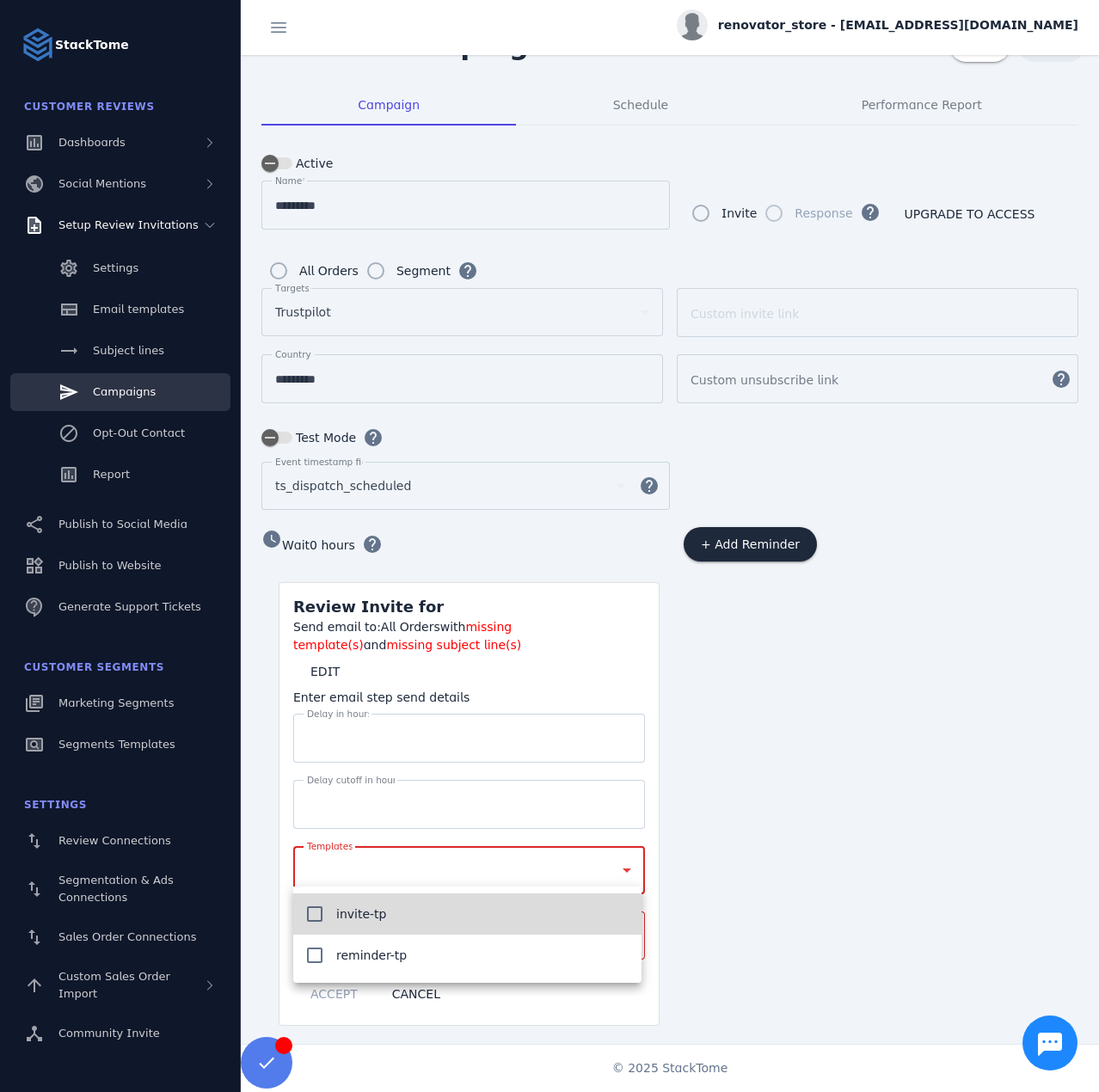
click at [360, 907] on span "invite-tp" at bounding box center [361, 914] width 49 height 20
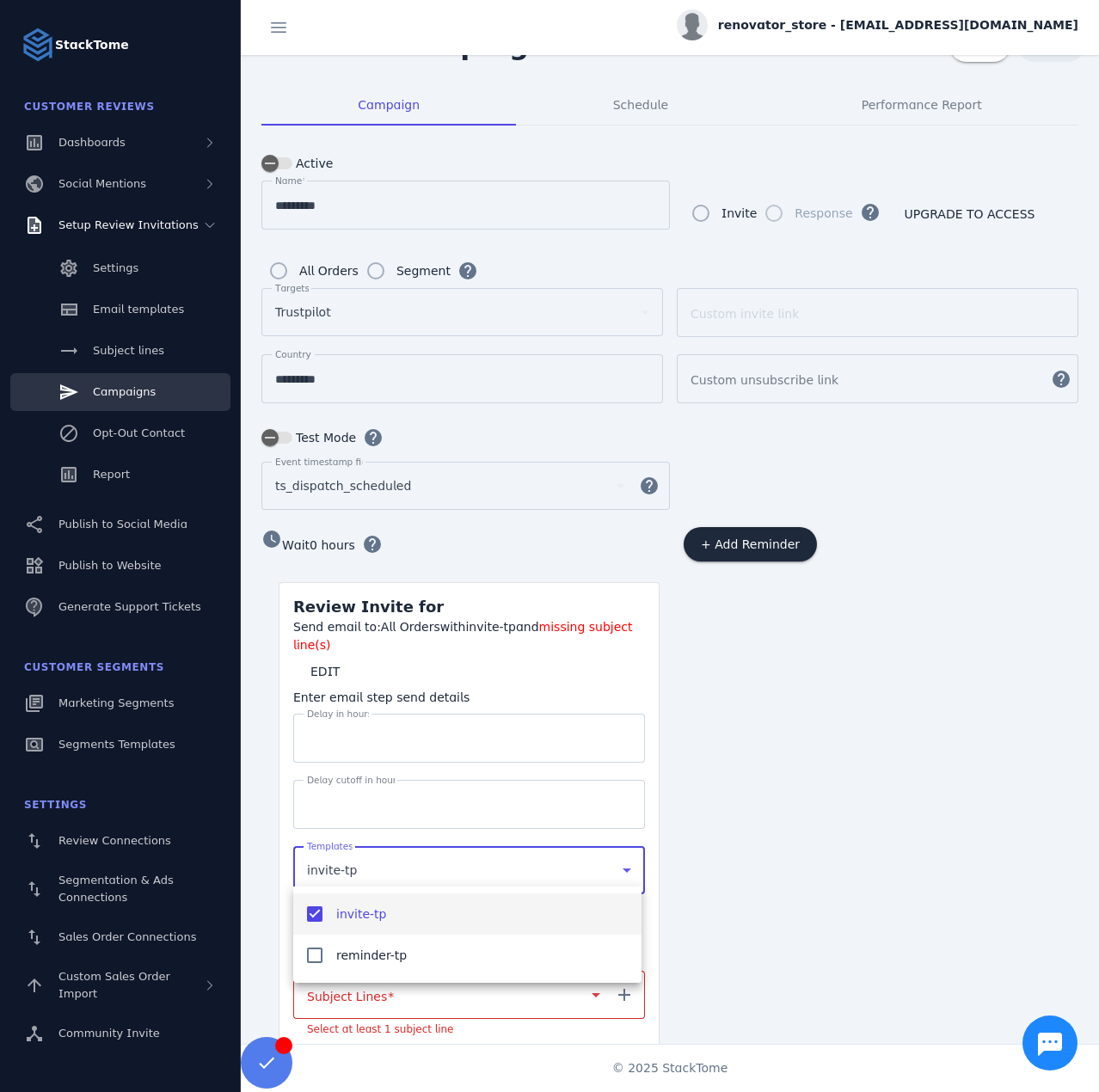
drag, startPoint x: 829, startPoint y: 934, endPoint x: 797, endPoint y: 935, distance: 32.0
click at [831, 934] on div at bounding box center [550, 546] width 1099 height 1092
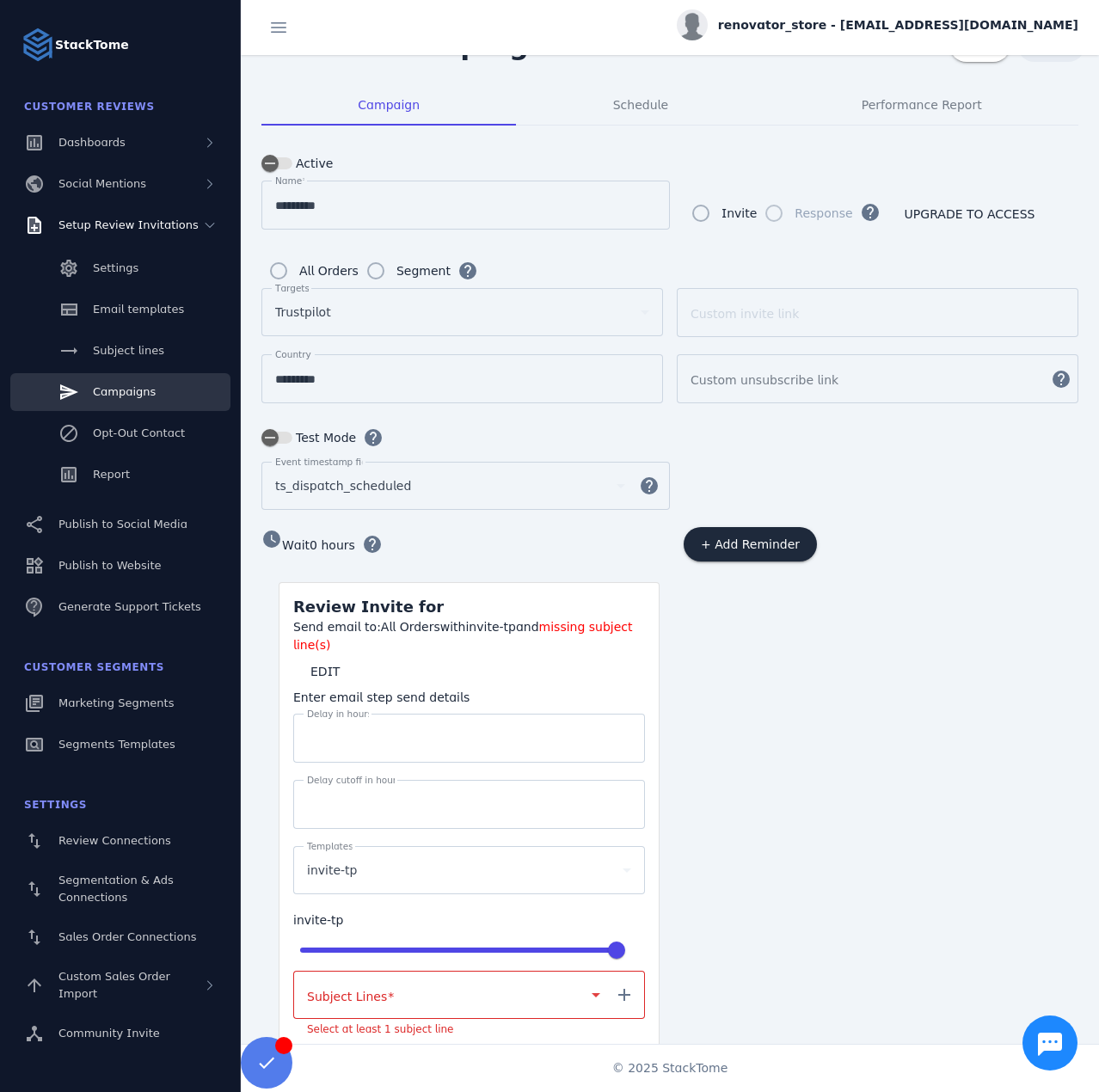
click at [492, 984] on div at bounding box center [446, 994] width 278 height 20
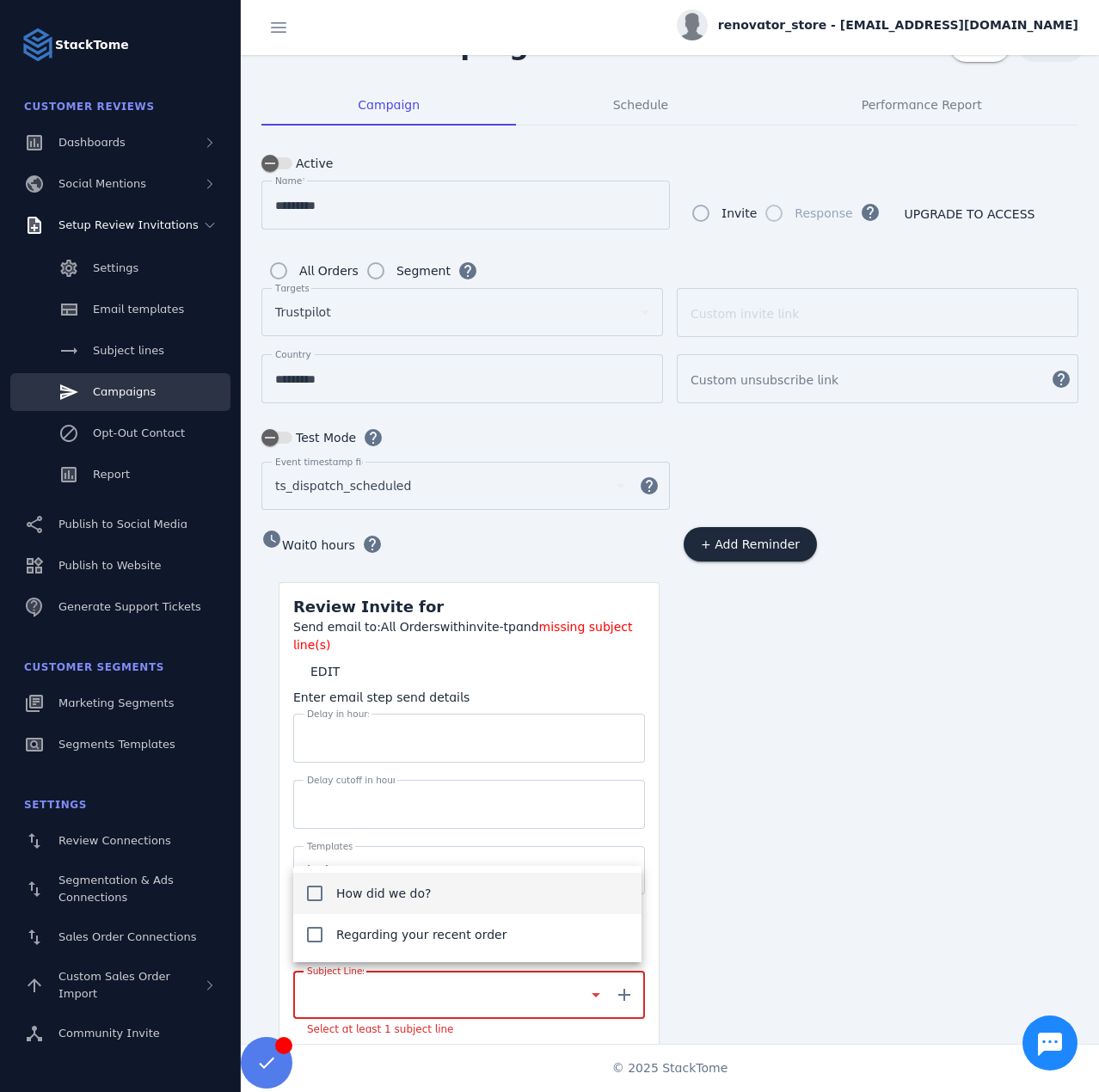
click at [380, 894] on span "How did we do?" at bounding box center [384, 892] width 96 height 20
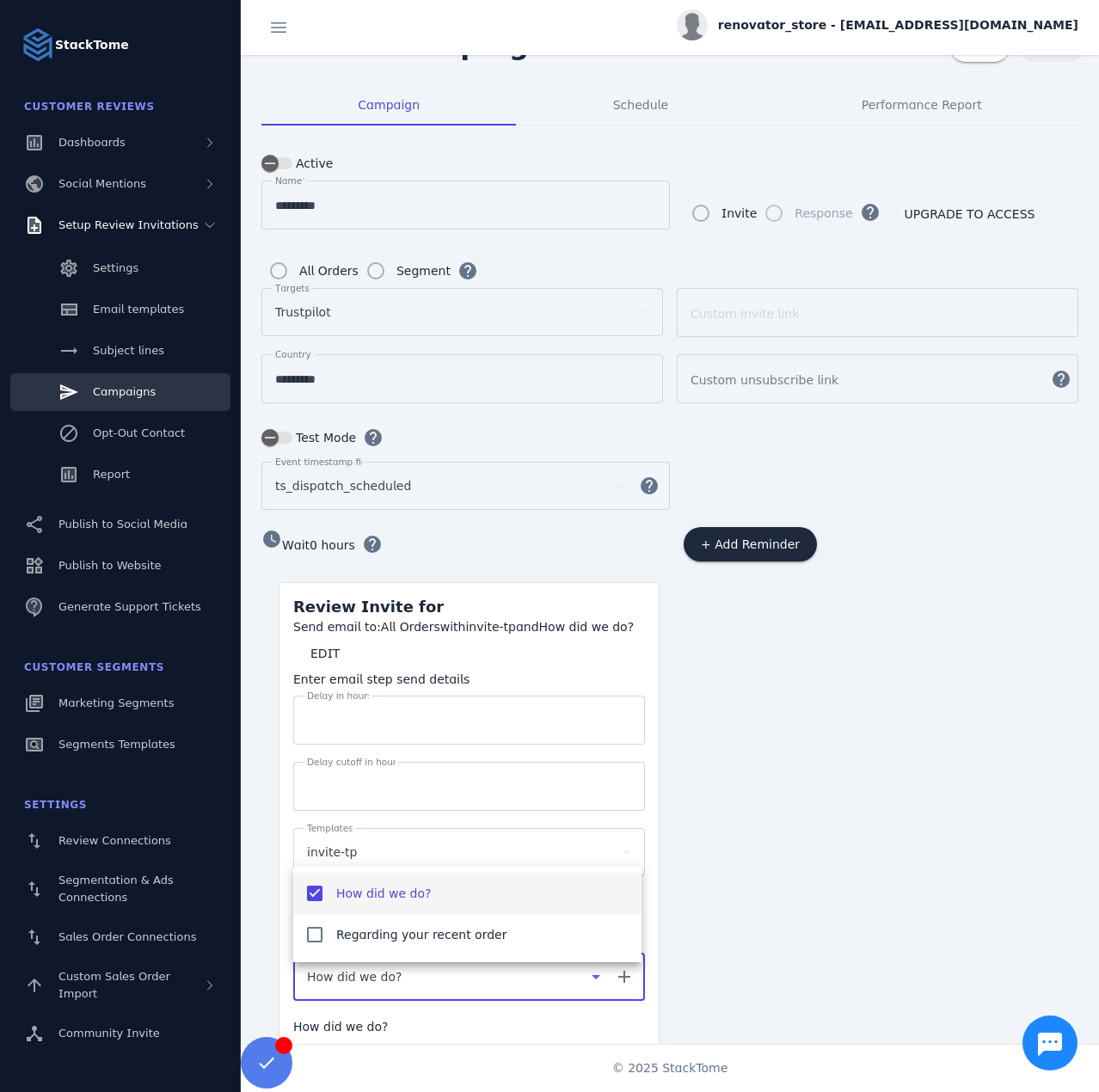
click at [353, 1014] on div at bounding box center [550, 546] width 1099 height 1092
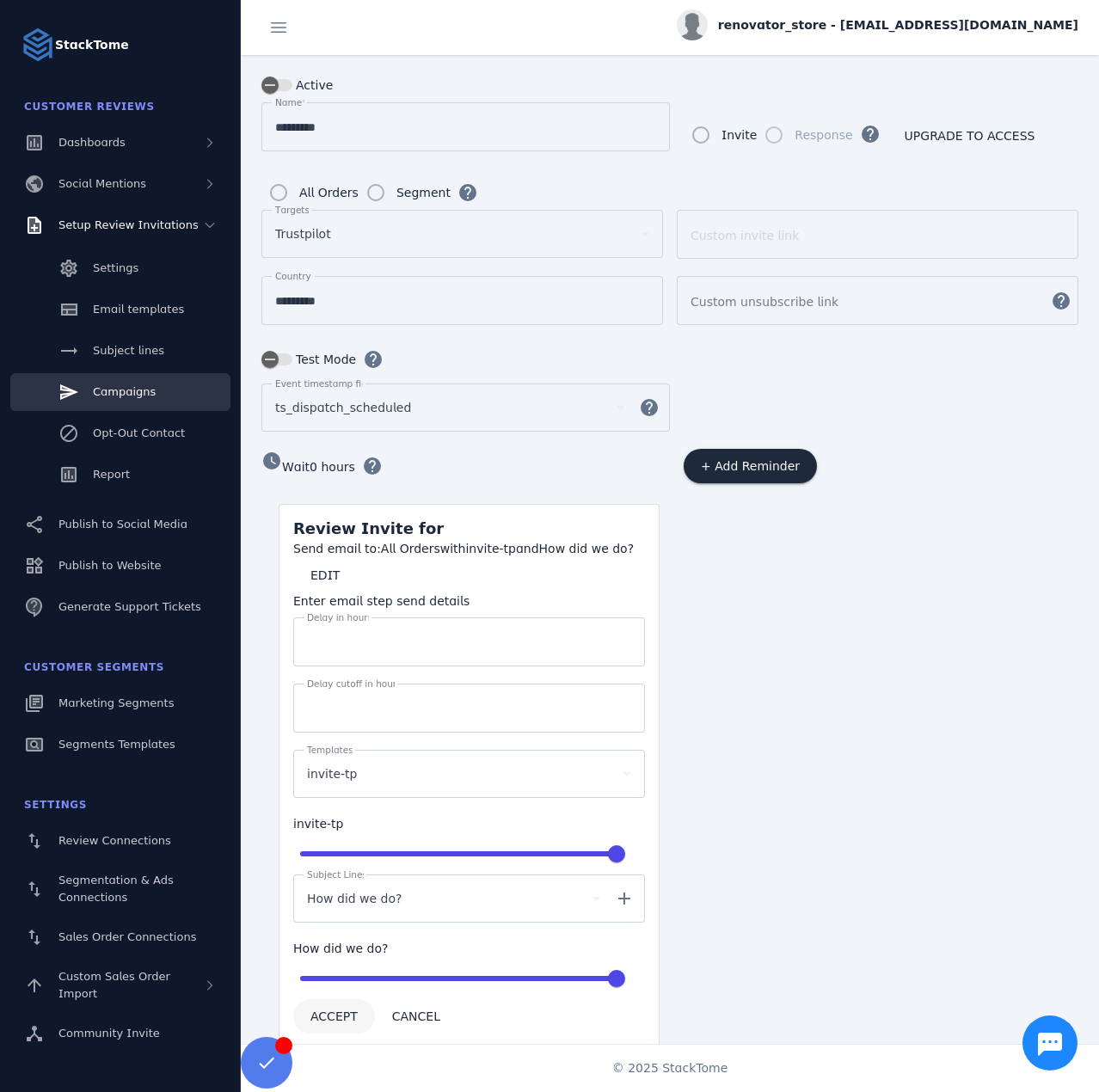
scroll to position [150, 0]
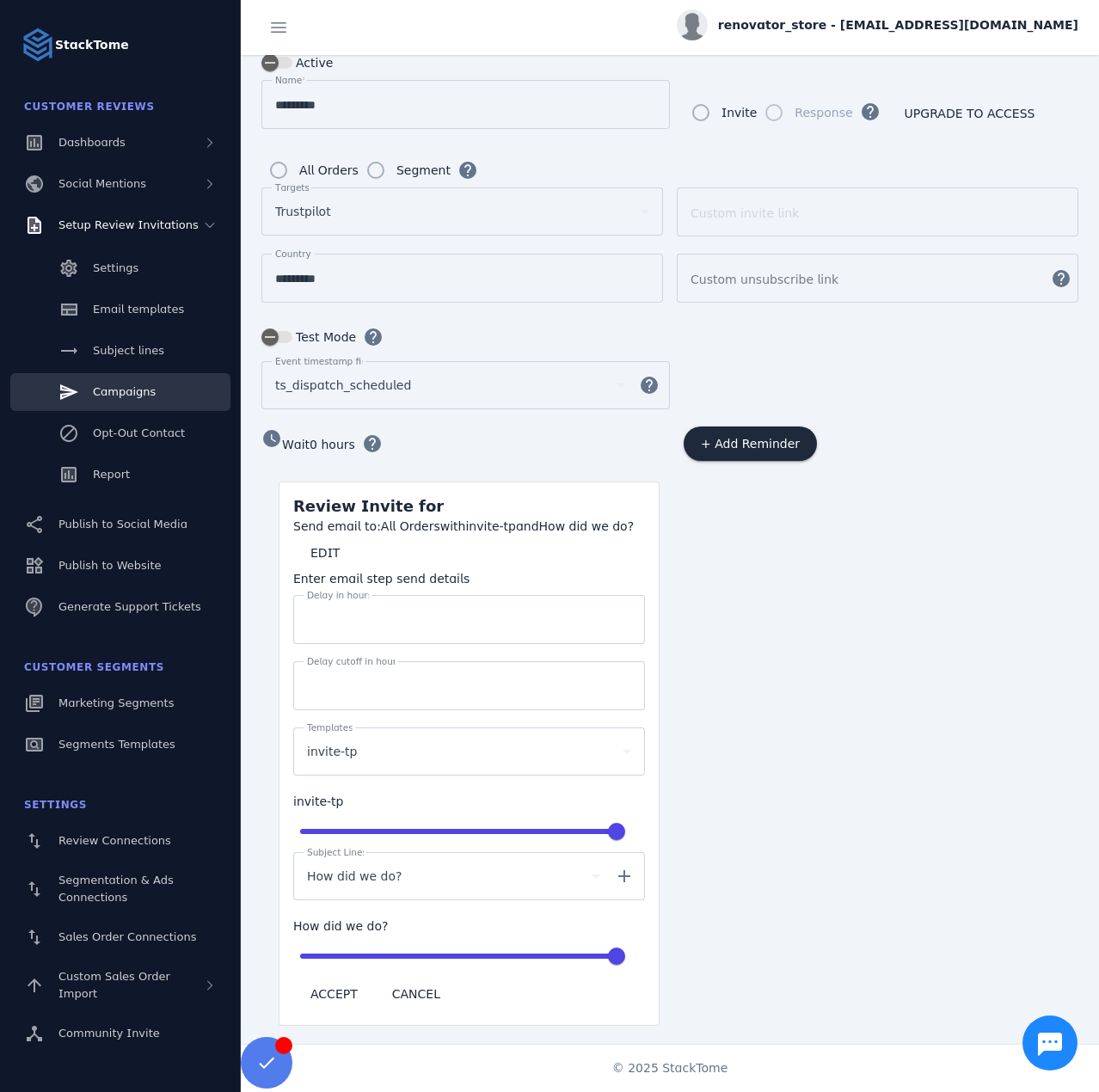
click at [323, 988] on span "ACCEPT" at bounding box center [333, 994] width 47 height 12
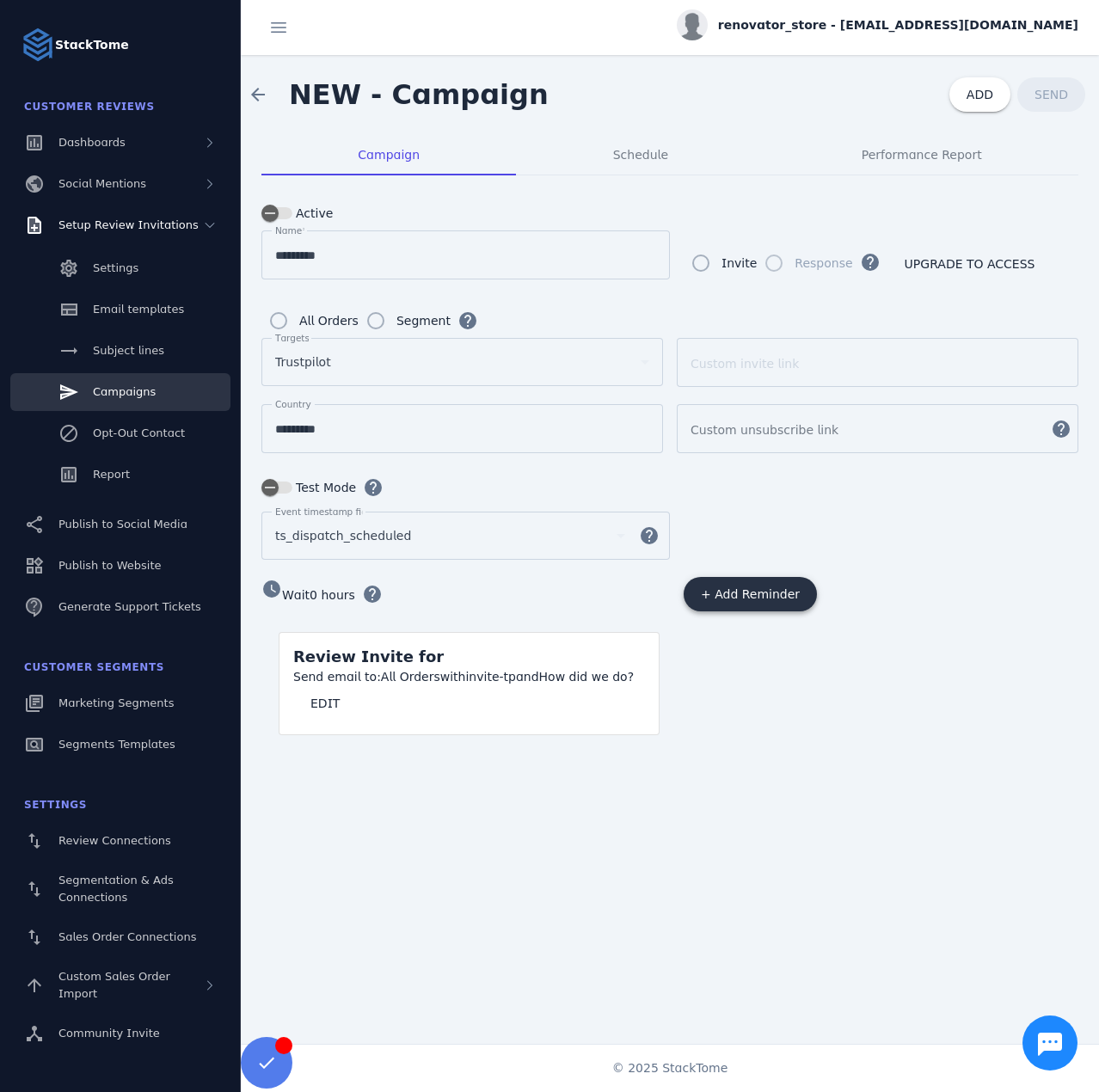
click at [729, 602] on span at bounding box center [751, 594] width 134 height 42
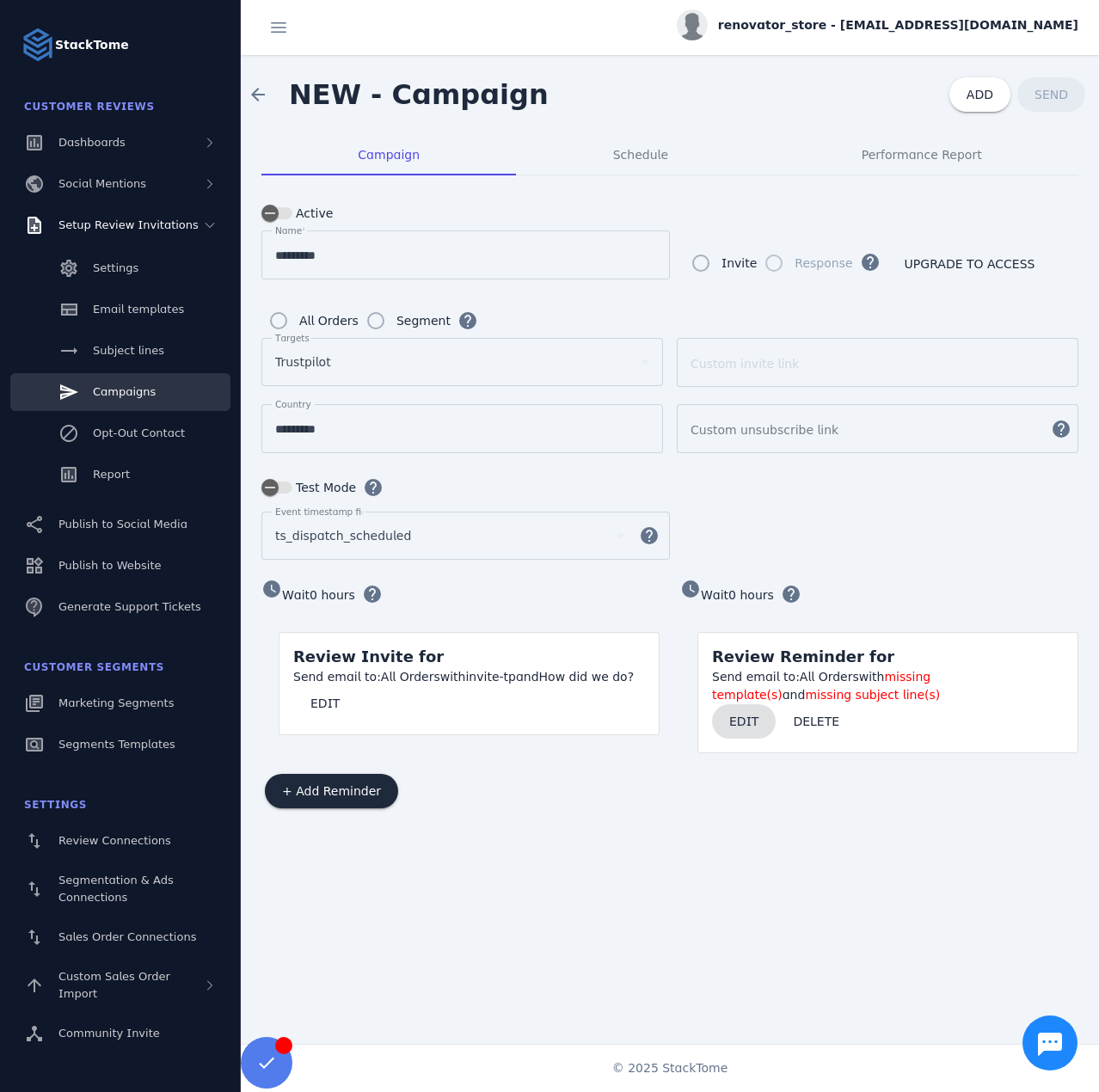
click at [739, 723] on span "EDIT" at bounding box center [744, 721] width 29 height 12
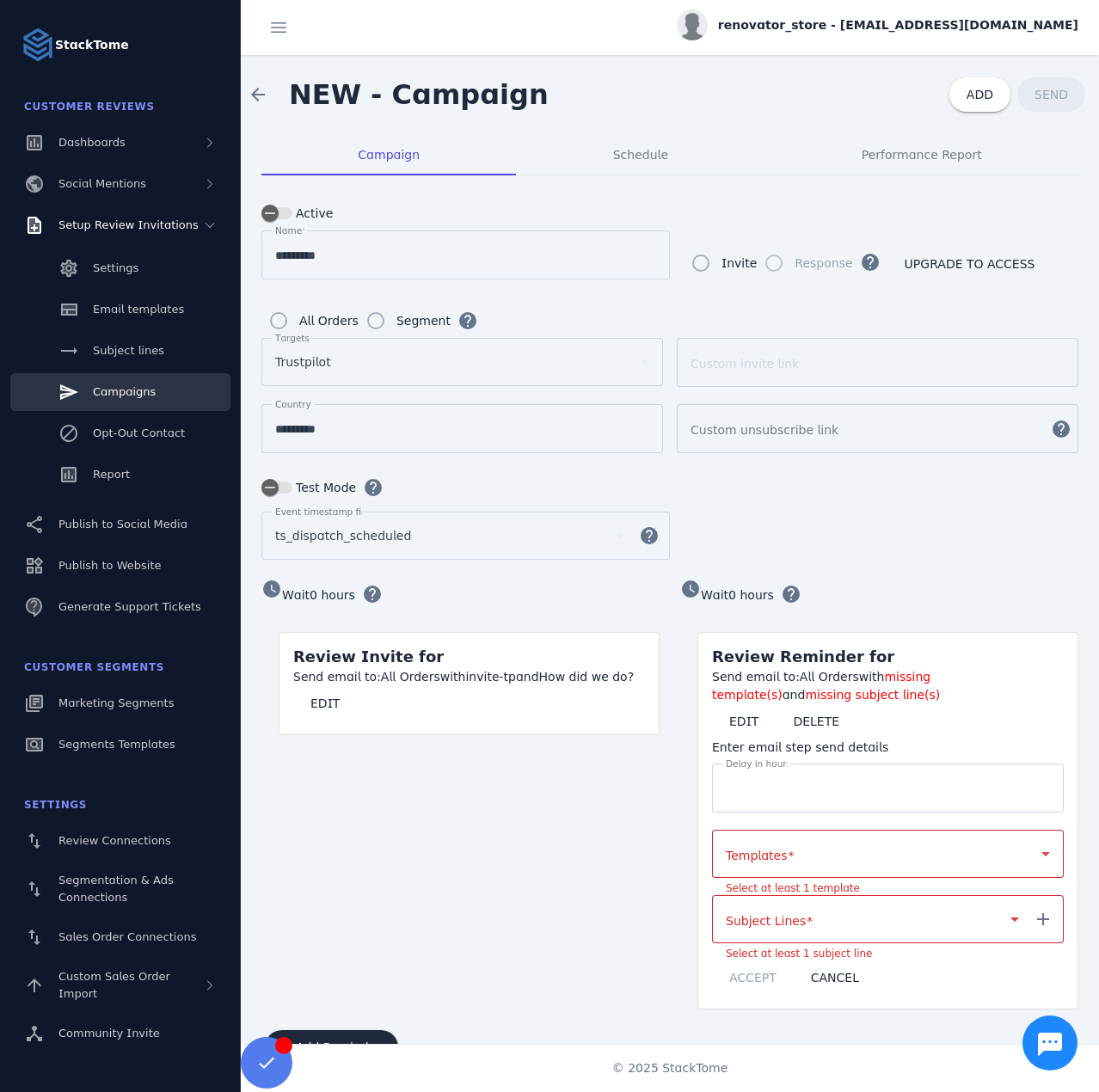
click at [765, 849] on mat-label "Templates" at bounding box center [756, 856] width 61 height 14
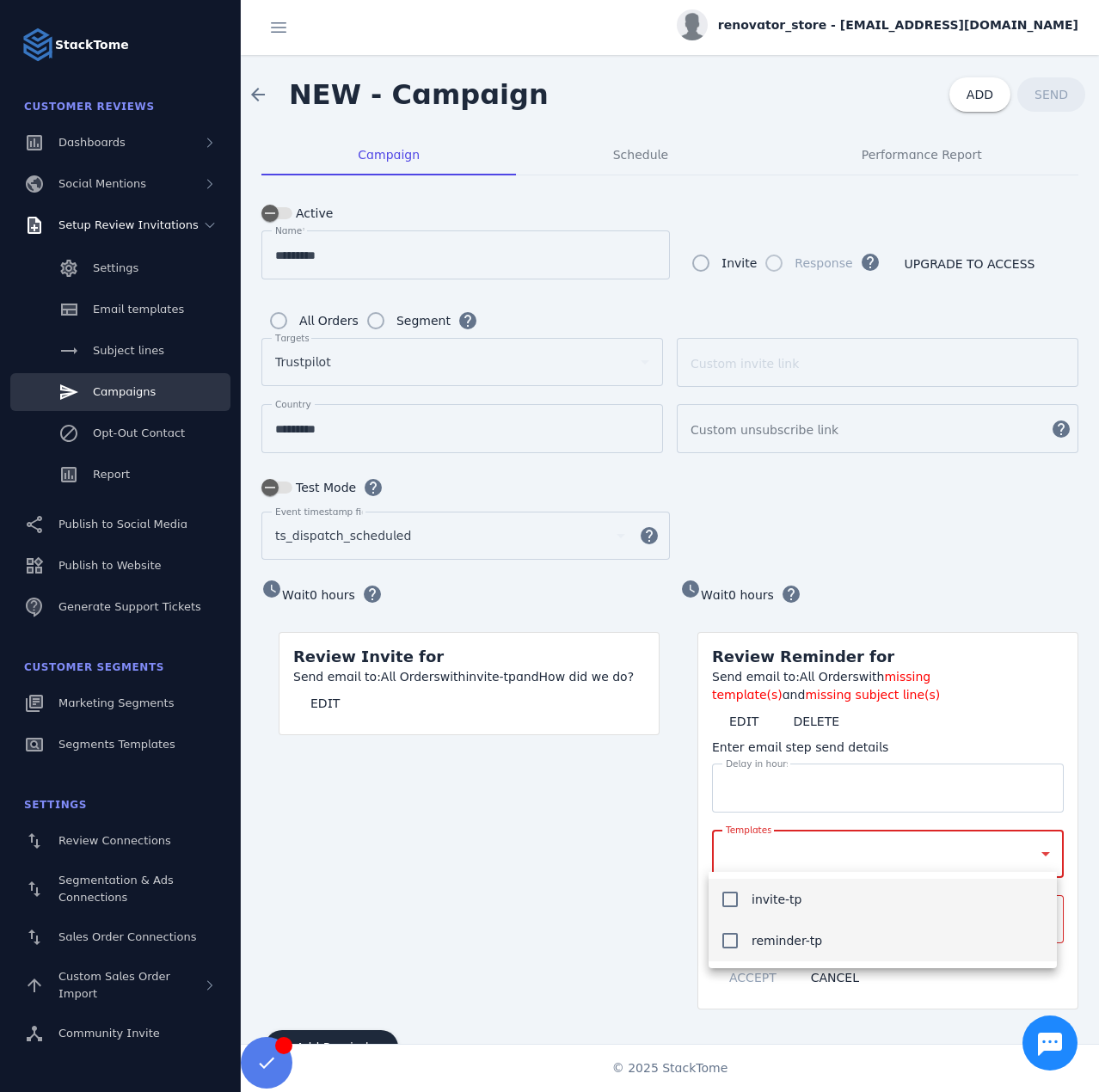
click at [761, 933] on span "reminder-tp" at bounding box center [787, 940] width 71 height 20
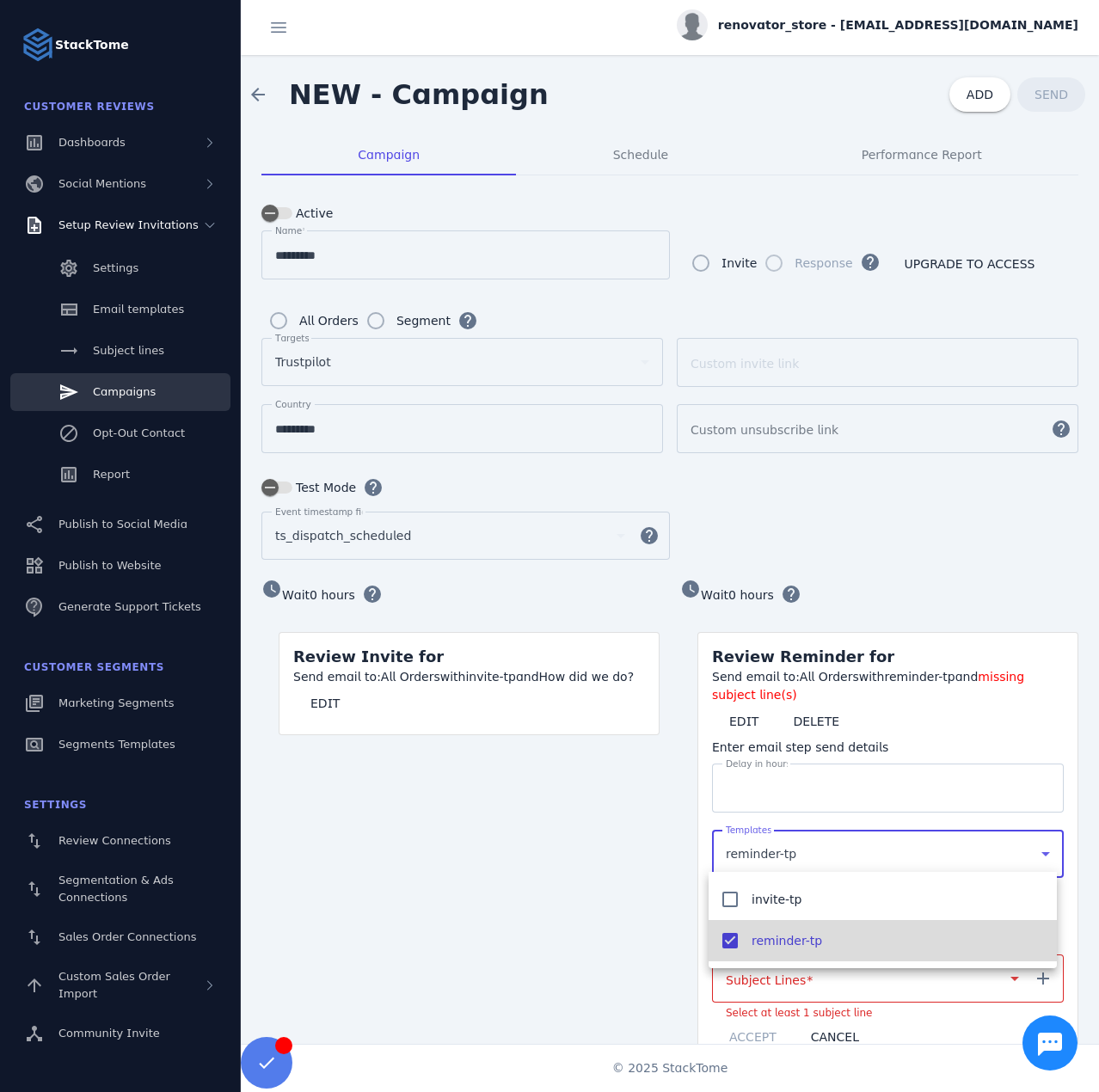
click at [628, 919] on div at bounding box center [550, 546] width 1099 height 1092
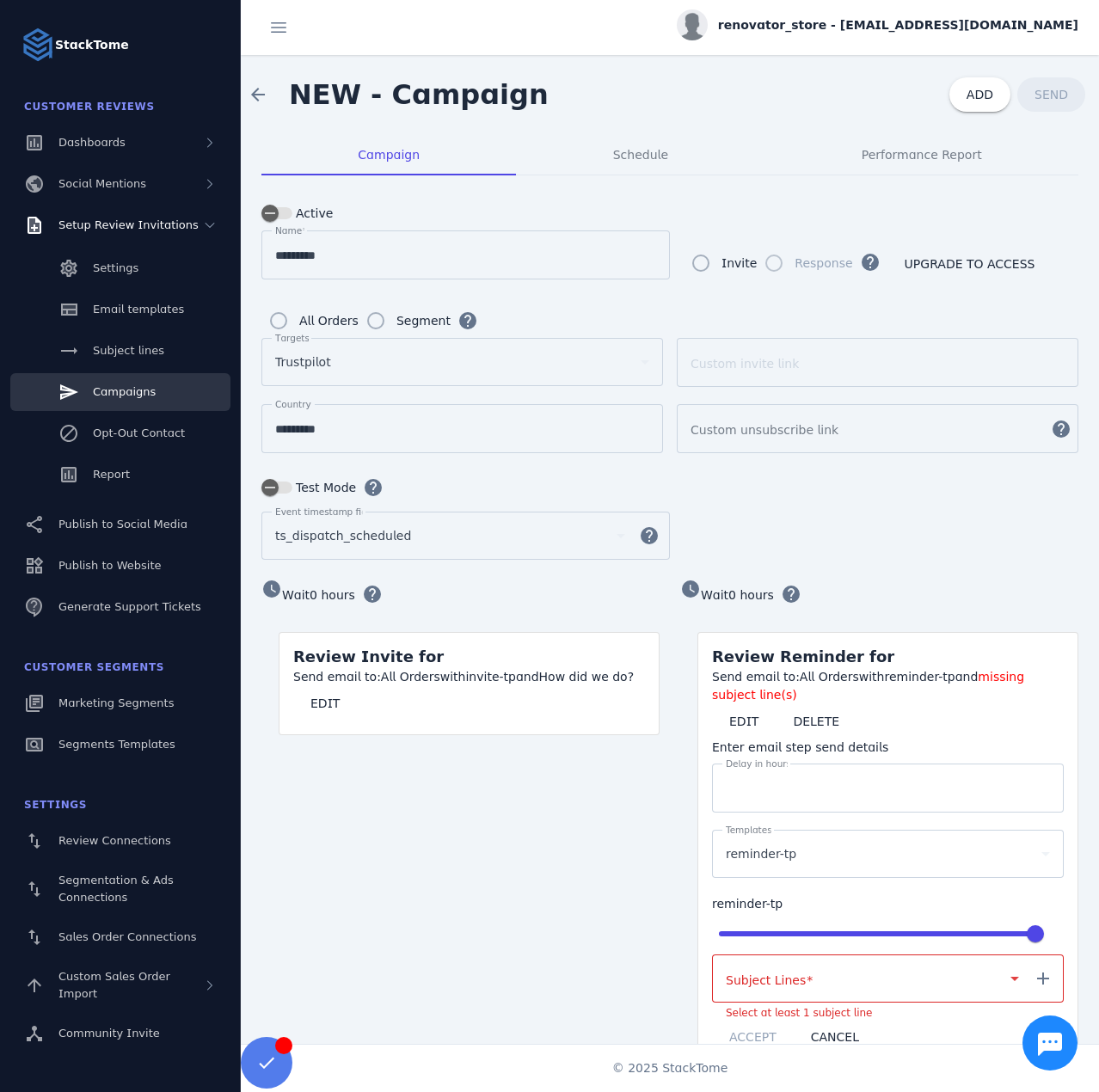
click at [769, 974] on mat-label "Subject Lines" at bounding box center [766, 981] width 80 height 14
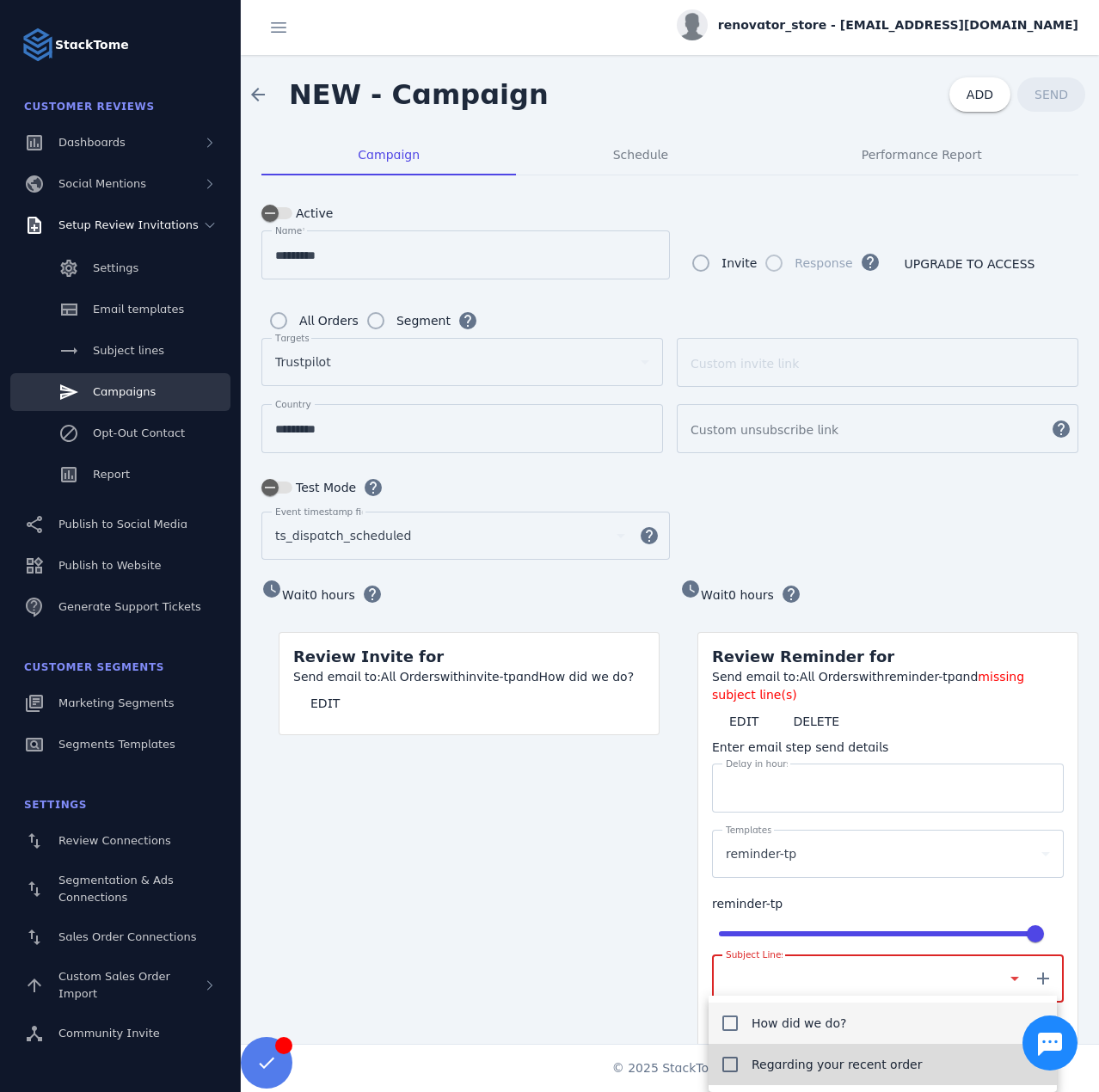
click at [768, 1068] on span "Regarding your recent order" at bounding box center [837, 1064] width 171 height 20
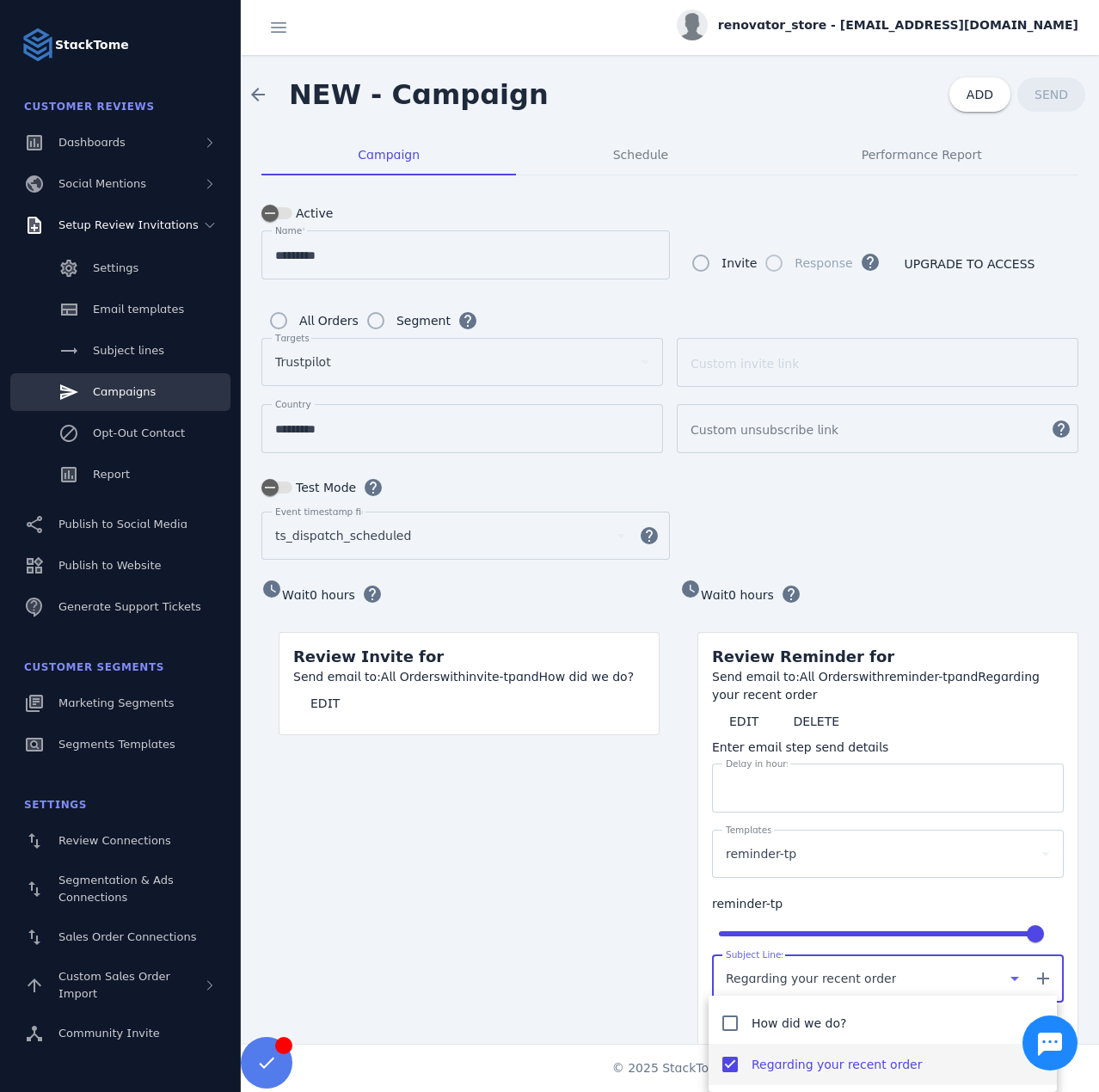
click at [658, 983] on div at bounding box center [550, 546] width 1099 height 1092
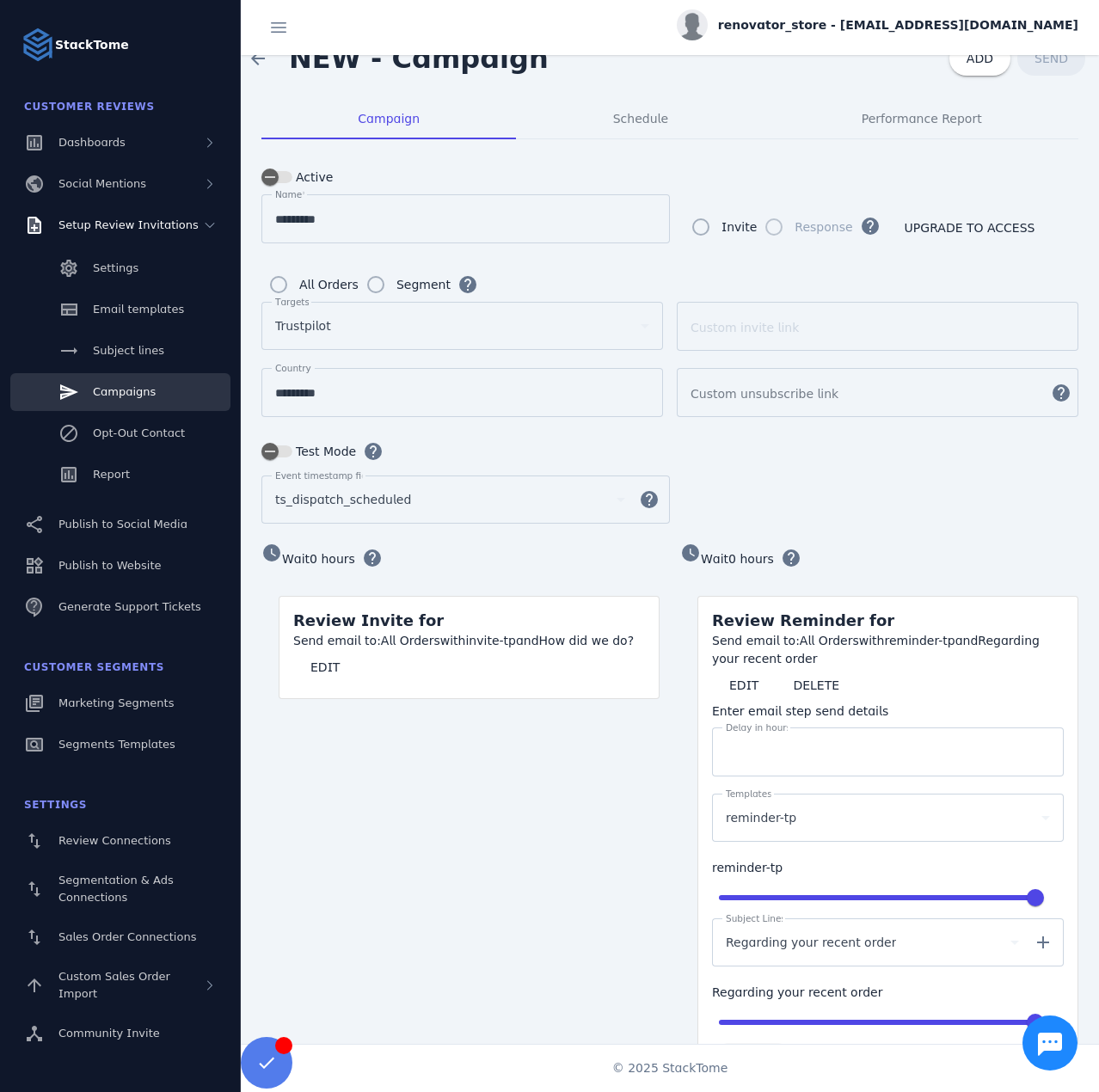
scroll to position [86, 0]
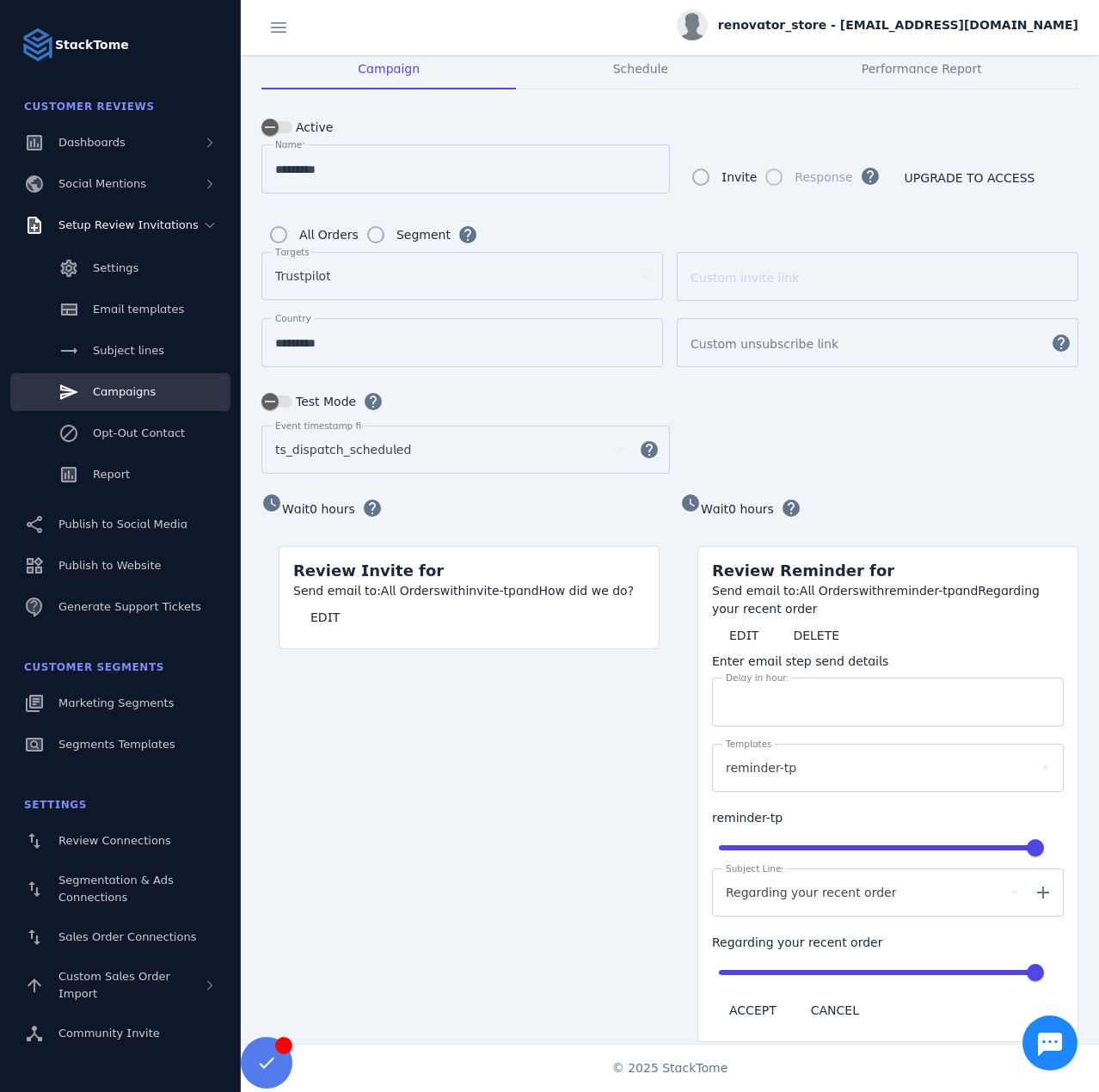
drag, startPoint x: 723, startPoint y: 990, endPoint x: 679, endPoint y: 810, distance: 185.3
click at [723, 989] on span at bounding box center [753, 1010] width 81 height 42
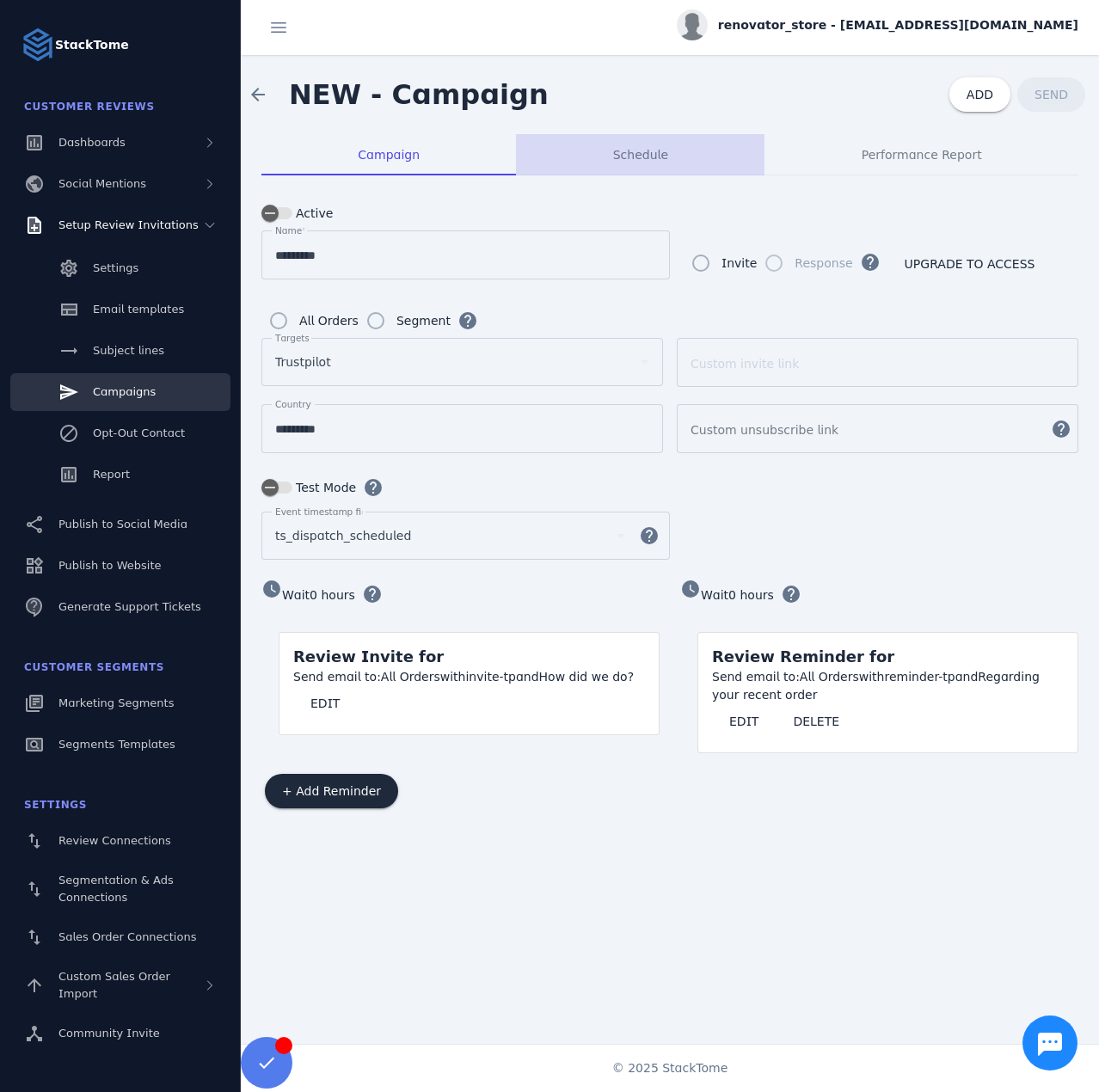
click at [639, 150] on span "Schedule" at bounding box center [641, 155] width 55 height 12
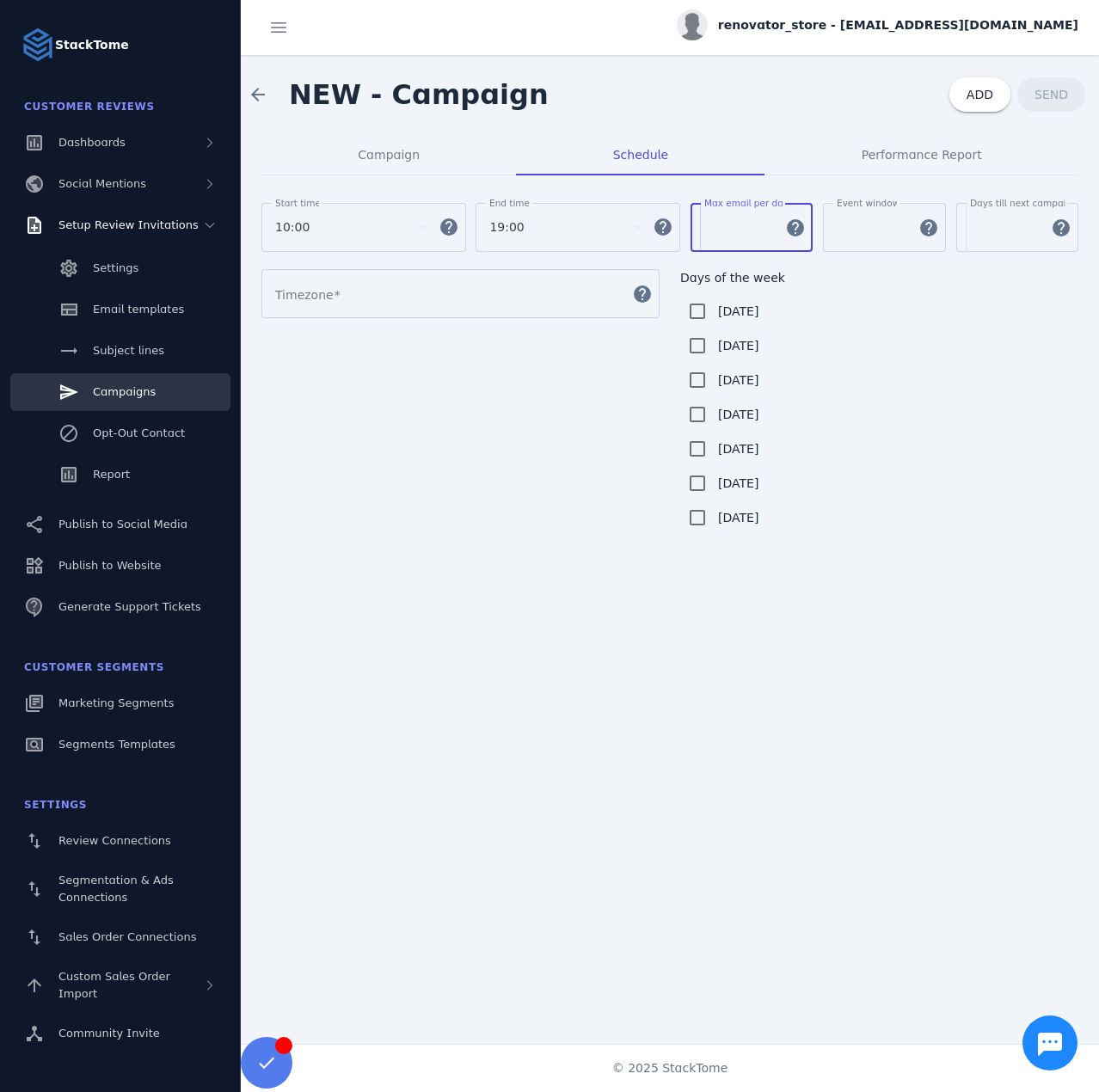
drag, startPoint x: 740, startPoint y: 233, endPoint x: 689, endPoint y: 230, distance: 51.1
click at [689, 230] on div "Start time 10:00 help End time 19:00 help Max email per day *** help Event wind…" at bounding box center [670, 235] width 817 height 66
type input "**"
drag, startPoint x: 855, startPoint y: 226, endPoint x: 815, endPoint y: 223, distance: 40.1
click at [815, 223] on div "Start time 10:00 help End time 19:00 help Max email per day ** help Event windo…" at bounding box center [670, 235] width 817 height 66
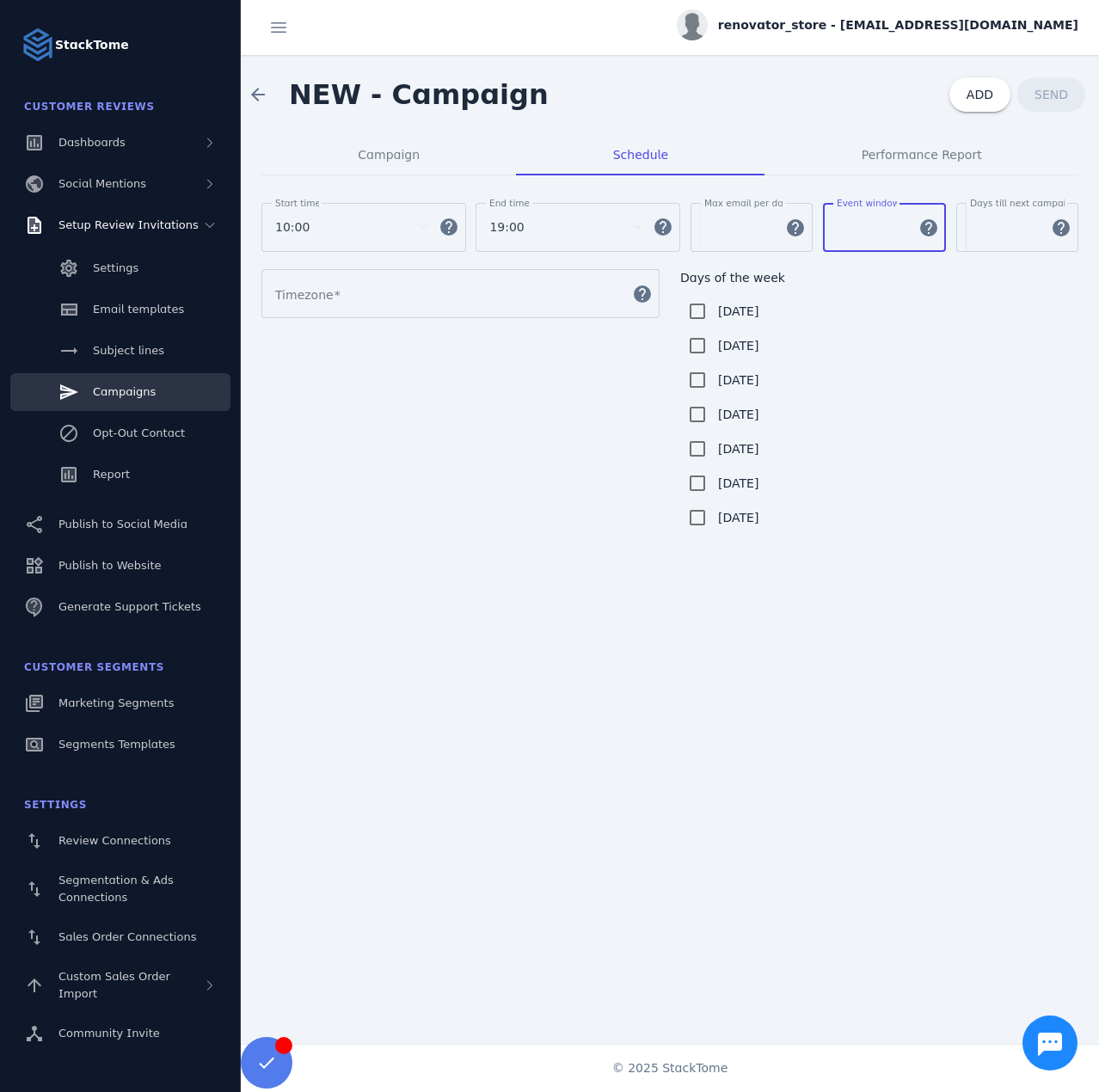
type input "***"
drag, startPoint x: 991, startPoint y: 226, endPoint x: 949, endPoint y: 226, distance: 42.0
click at [949, 226] on div "Start time 10:00 help End time 19:00 help Max email per day ** help Event windo…" at bounding box center [670, 235] width 817 height 66
type input "***"
click at [400, 288] on input "Timezone" at bounding box center [449, 294] width 347 height 20
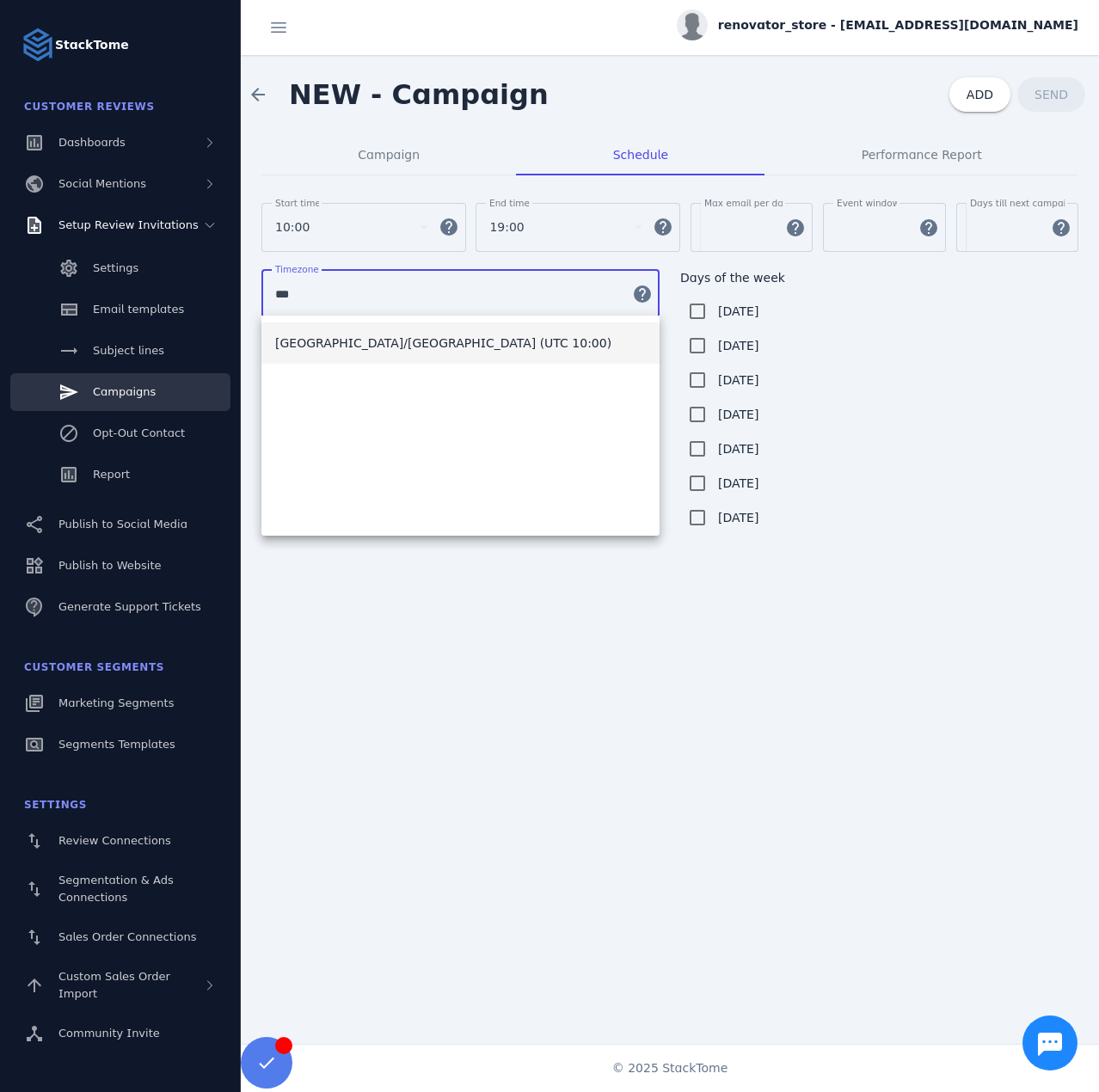
click at [370, 348] on span "Australia/Sydney (UTC 10:00)" at bounding box center [443, 342] width 336 height 20
type input "**********"
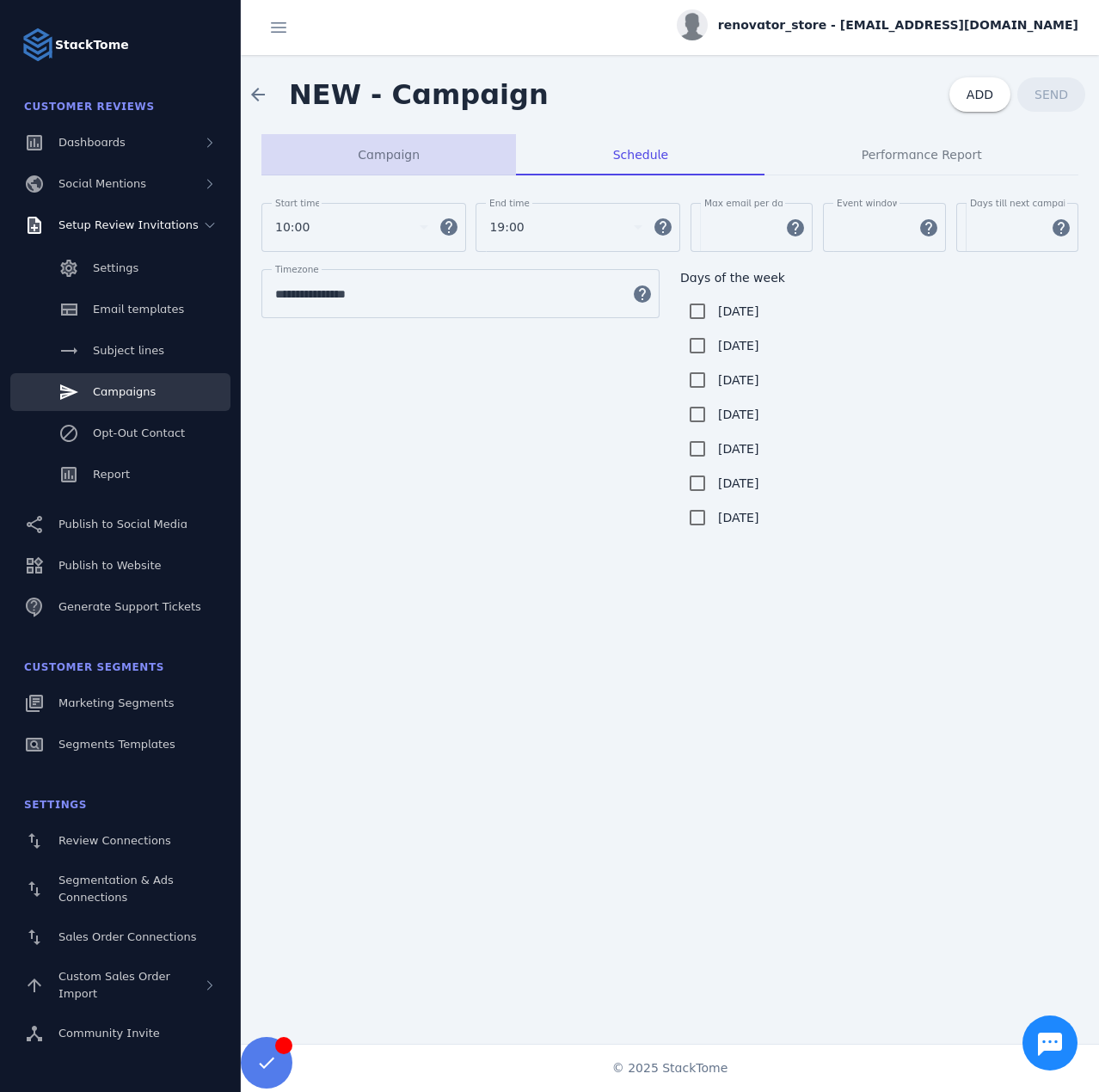
click at [405, 157] on span "Campaign" at bounding box center [389, 155] width 62 height 12
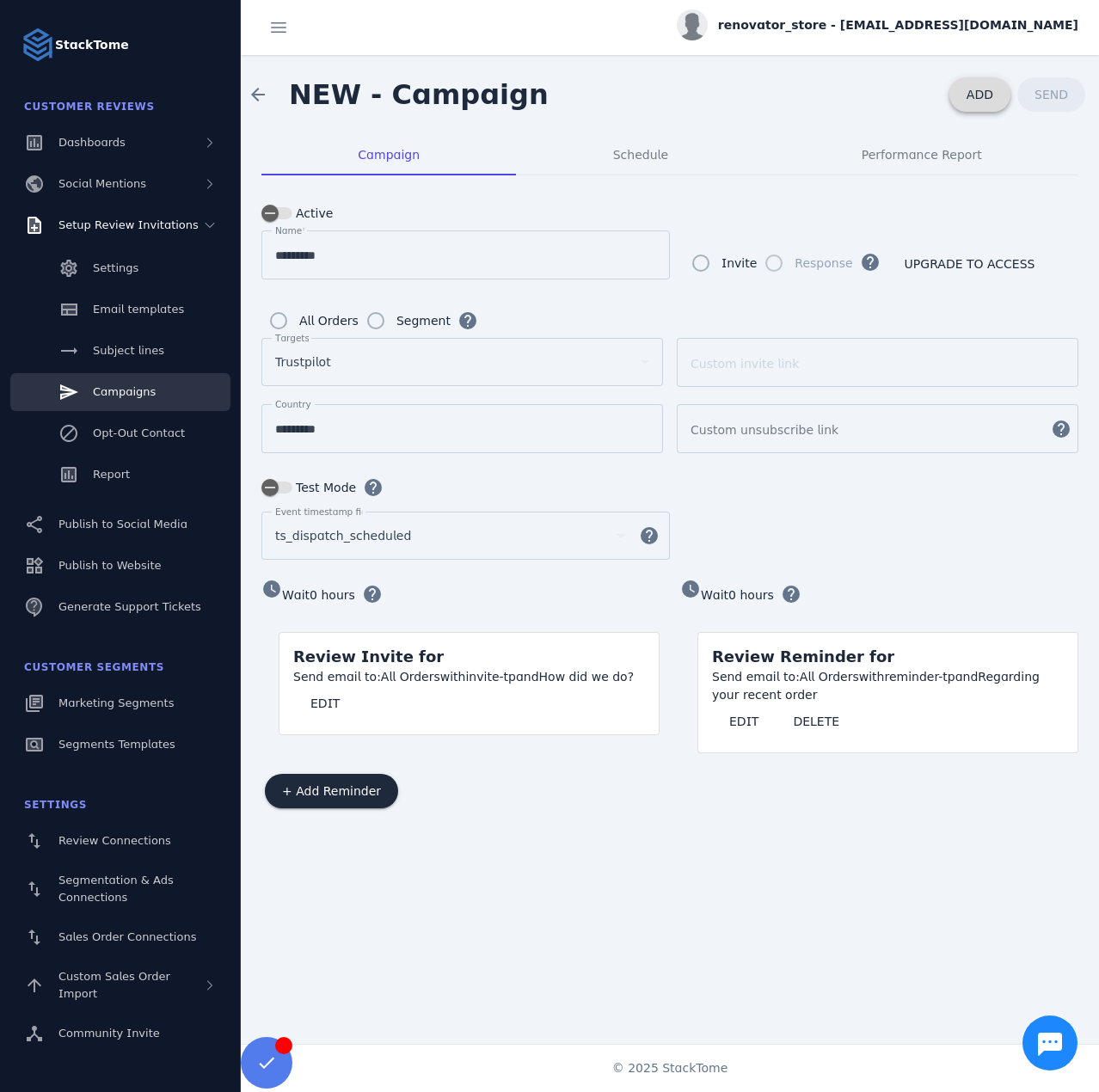
click at [968, 87] on span at bounding box center [980, 94] width 61 height 42
